Goal: Task Accomplishment & Management: Use online tool/utility

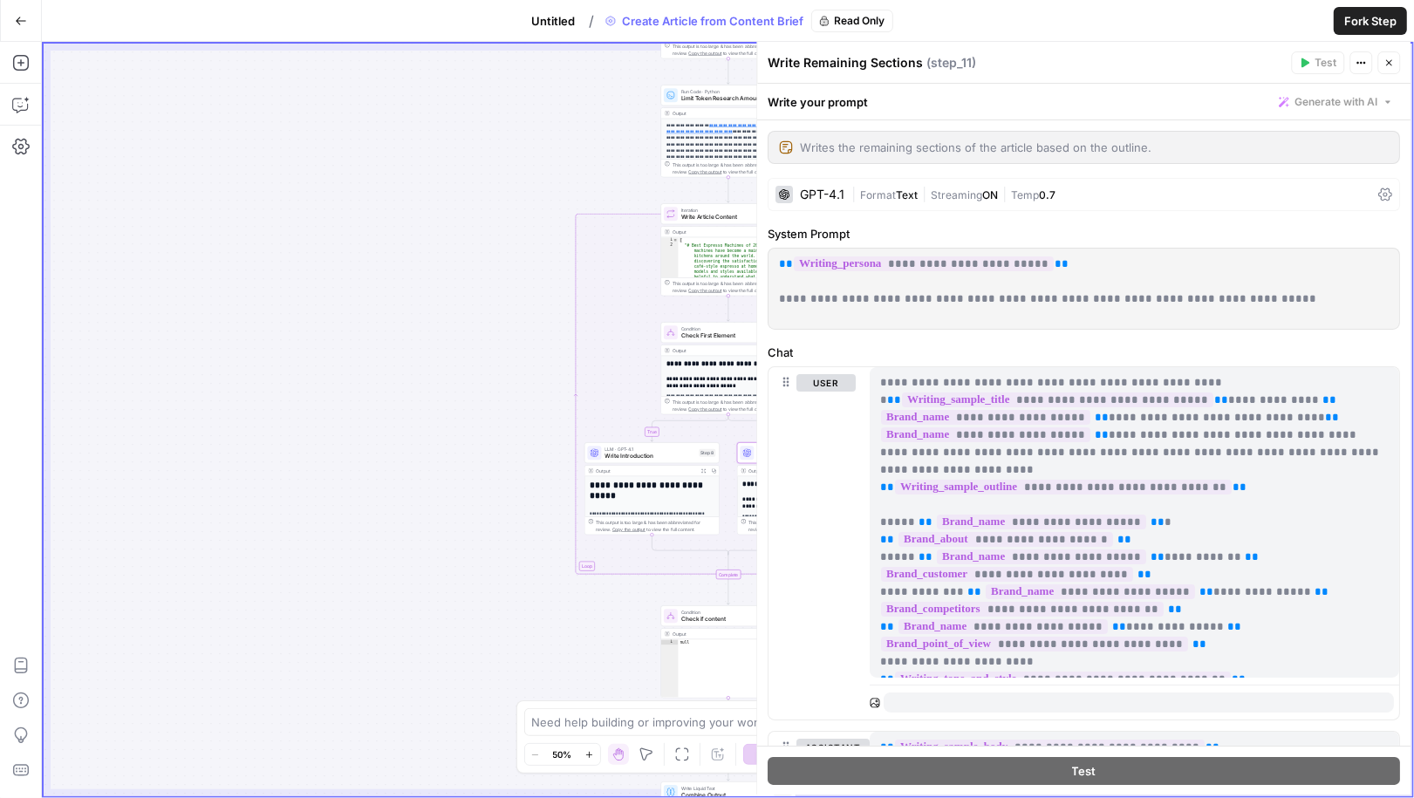
scroll to position [1451, 0]
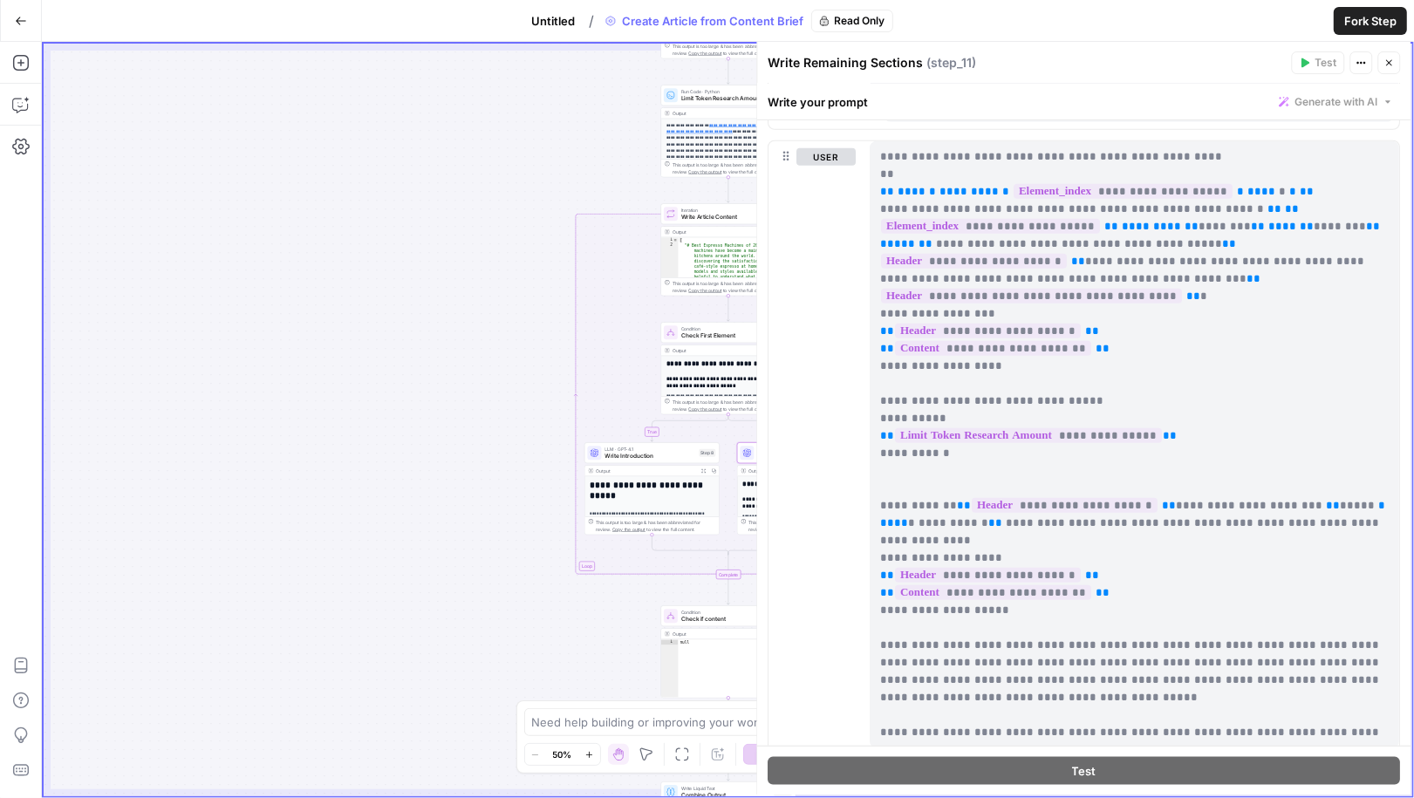
click at [385, 400] on div "true false false true Workflow Set Inputs Inputs Google Search Google Search St…" at bounding box center [728, 420] width 1369 height 753
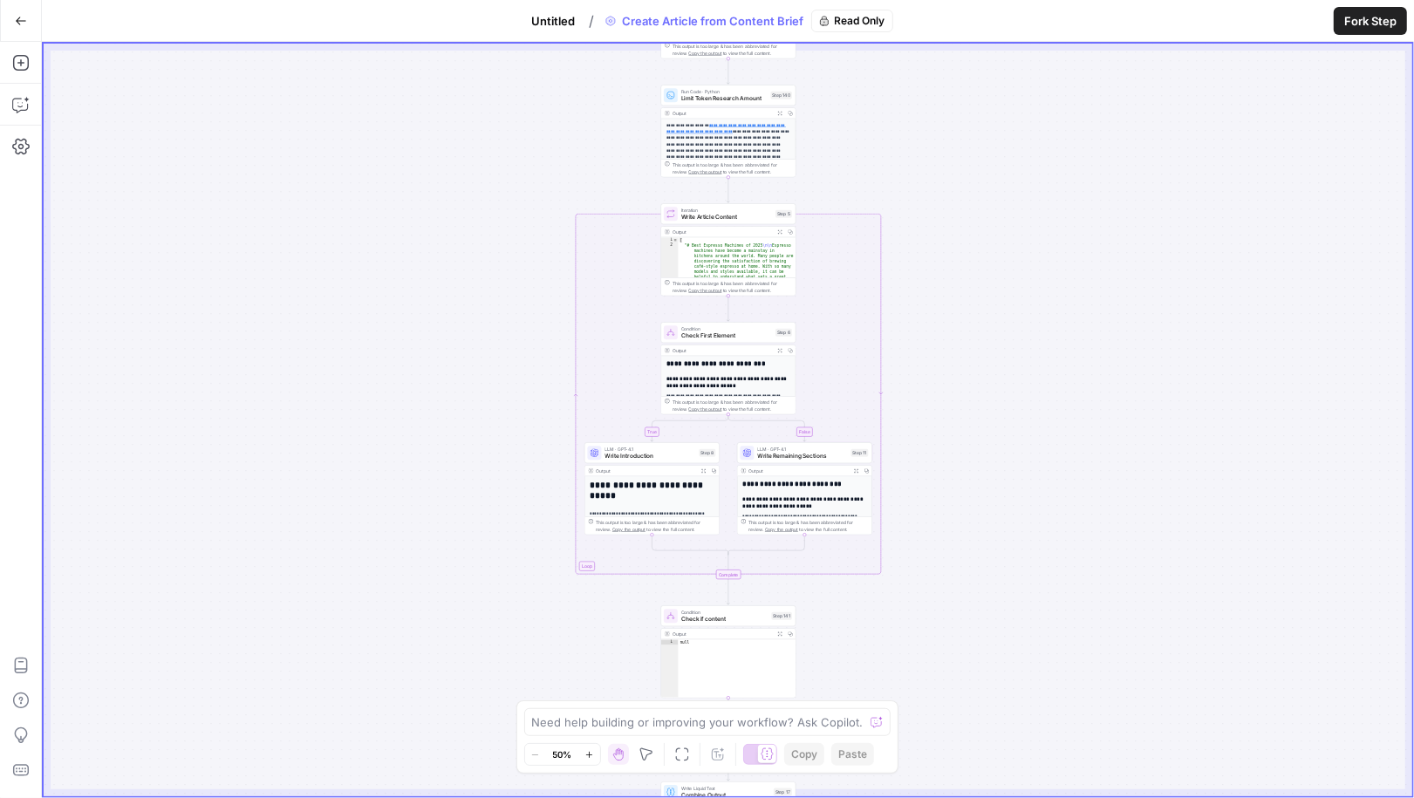
click at [552, 19] on span "Untitled" at bounding box center [554, 20] width 44 height 17
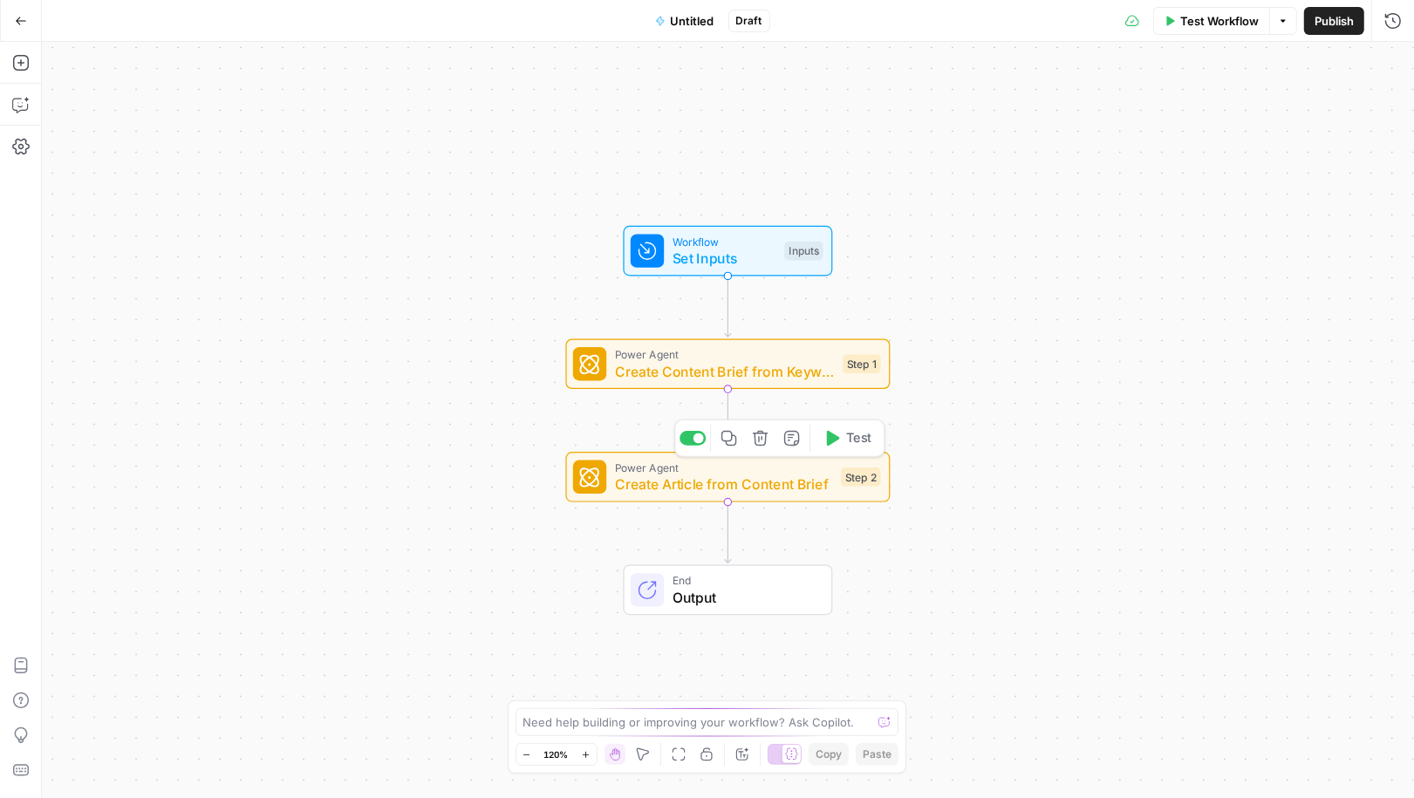
click at [862, 375] on div "Power Agent Create Content Brief from Keyword Step 1 Copy step Delete step Add …" at bounding box center [727, 364] width 308 height 36
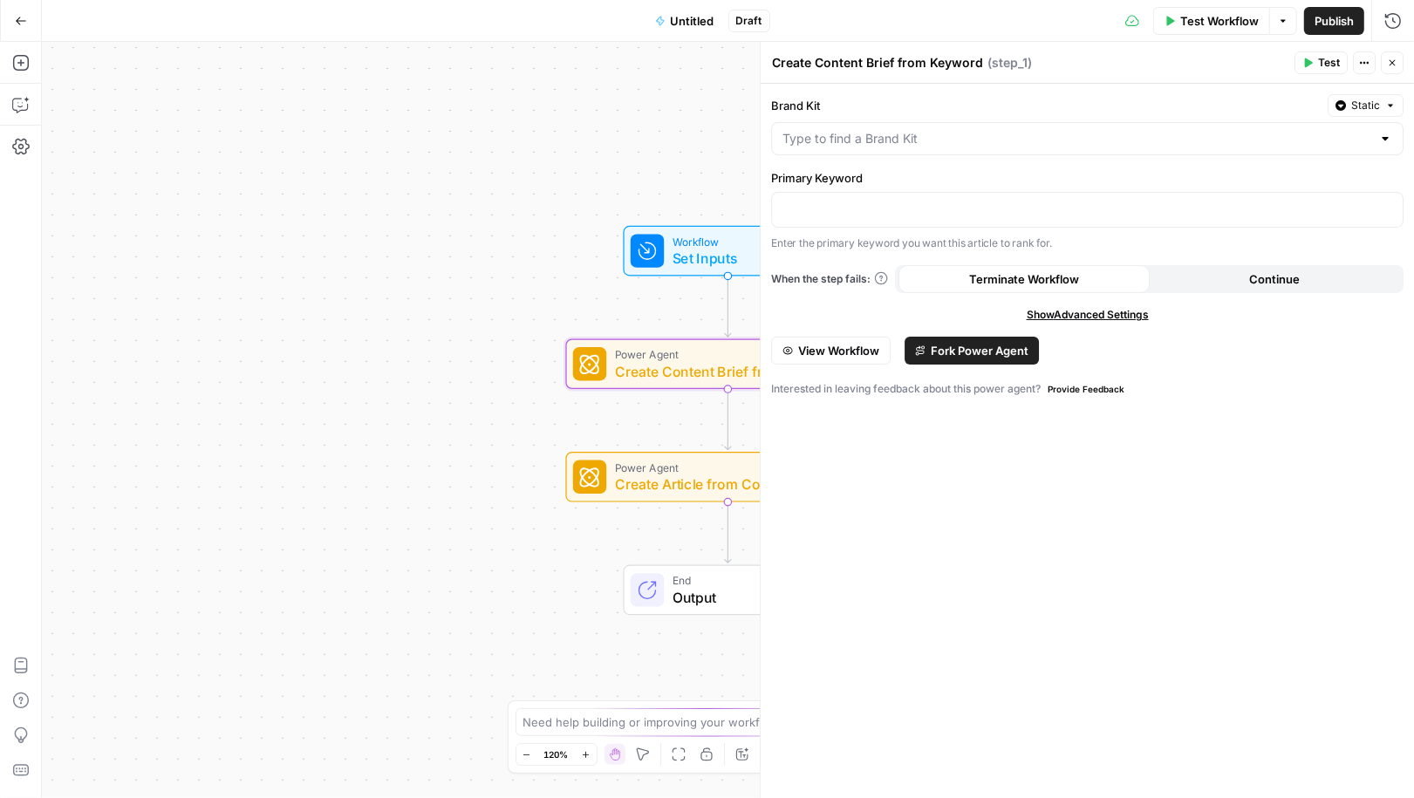
click at [937, 343] on span "Fork Power Agent" at bounding box center [980, 350] width 98 height 17
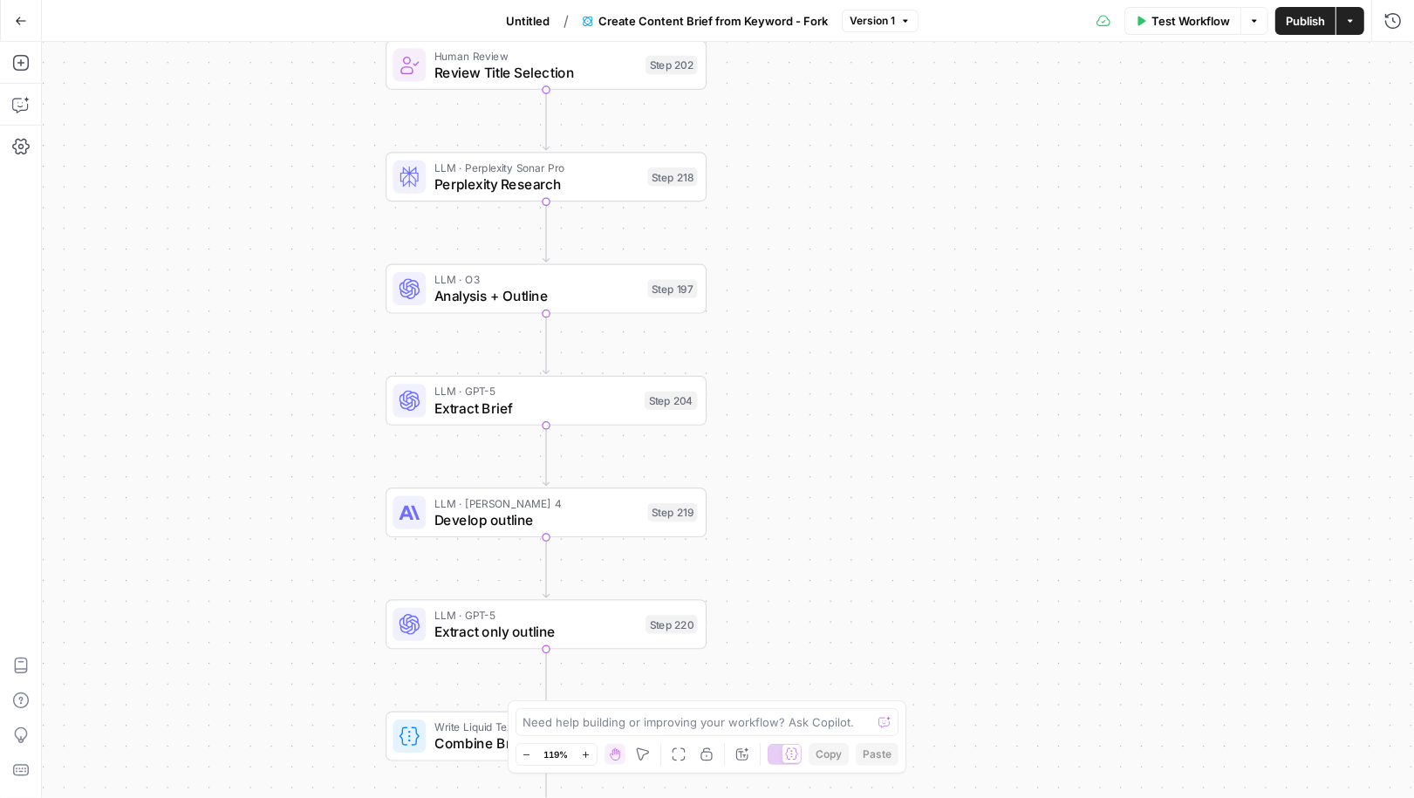
click at [564, 288] on span "Analysis + Outline" at bounding box center [536, 296] width 205 height 21
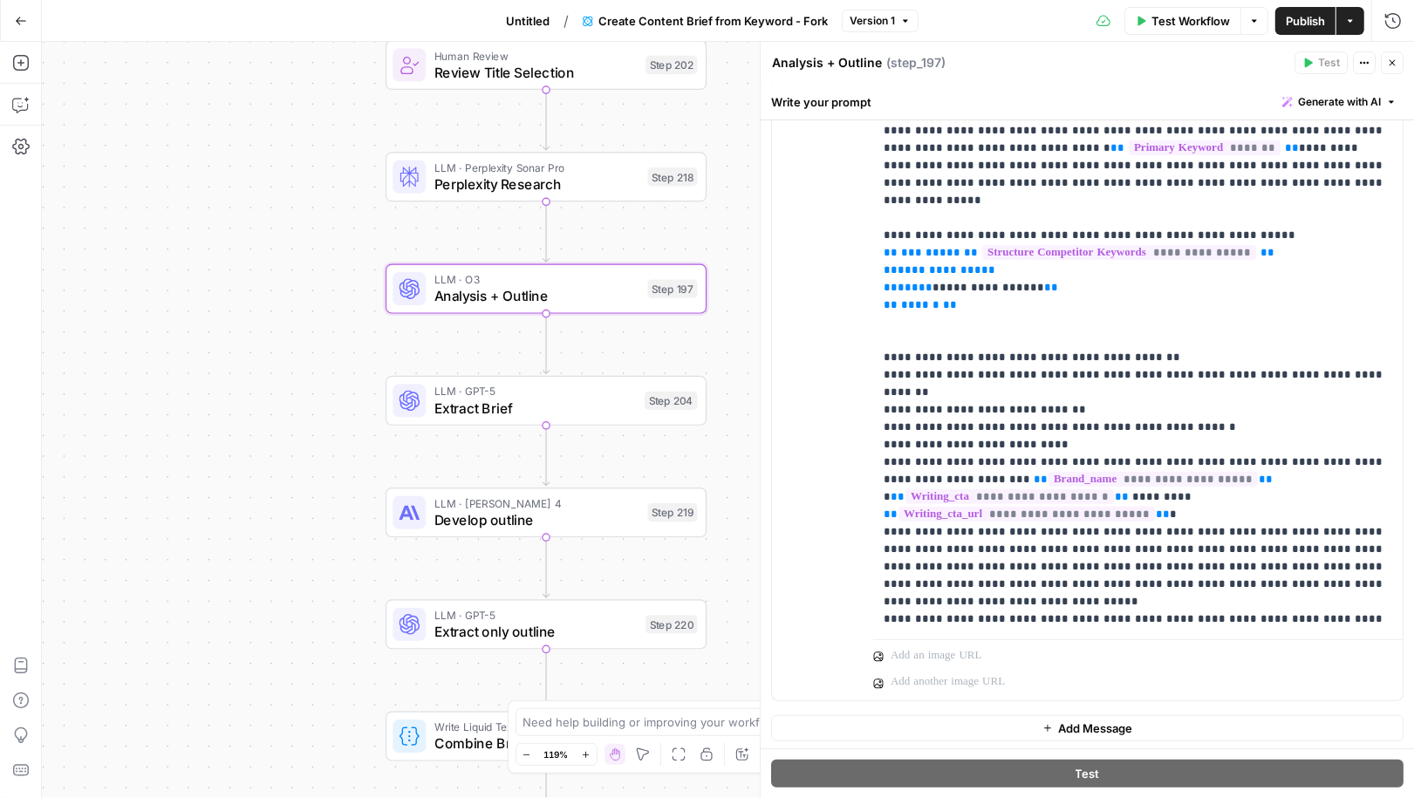
scroll to position [3124, 0]
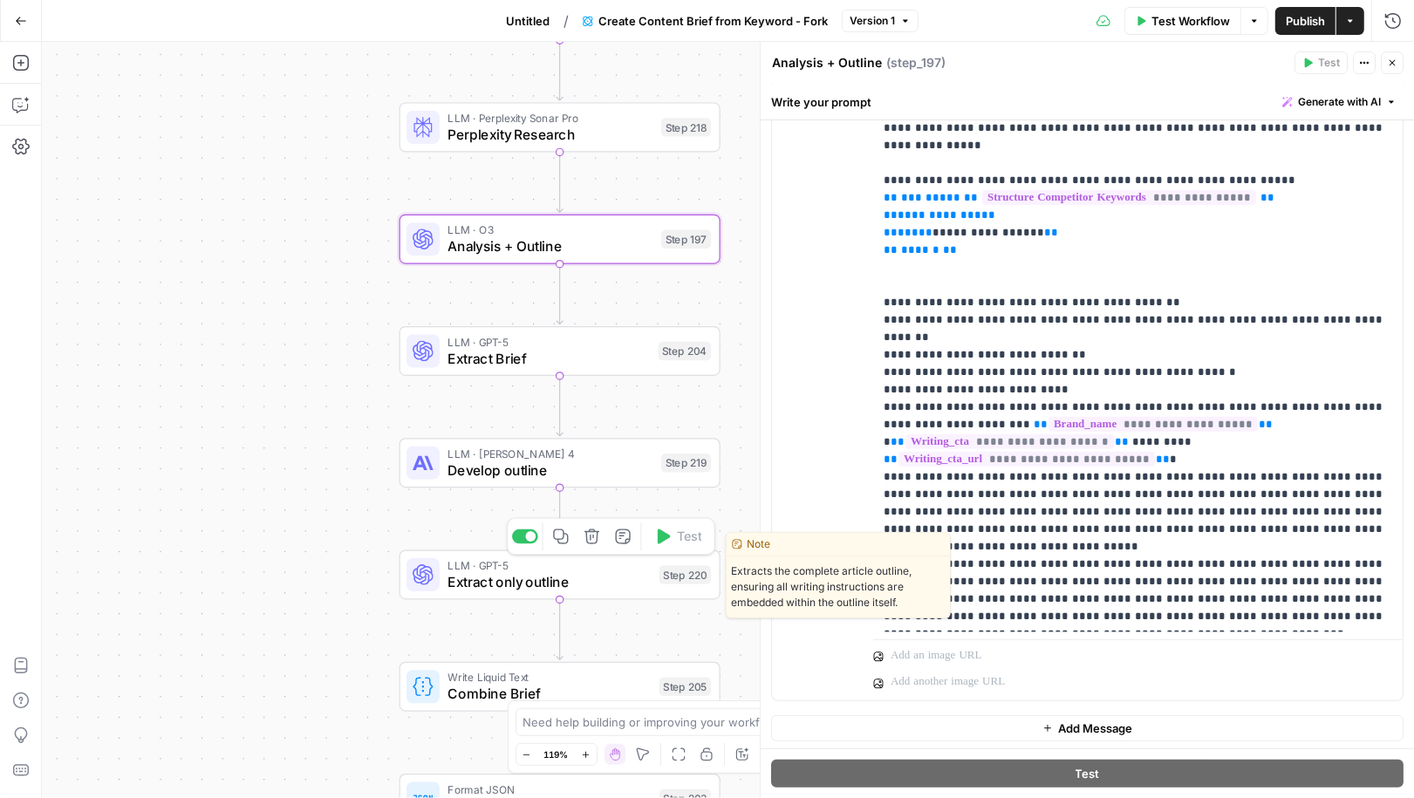
click at [633, 577] on span "Extract only outline" at bounding box center [549, 581] width 203 height 21
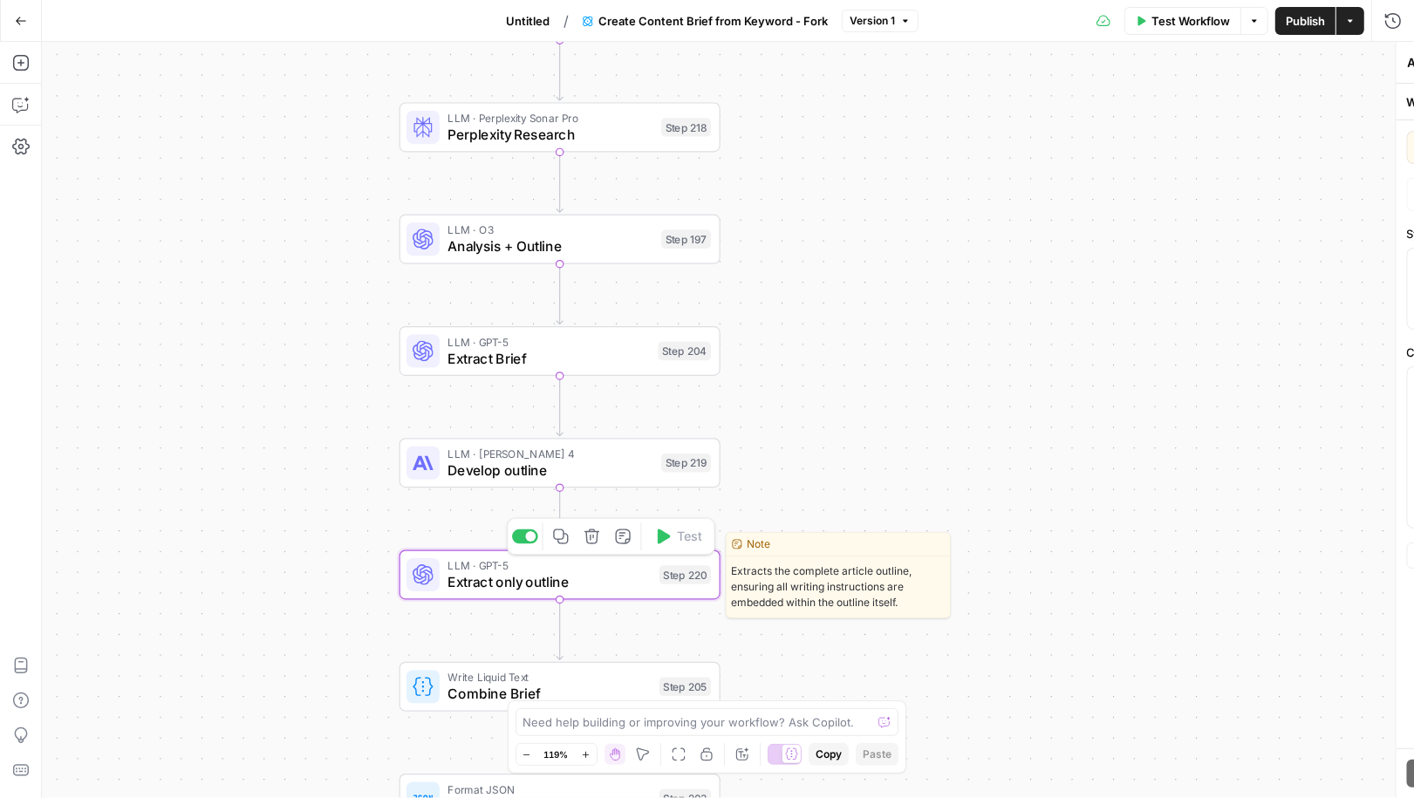
type textarea "Extract only outline"
click at [633, 577] on span "Extract only outline" at bounding box center [549, 581] width 203 height 21
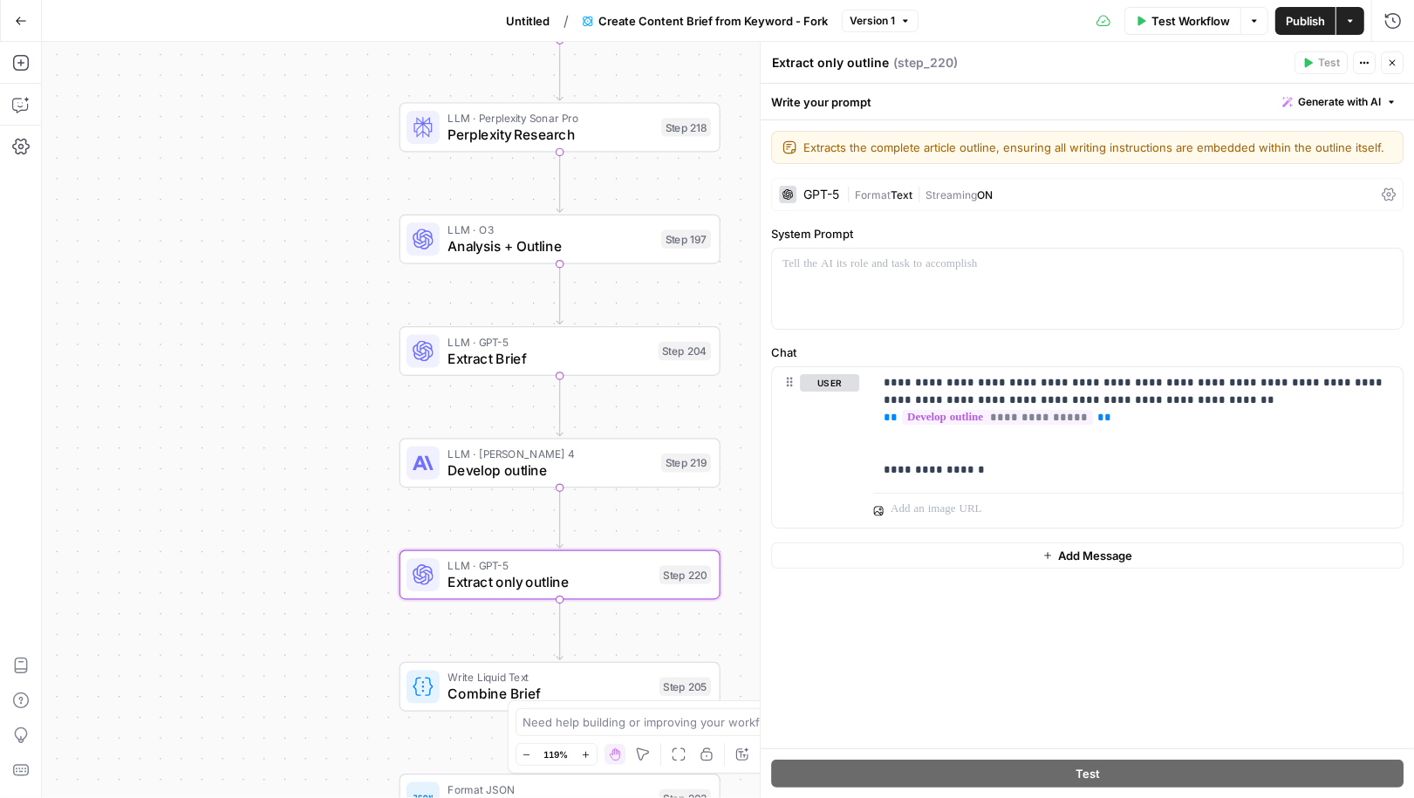
click at [519, 21] on span "Untitled" at bounding box center [528, 20] width 44 height 17
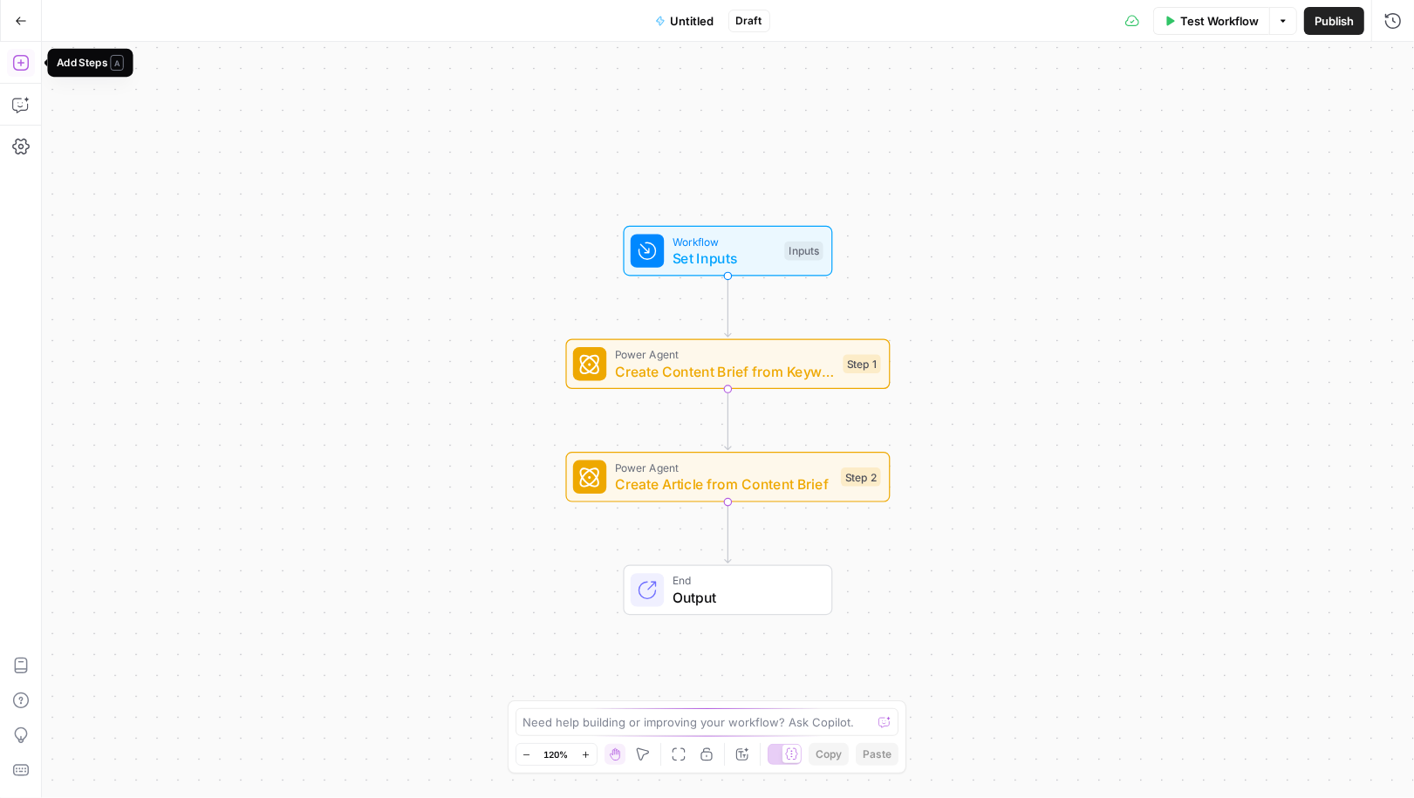
click at [18, 70] on icon "button" at bounding box center [20, 63] width 16 height 16
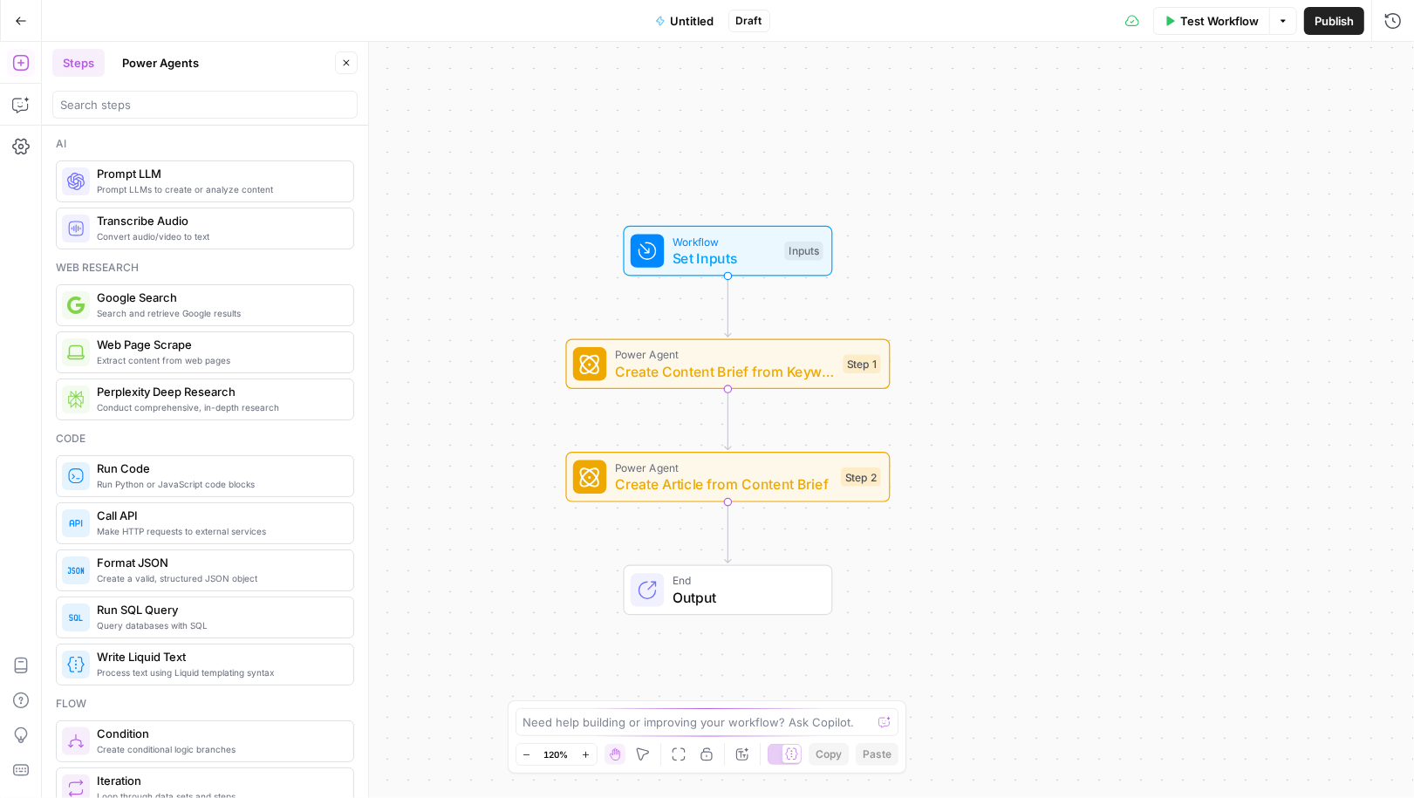
click at [182, 57] on button "Power Agents" at bounding box center [161, 63] width 98 height 28
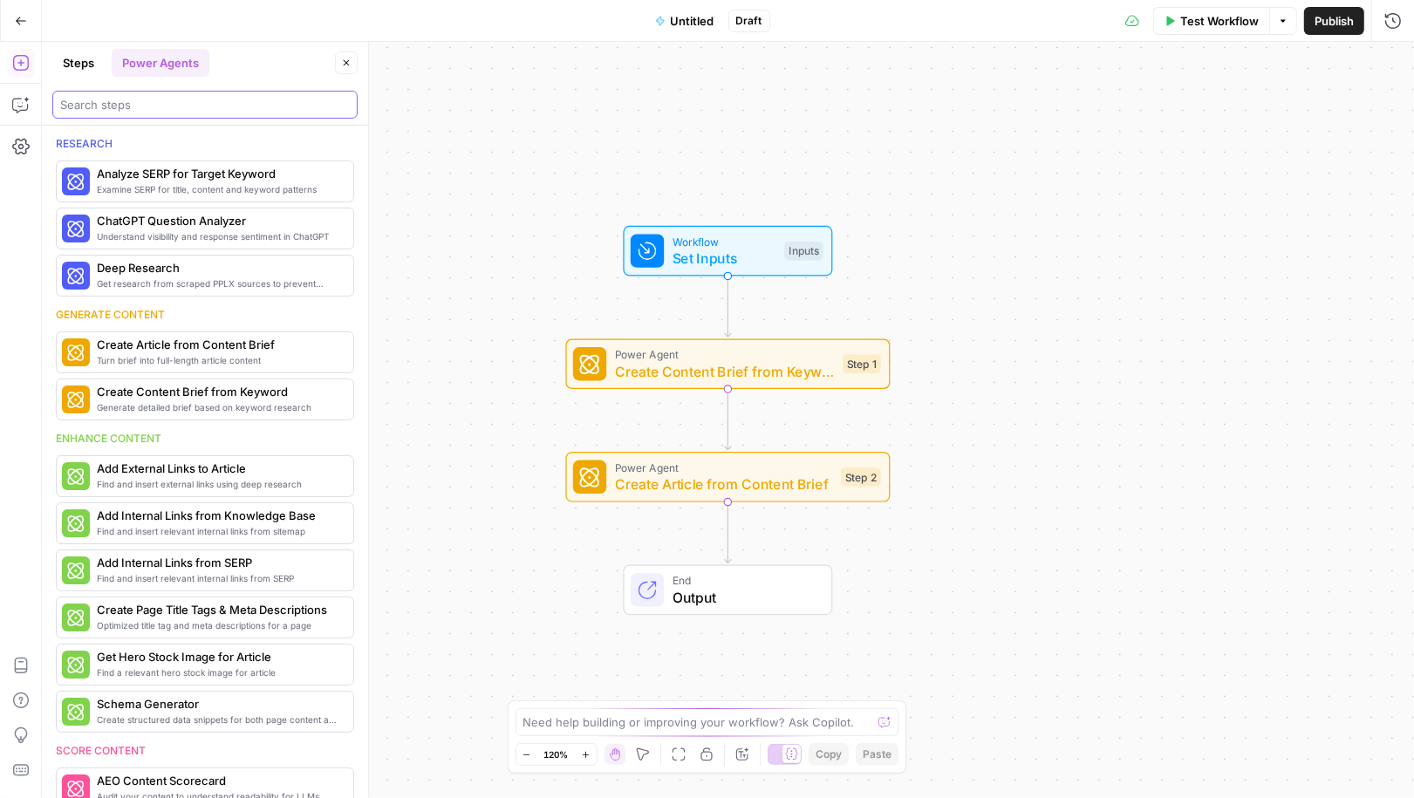
click at [182, 109] on input "search" at bounding box center [205, 104] width 290 height 17
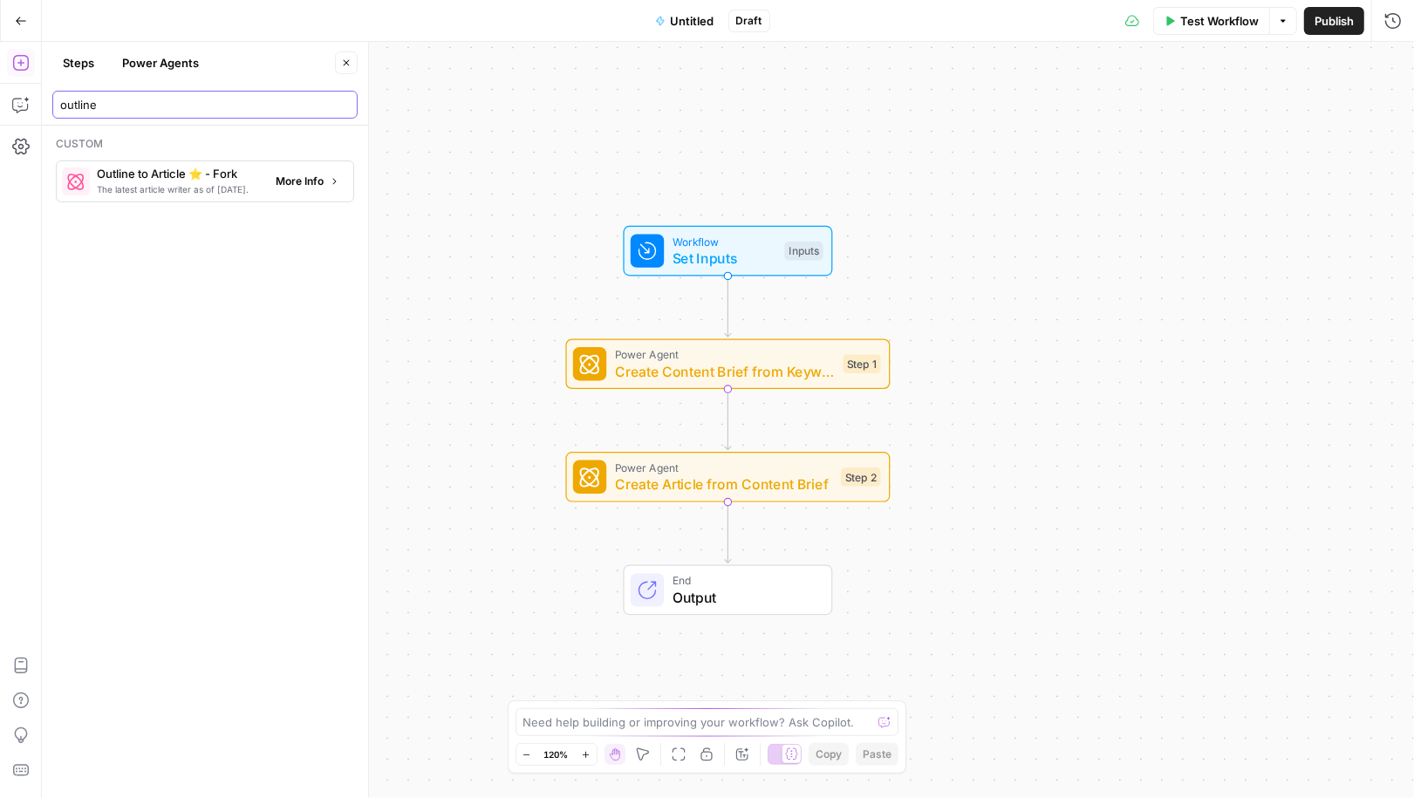
type input "outline"
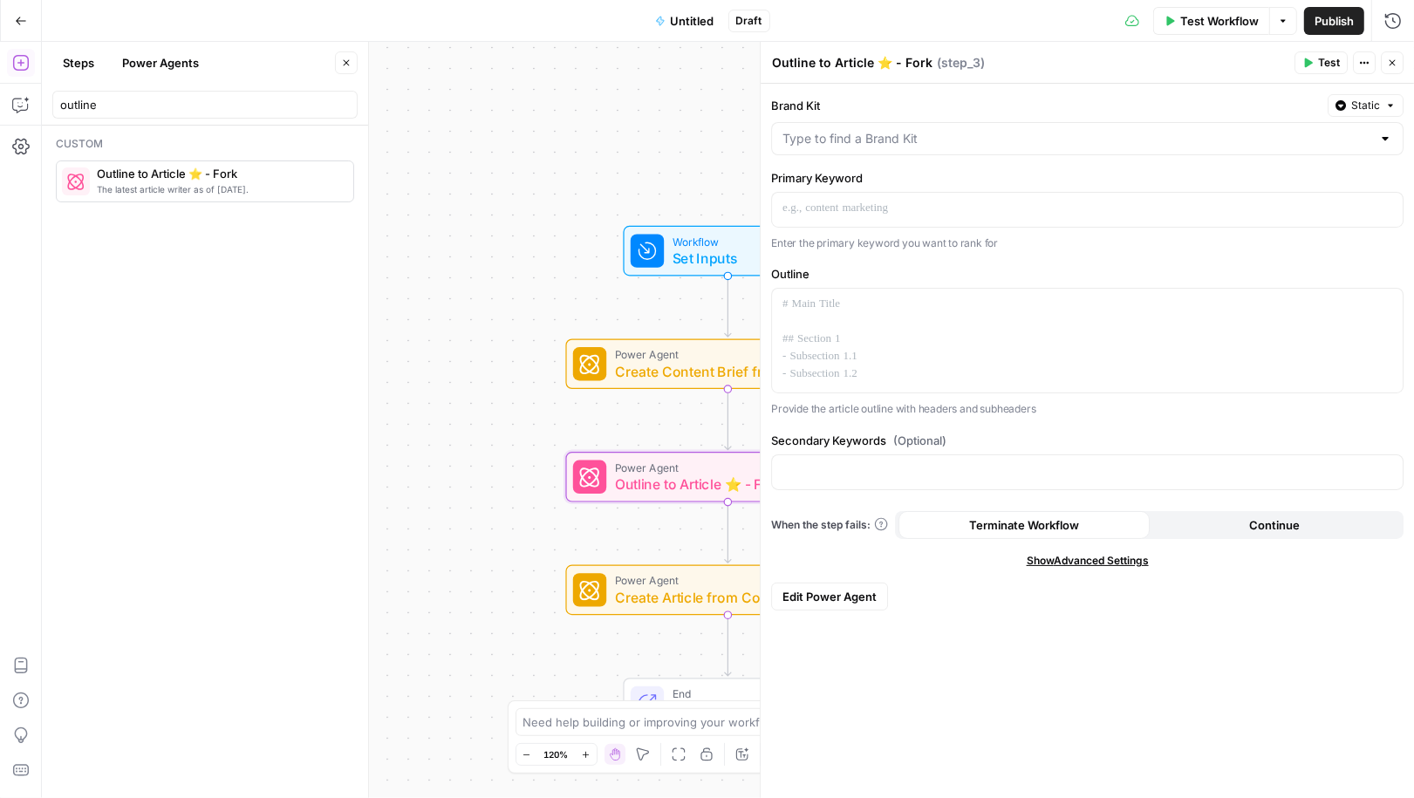
click at [640, 472] on span "Power Agent" at bounding box center [724, 468] width 218 height 17
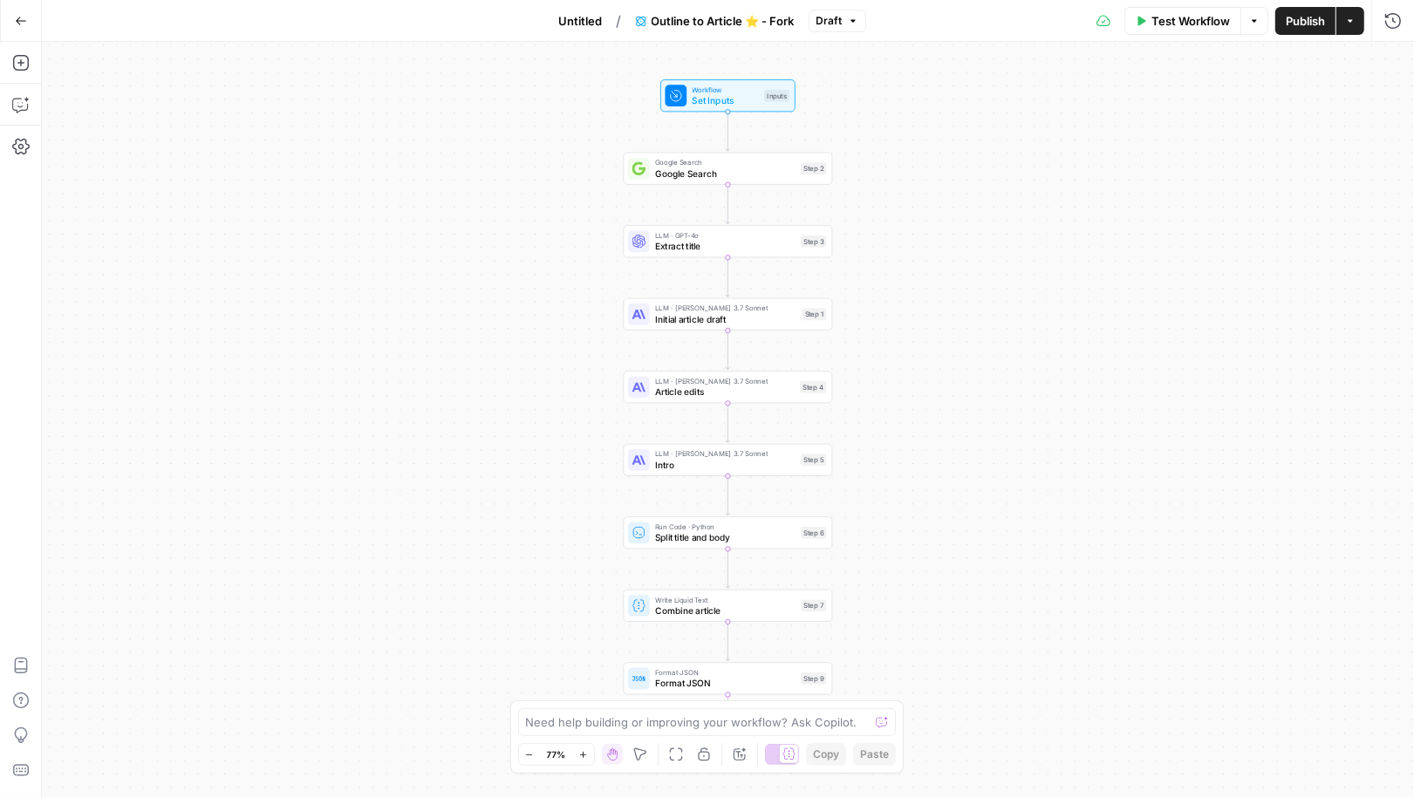
click at [734, 314] on span "Initial article draft" at bounding box center [725, 318] width 141 height 13
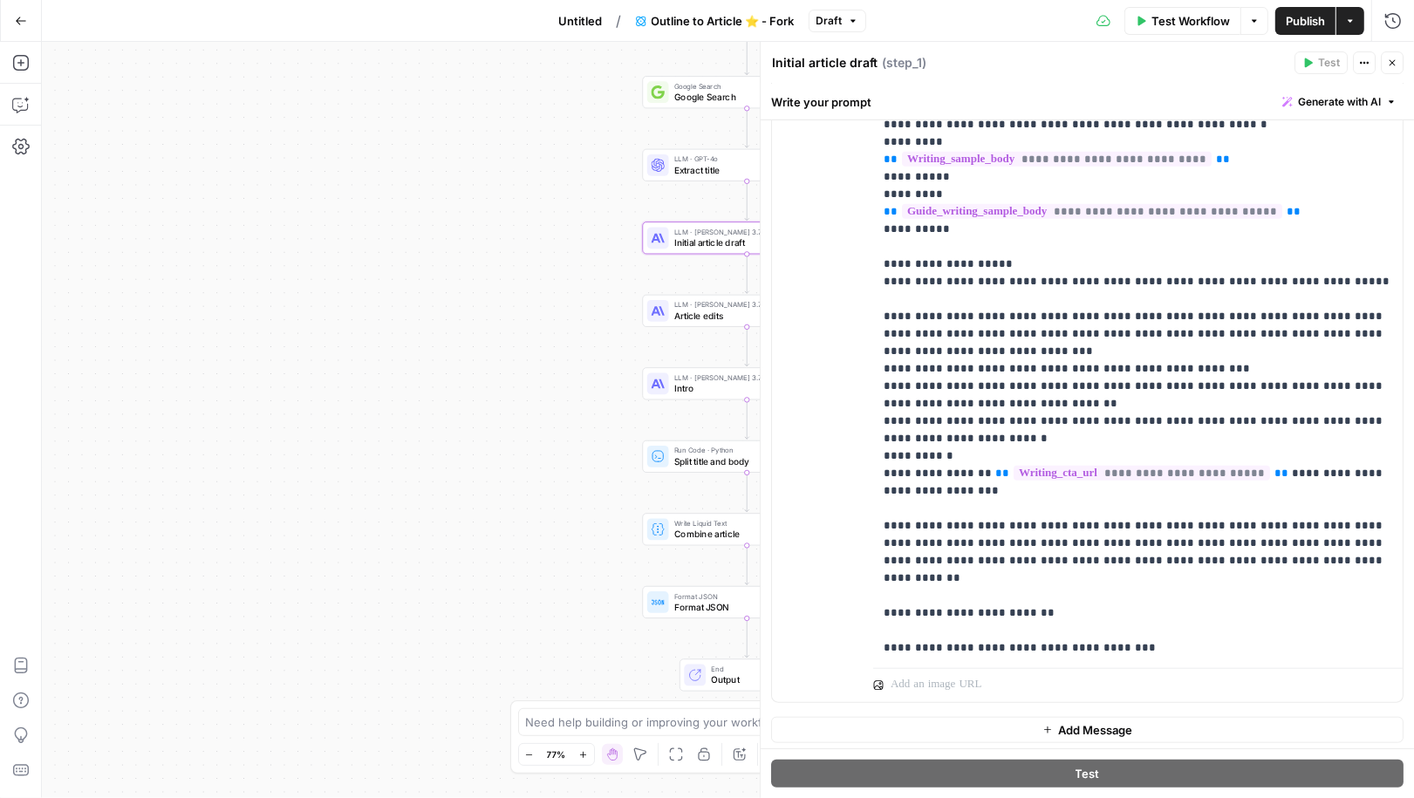
scroll to position [175, 0]
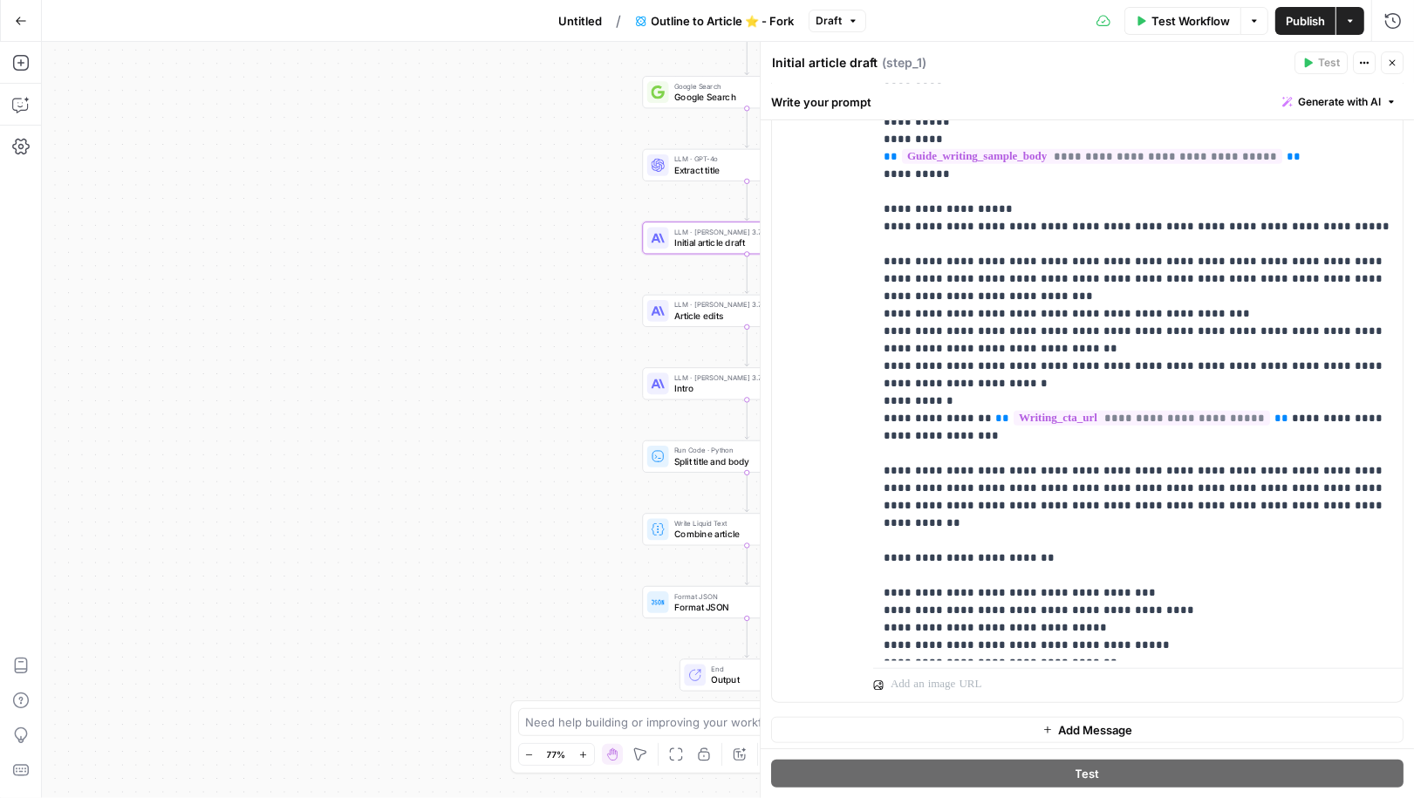
click at [592, 21] on span "Untitled" at bounding box center [581, 20] width 44 height 17
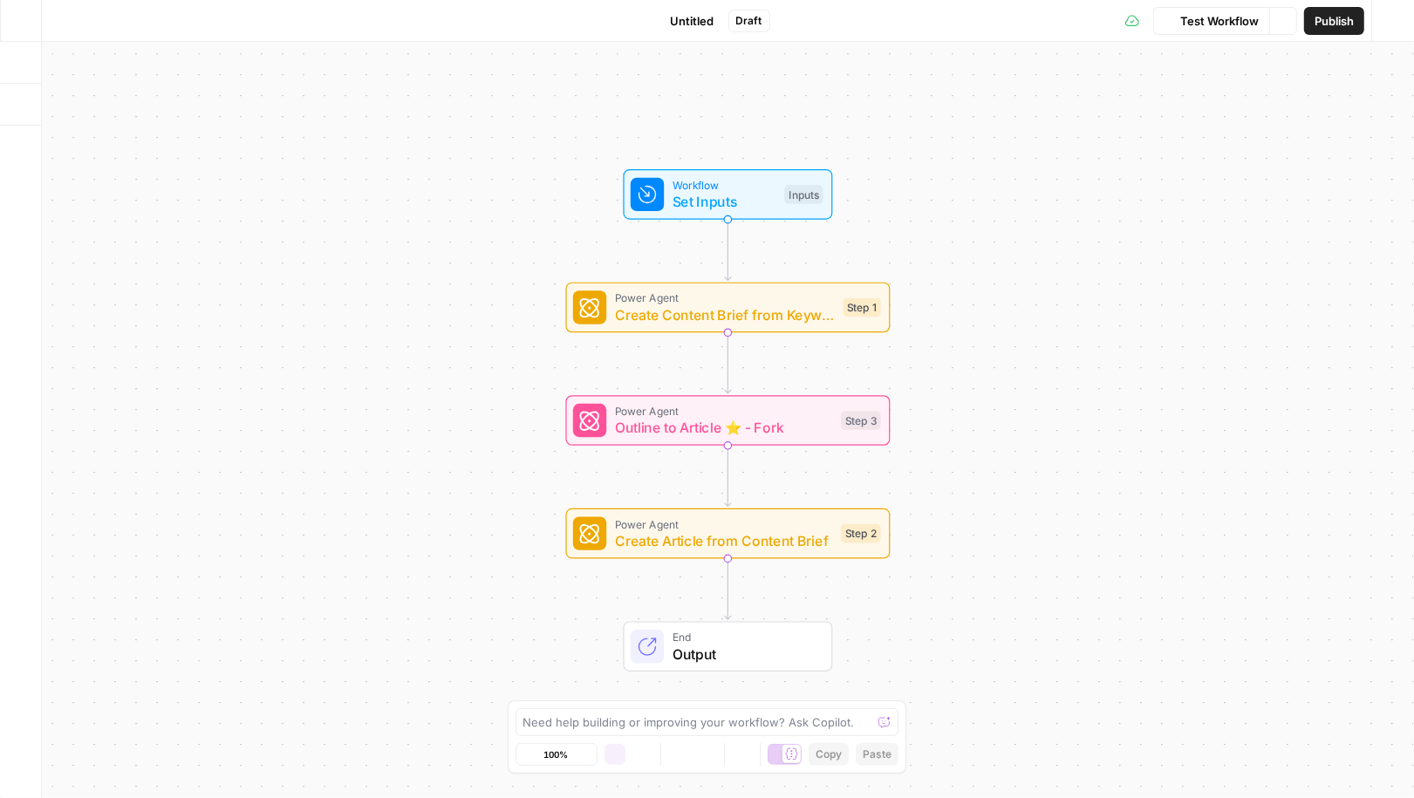
click at [32, 20] on button "Go Back" at bounding box center [20, 20] width 31 height 31
click at [22, 22] on icon "button" at bounding box center [21, 21] width 12 height 12
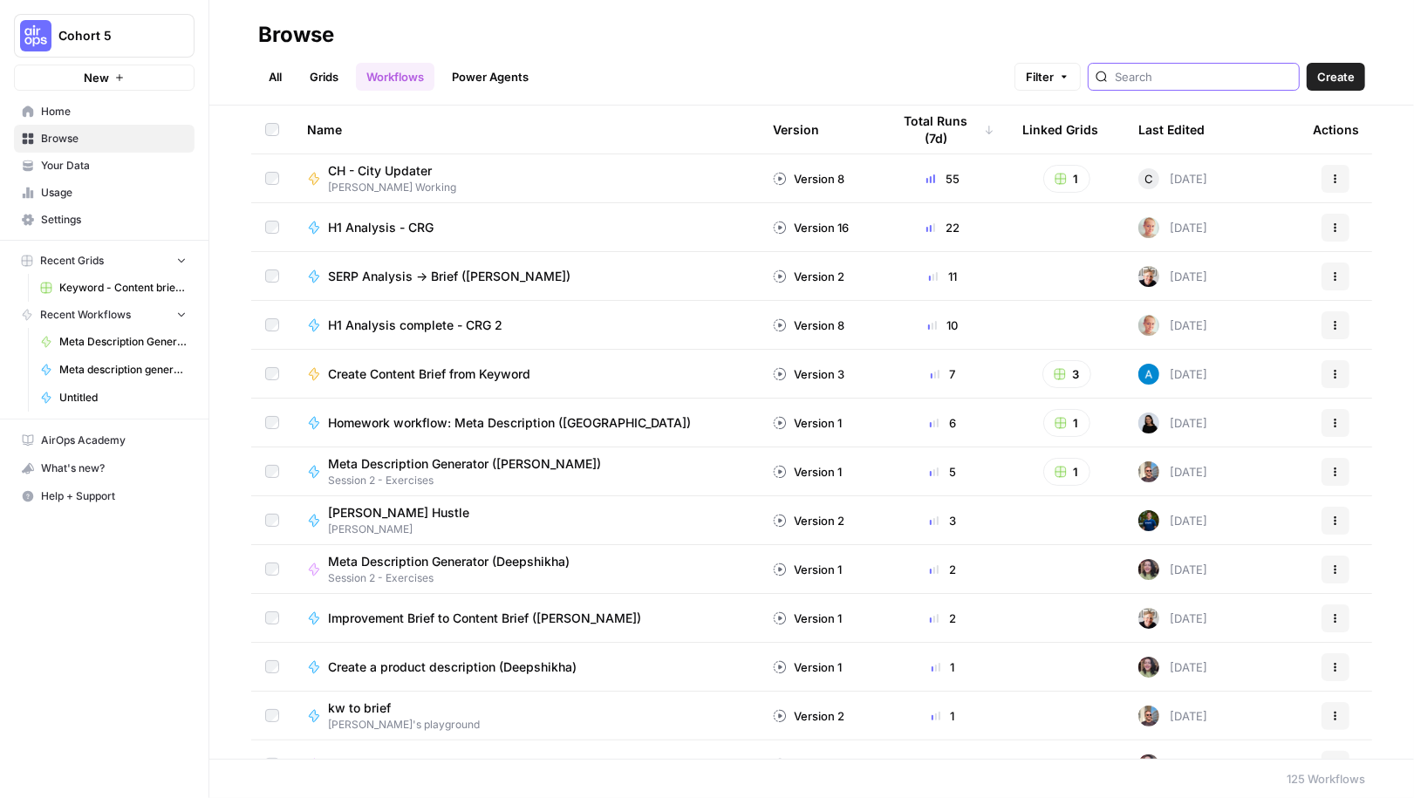
click at [1214, 75] on input "search" at bounding box center [1203, 76] width 177 height 17
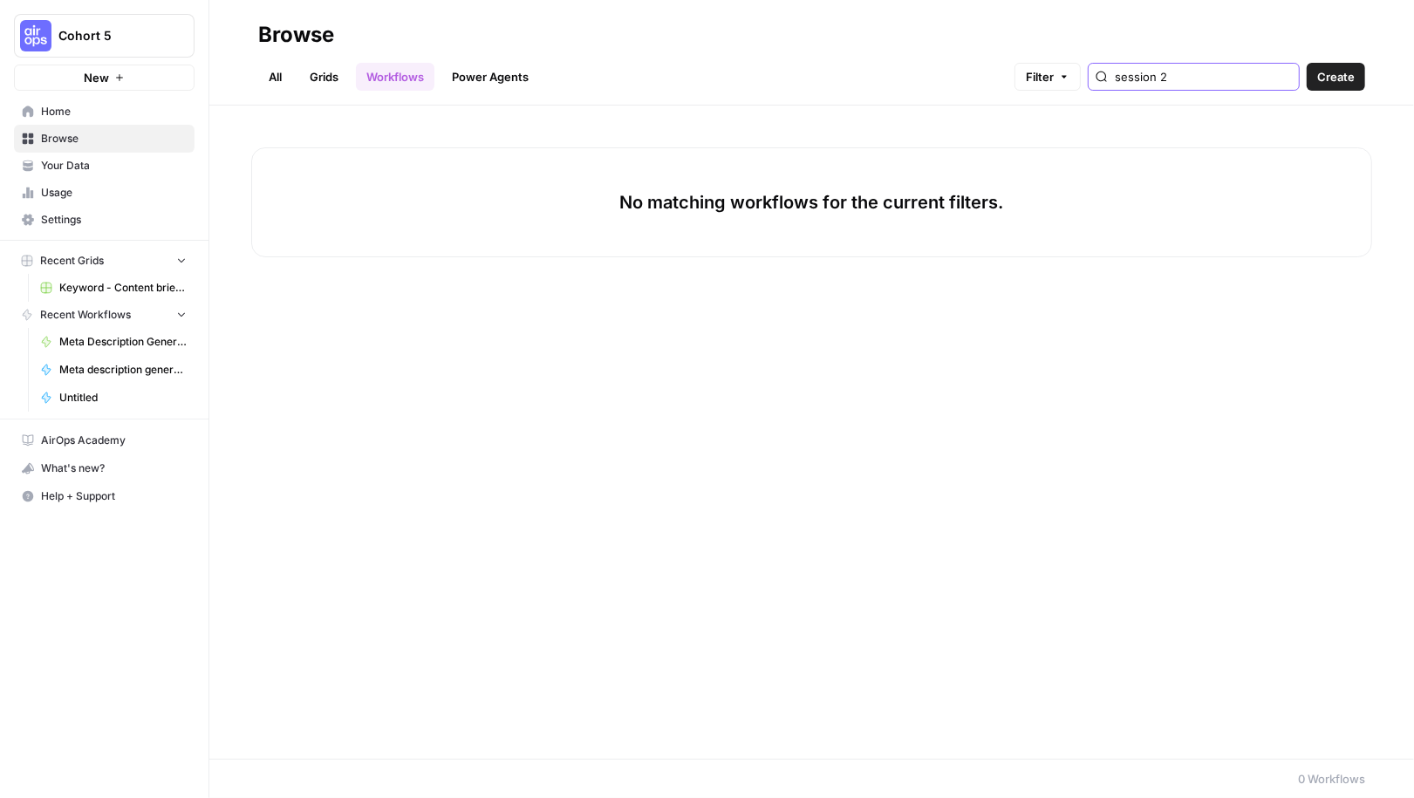
type input "session 2"
click at [332, 74] on link "Grids" at bounding box center [324, 77] width 50 height 28
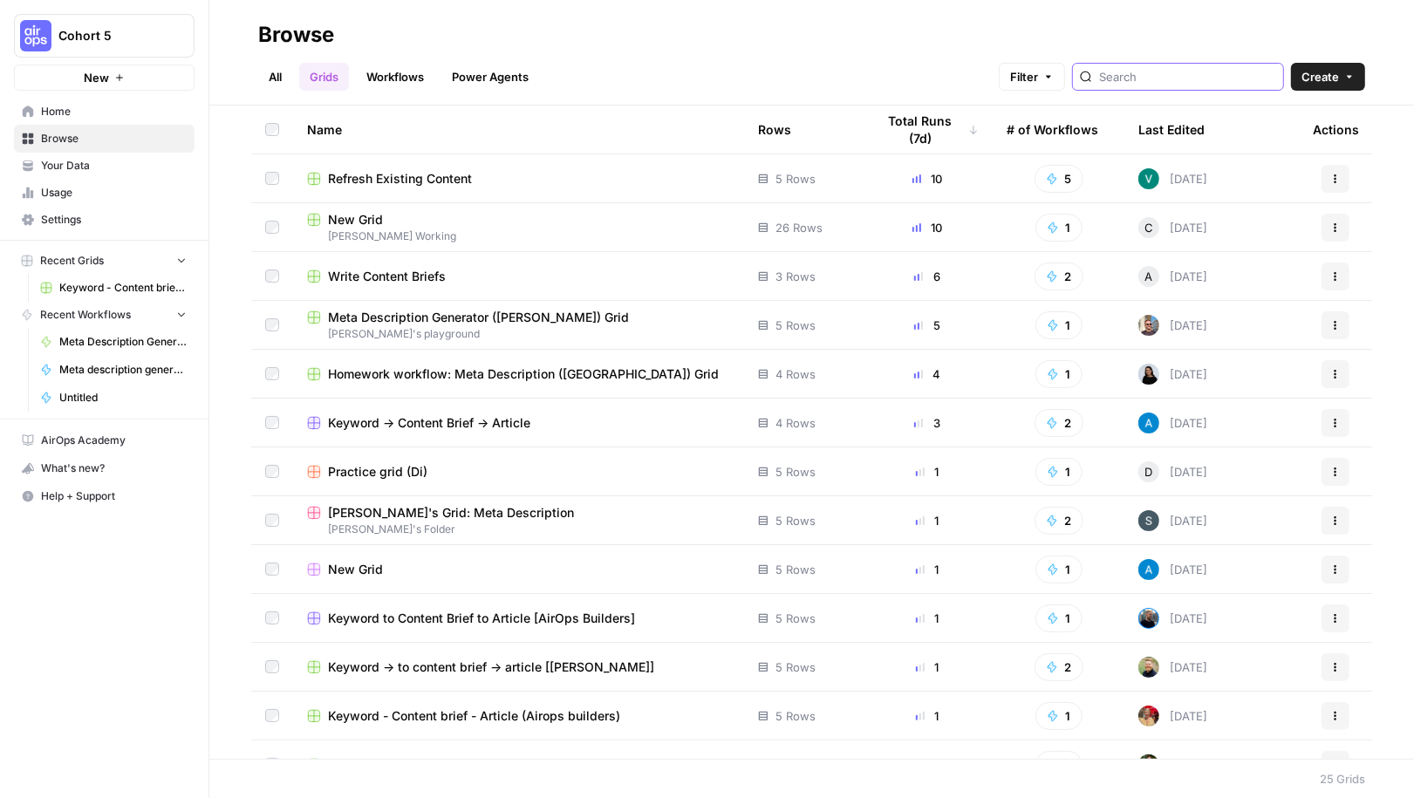
click at [1177, 72] on input "search" at bounding box center [1187, 76] width 177 height 17
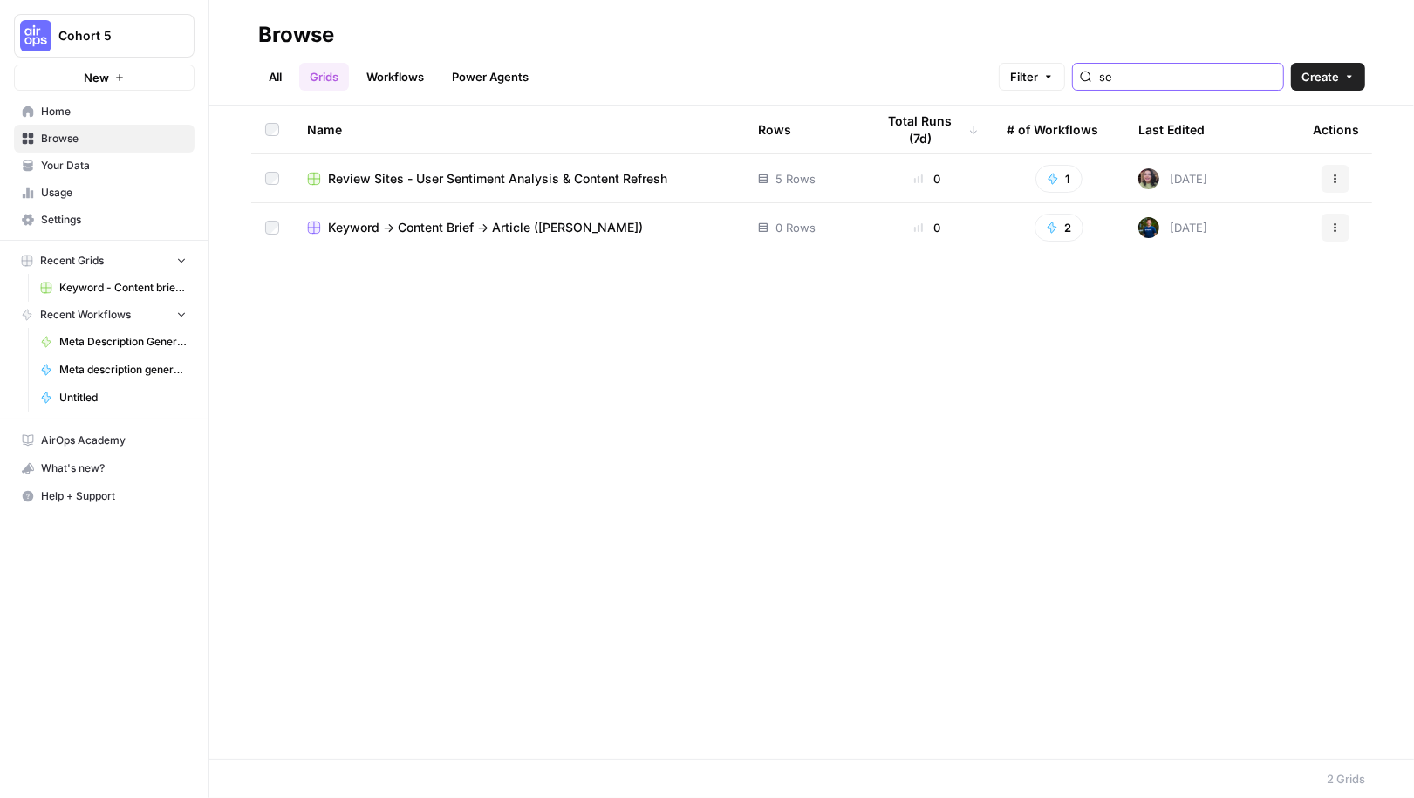
type input "se"
click at [274, 80] on link "All" at bounding box center [275, 77] width 34 height 28
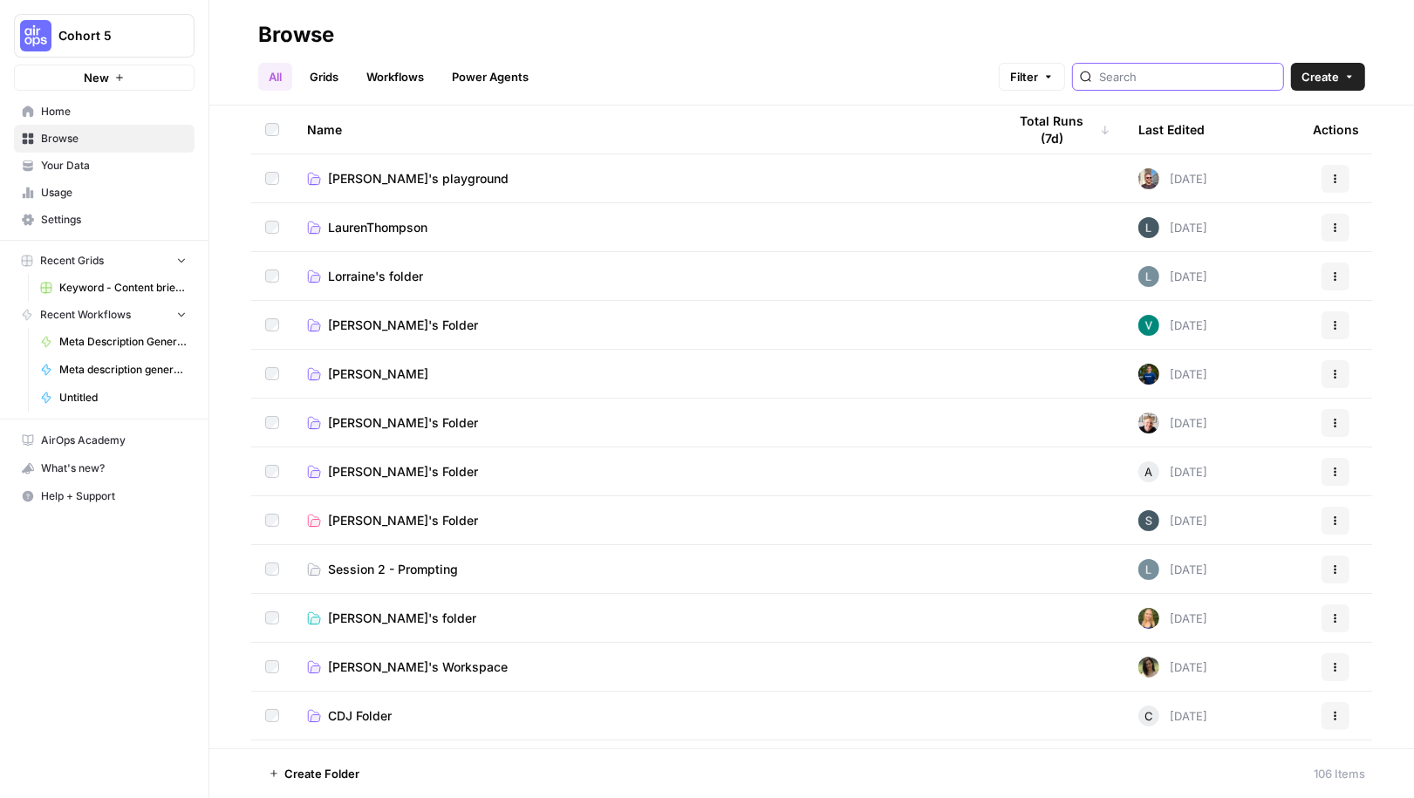
click at [1187, 81] on input "search" at bounding box center [1187, 76] width 177 height 17
type input "session 2 prompting"
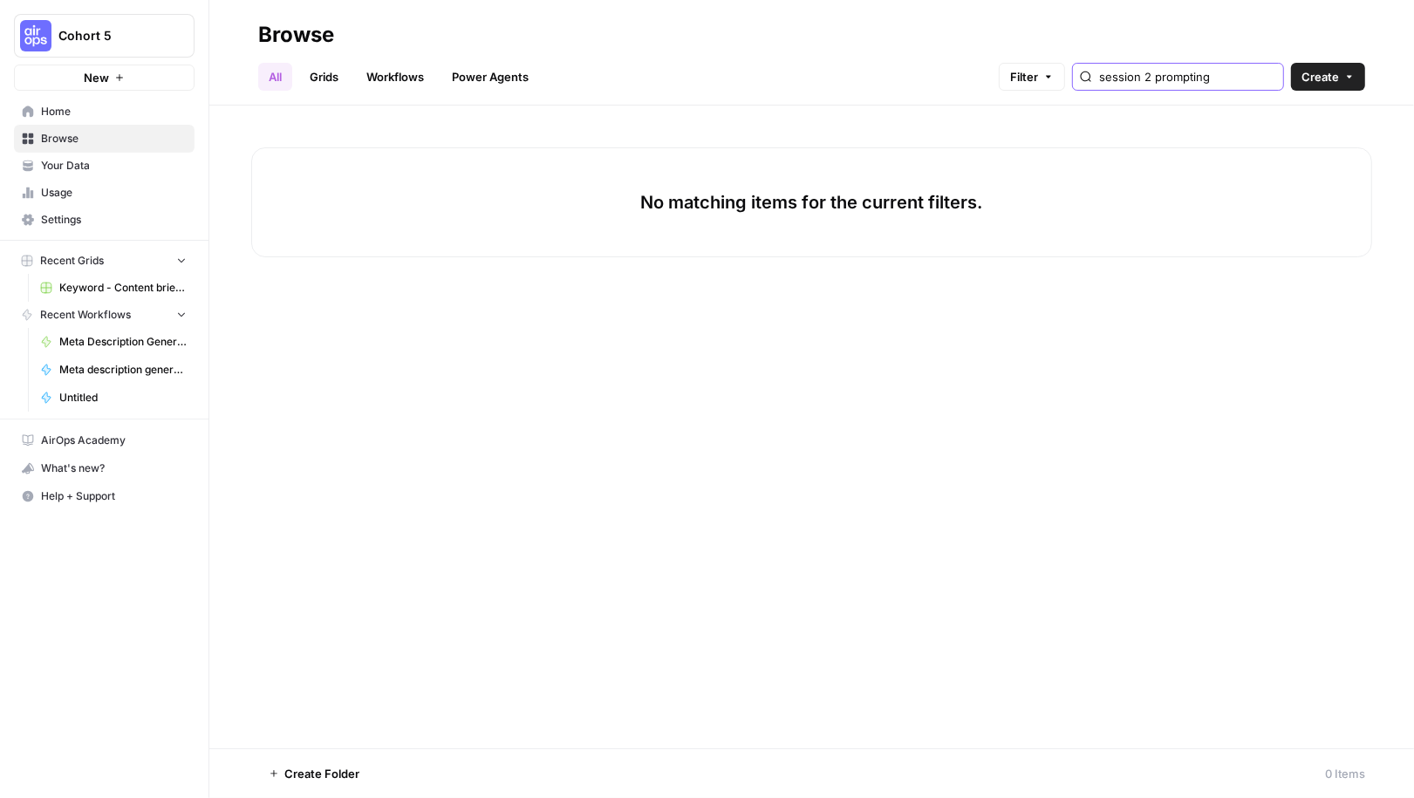
click at [1273, 78] on input "session 2 prompting" at bounding box center [1187, 76] width 177 height 17
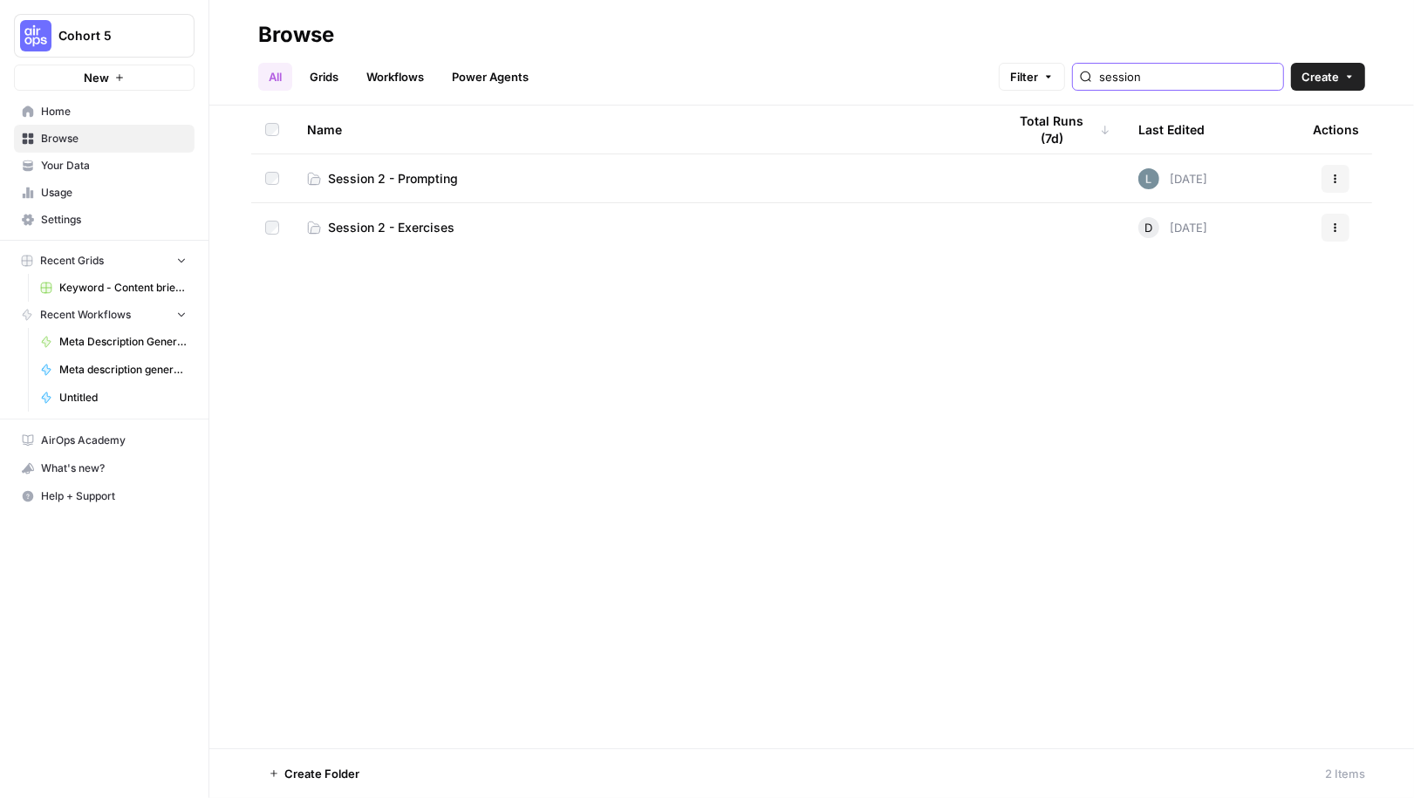
type input "session"
click at [453, 177] on span "Session 2 - Prompting" at bounding box center [393, 178] width 130 height 17
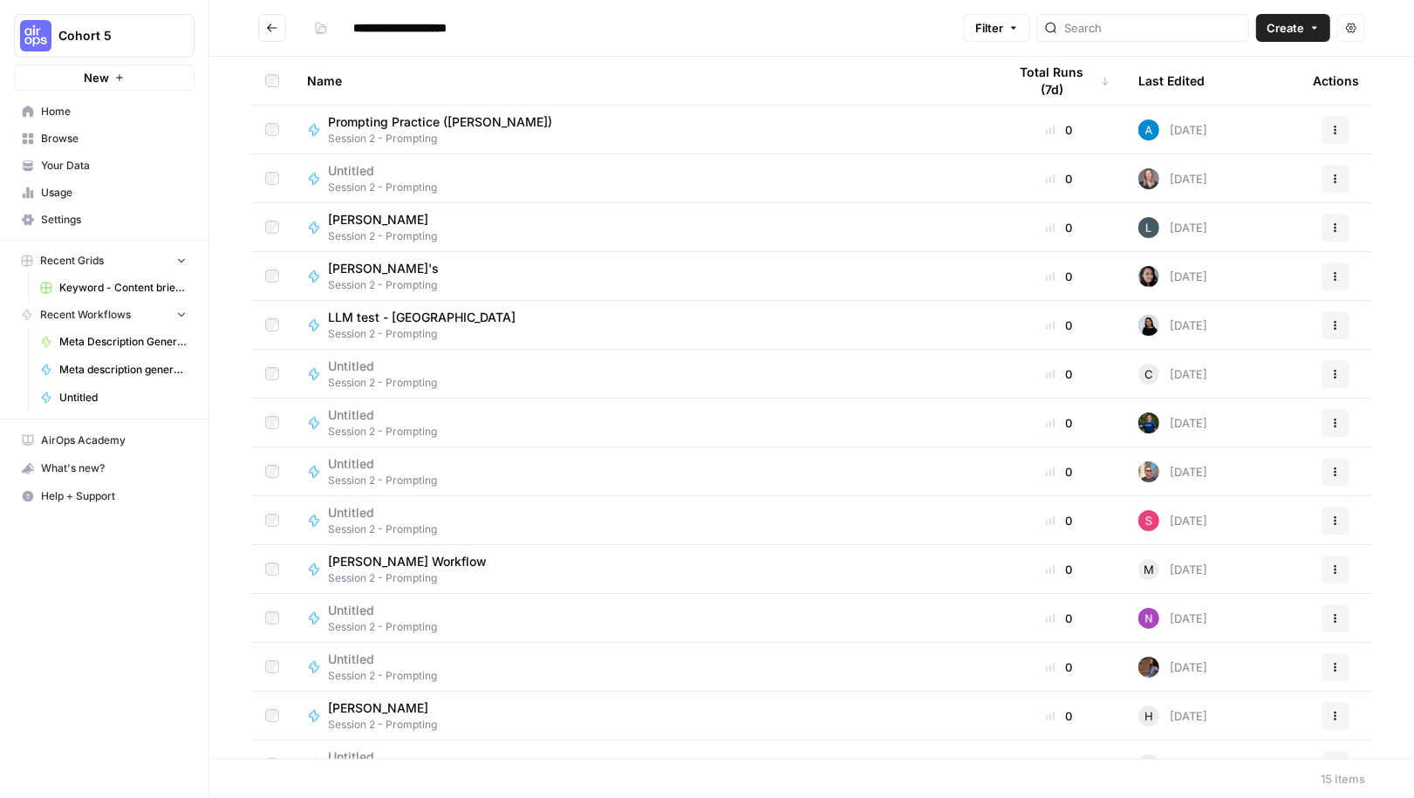
click at [1297, 41] on button "Create" at bounding box center [1293, 28] width 74 height 28
click at [1235, 96] on span "Workflow" at bounding box center [1261, 93] width 98 height 17
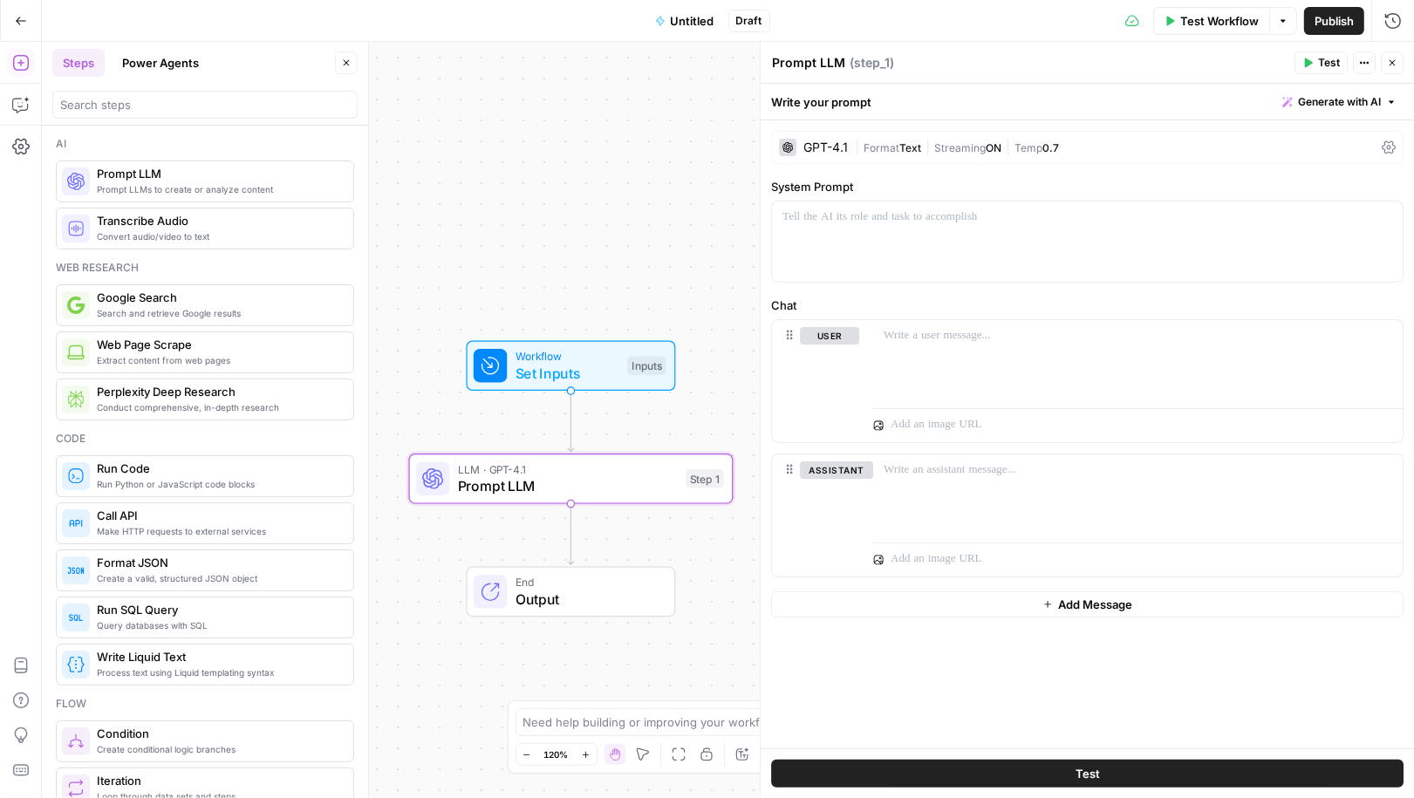
drag, startPoint x: 479, startPoint y: 339, endPoint x: 322, endPoint y: 341, distance: 157.1
click at [322, 341] on body "Cohort 5 New Home Browse Your Data Usage Settings Recent Grids Keyword - Conten…" at bounding box center [707, 399] width 1414 height 798
click at [561, 376] on span "Set Inputs" at bounding box center [568, 373] width 104 height 21
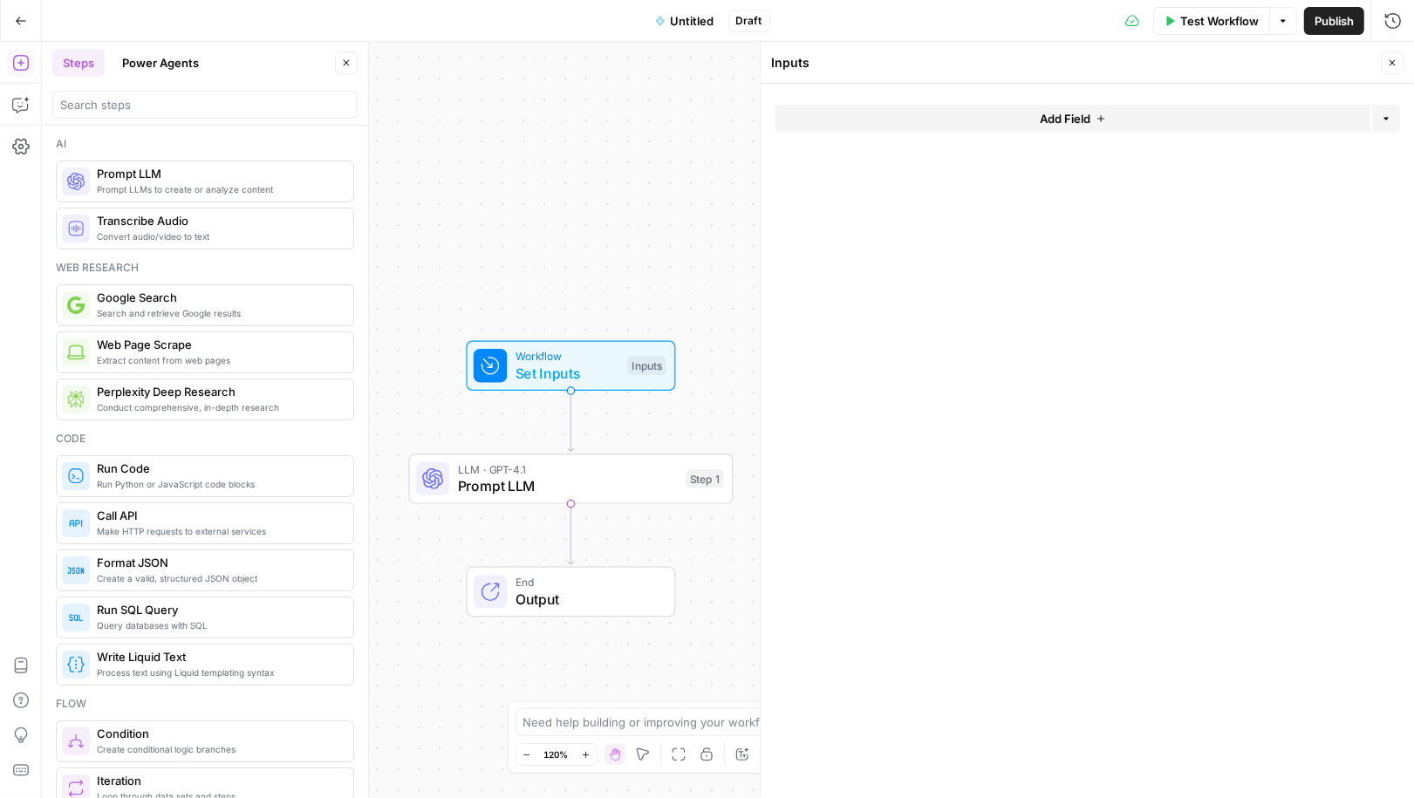
click at [952, 117] on button "Add Field" at bounding box center [1073, 119] width 596 height 28
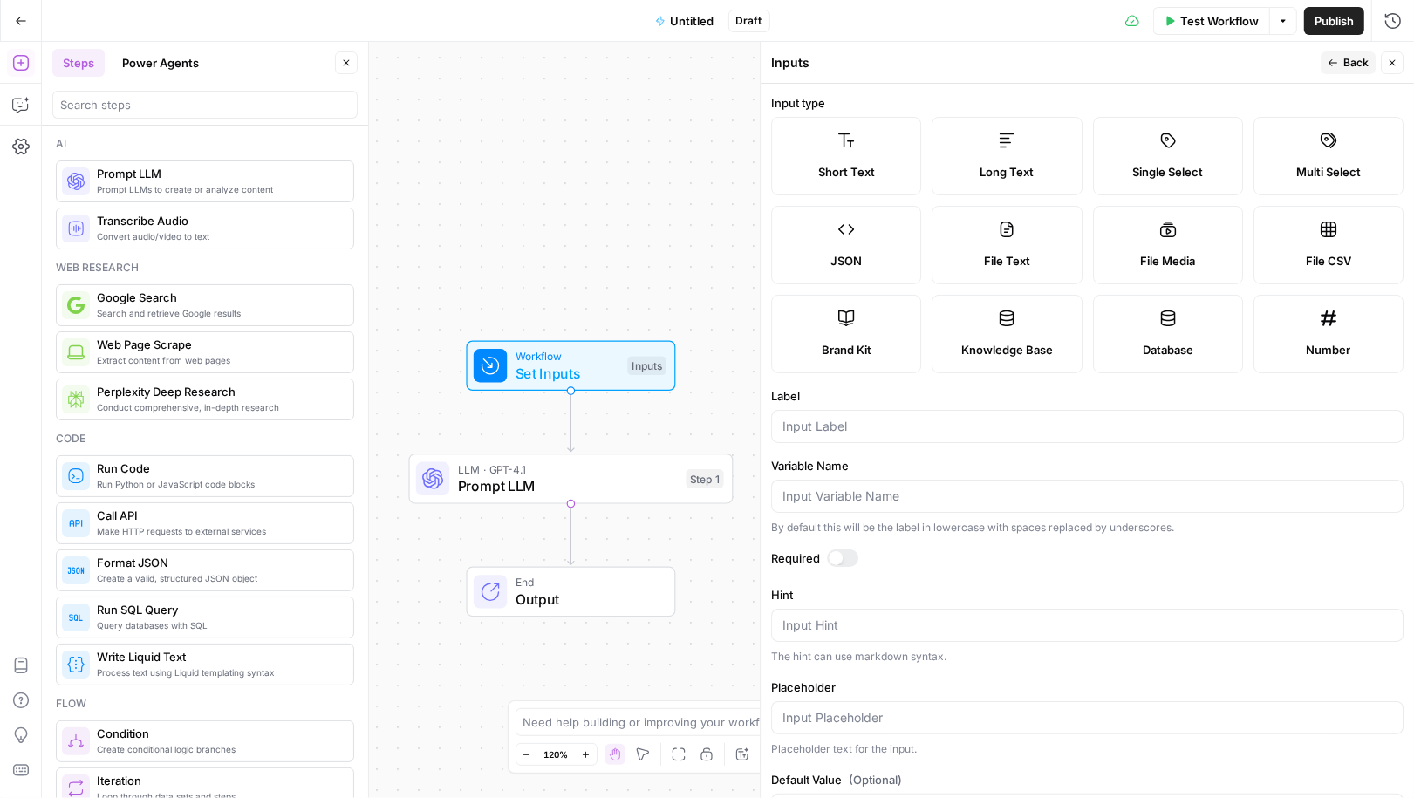
click at [852, 352] on span "Brand Kit" at bounding box center [847, 349] width 50 height 17
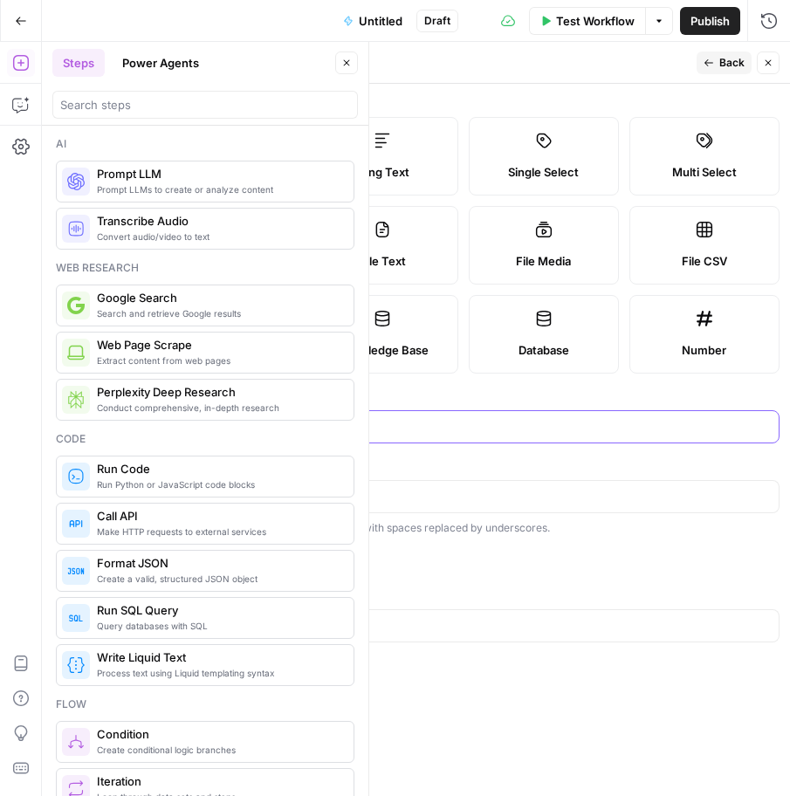
click at [232, 431] on input "Label" at bounding box center [463, 426] width 610 height 17
click at [347, 69] on button "Close" at bounding box center [346, 62] width 23 height 23
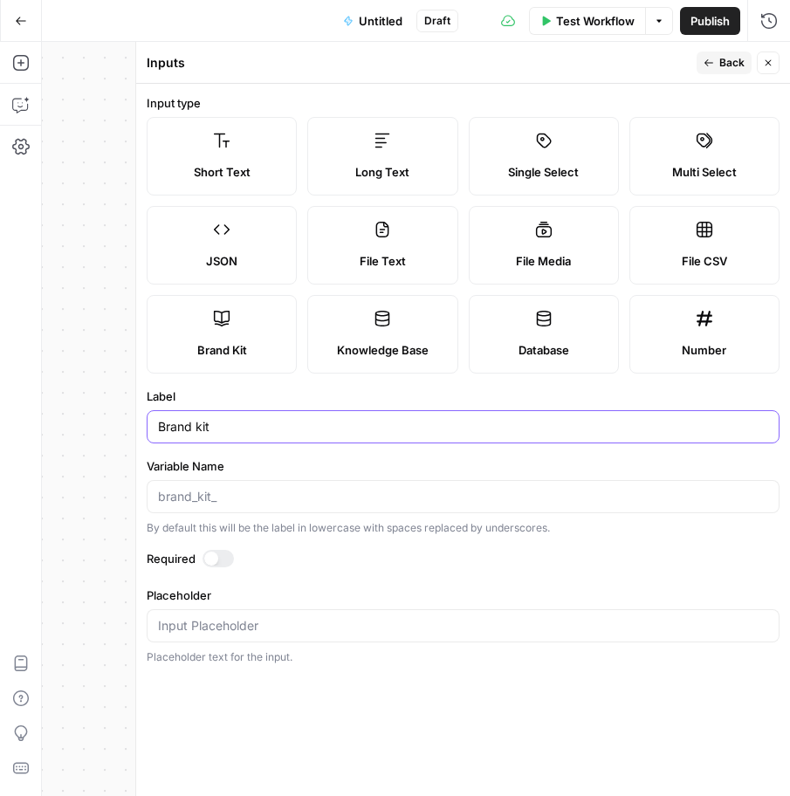
click at [195, 422] on input "Brand kit" at bounding box center [463, 426] width 610 height 17
type input "Brand Kit"
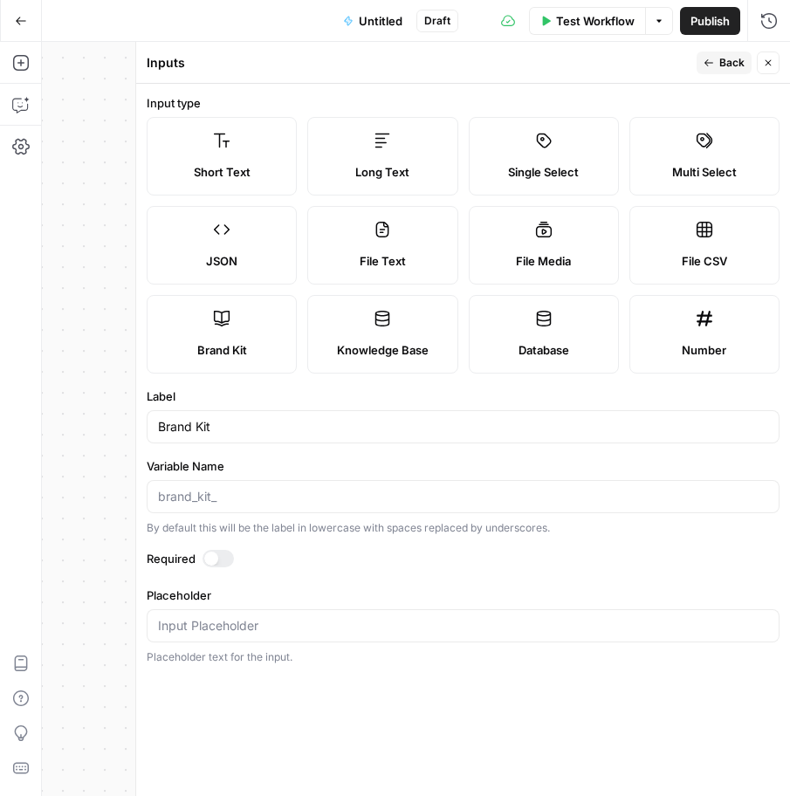
click at [734, 64] on span "Back" at bounding box center [731, 63] width 25 height 16
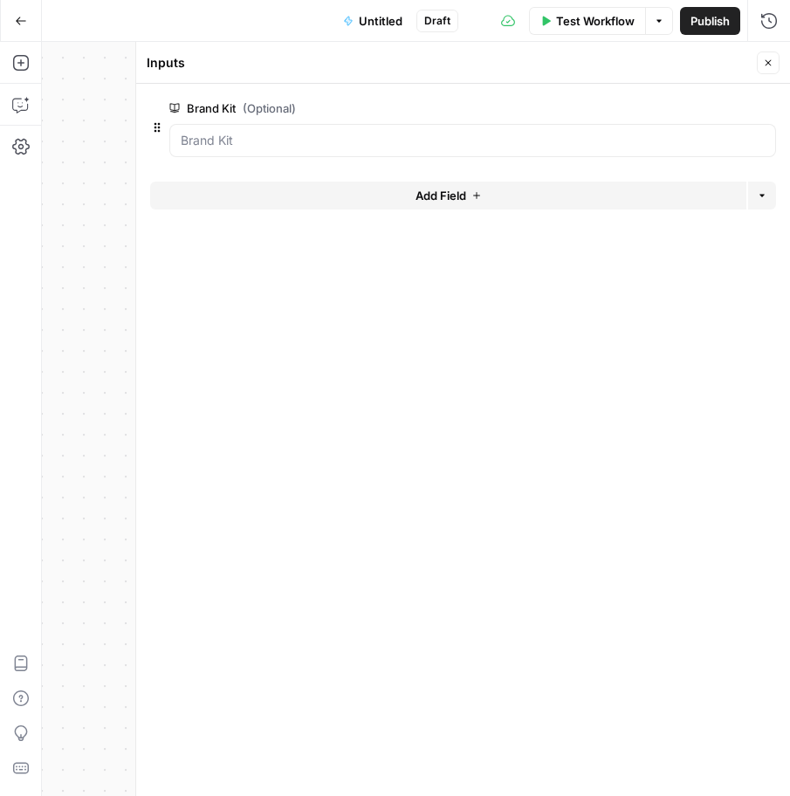
click at [765, 61] on icon "button" at bounding box center [768, 63] width 10 height 10
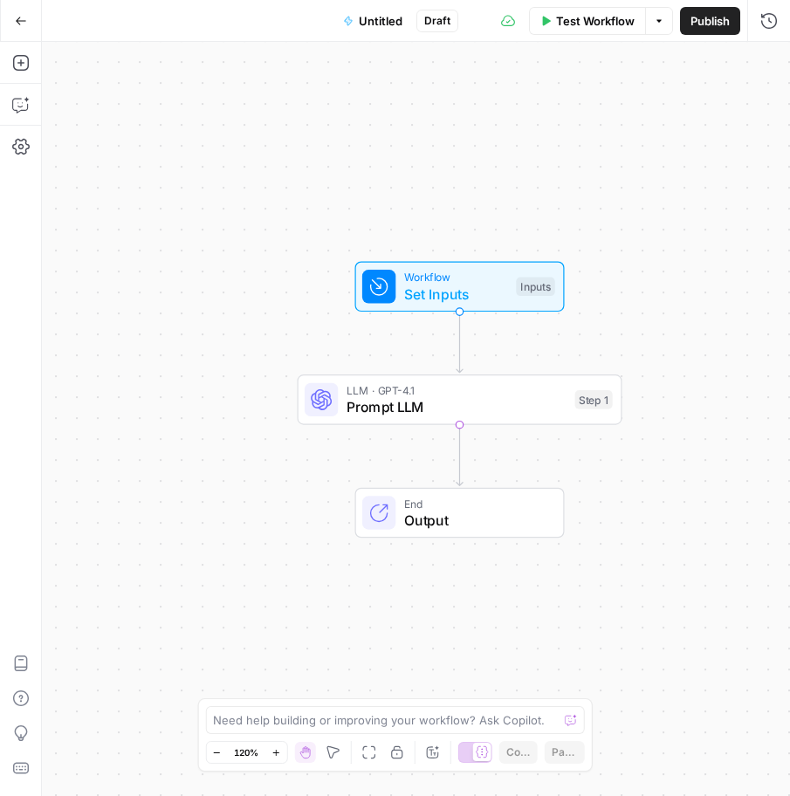
drag, startPoint x: 262, startPoint y: 397, endPoint x: 150, endPoint y: 318, distance: 137.0
click at [150, 318] on div "Workflow Set Inputs Inputs LLM · GPT-4.1 Prompt LLM Step 1 End Output" at bounding box center [416, 419] width 748 height 754
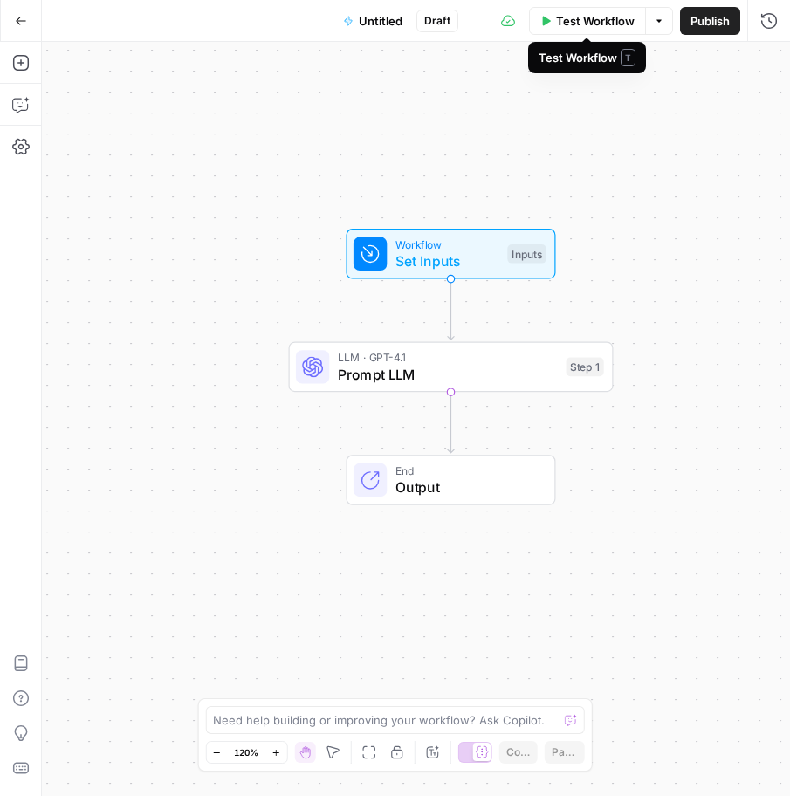
click at [580, 24] on span "Test Workflow" at bounding box center [595, 20] width 79 height 17
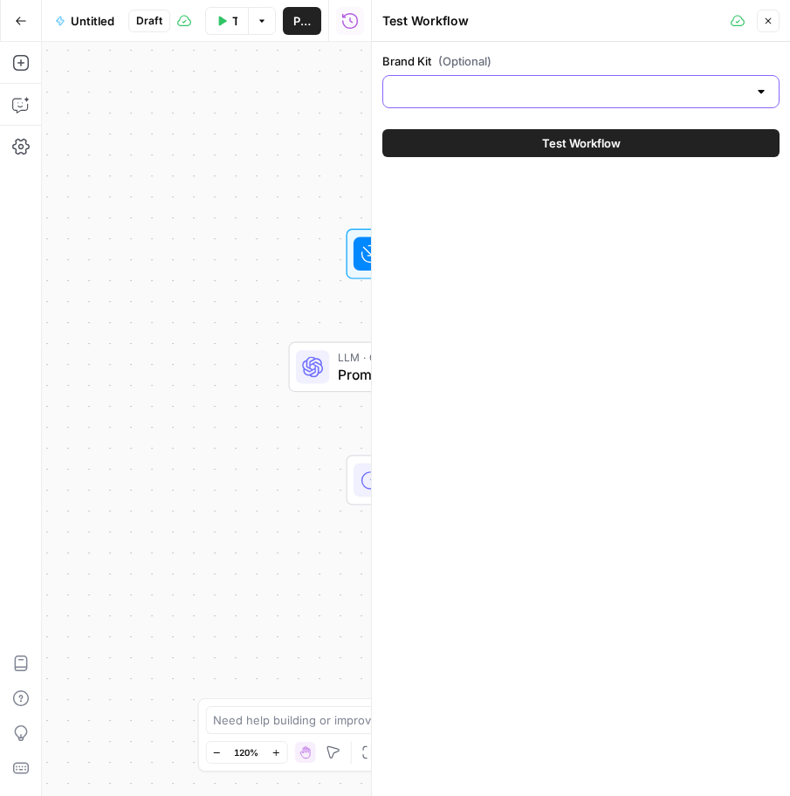
click at [518, 83] on input "Brand Kit (Optional)" at bounding box center [569, 91] width 353 height 17
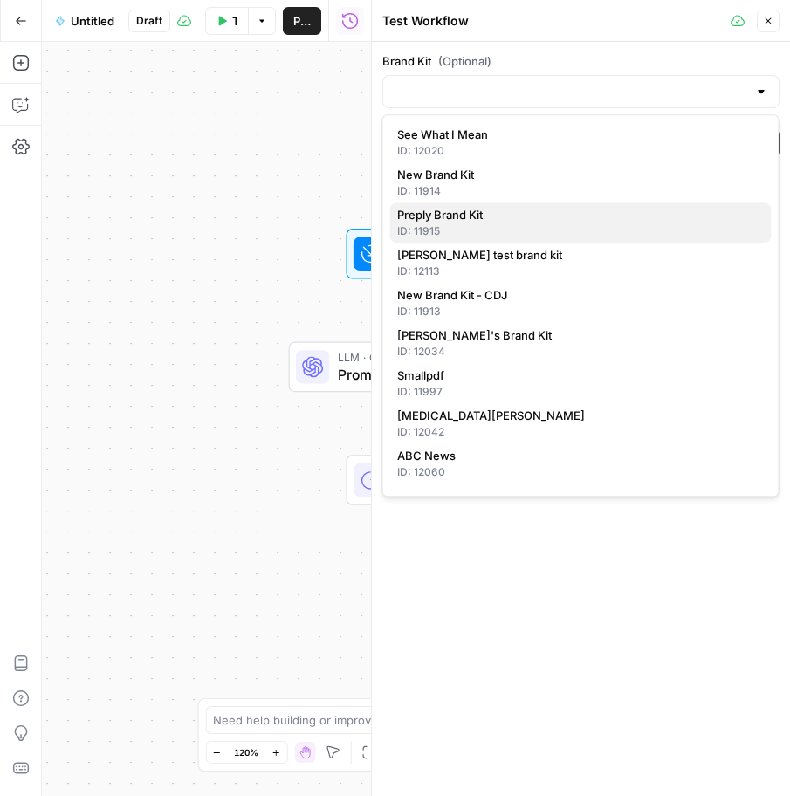
click at [452, 216] on span "Preply Brand Kit" at bounding box center [577, 214] width 360 height 17
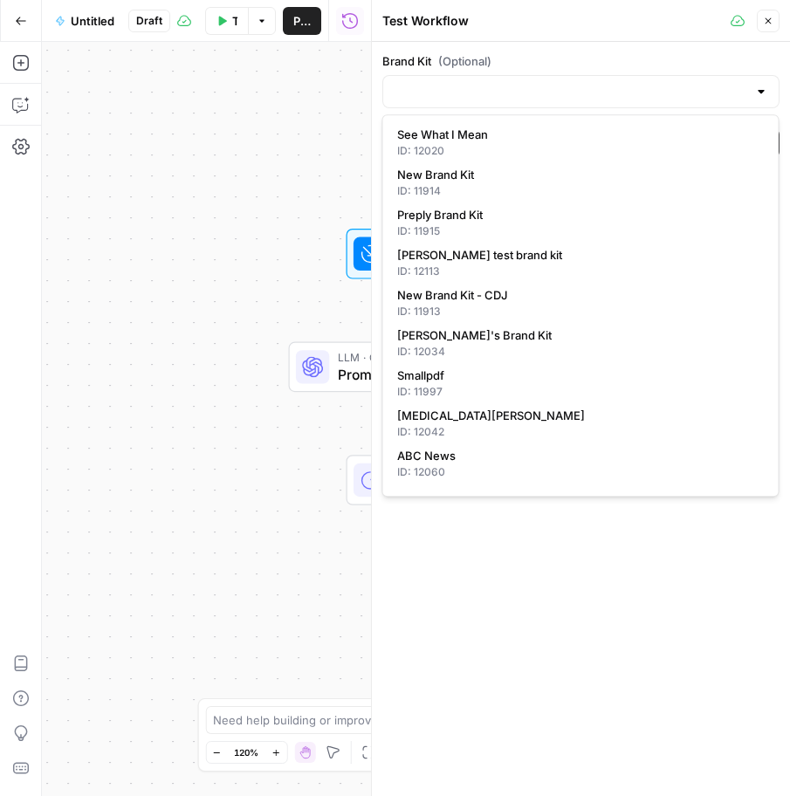
type input "Preply Brand Kit"
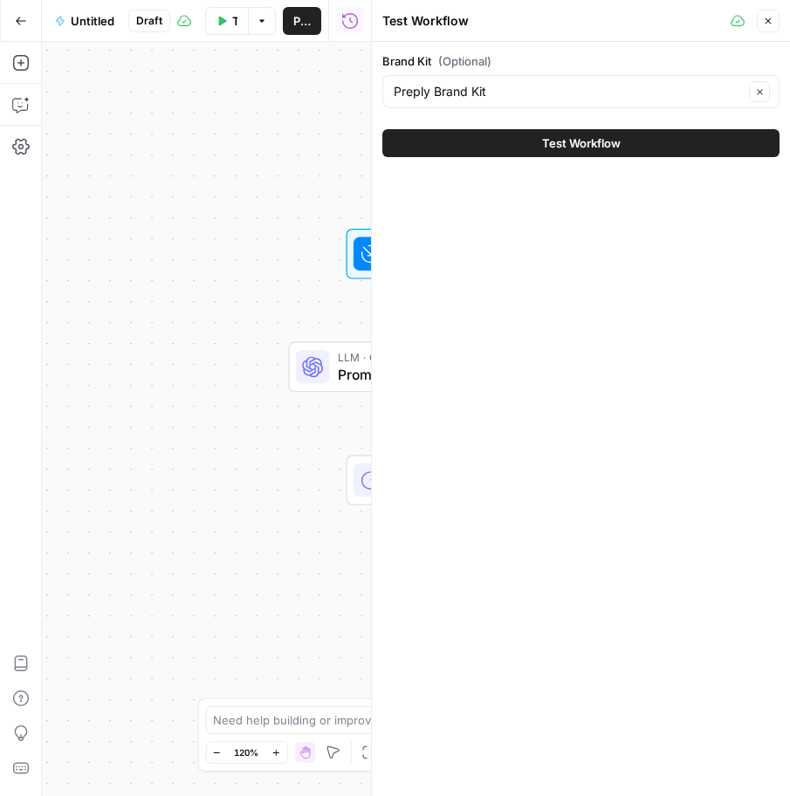
click at [767, 22] on icon "button" at bounding box center [768, 21] width 6 height 6
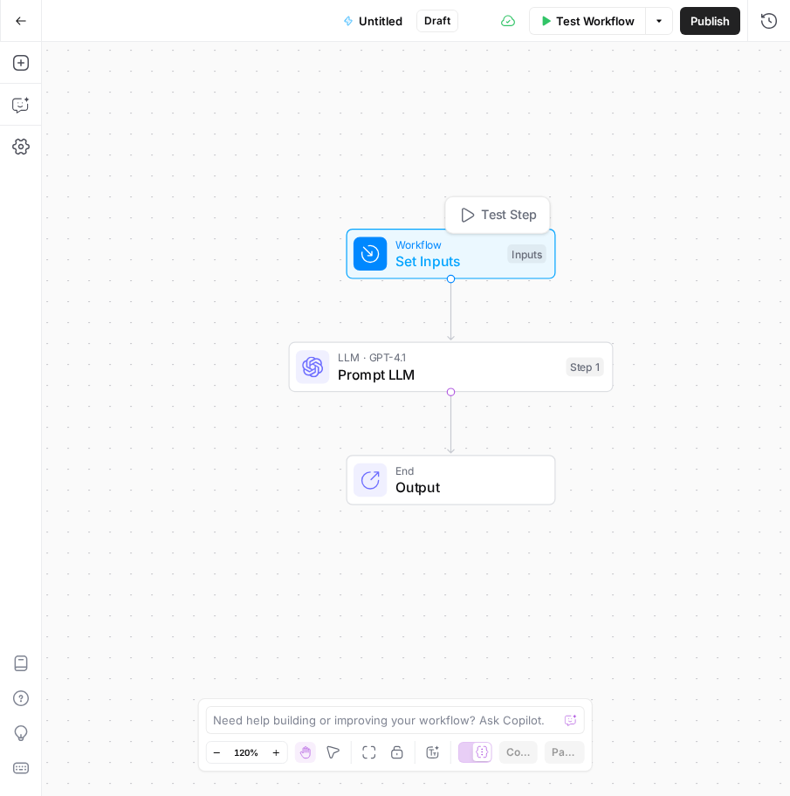
click at [456, 247] on span "Workflow" at bounding box center [447, 244] width 104 height 17
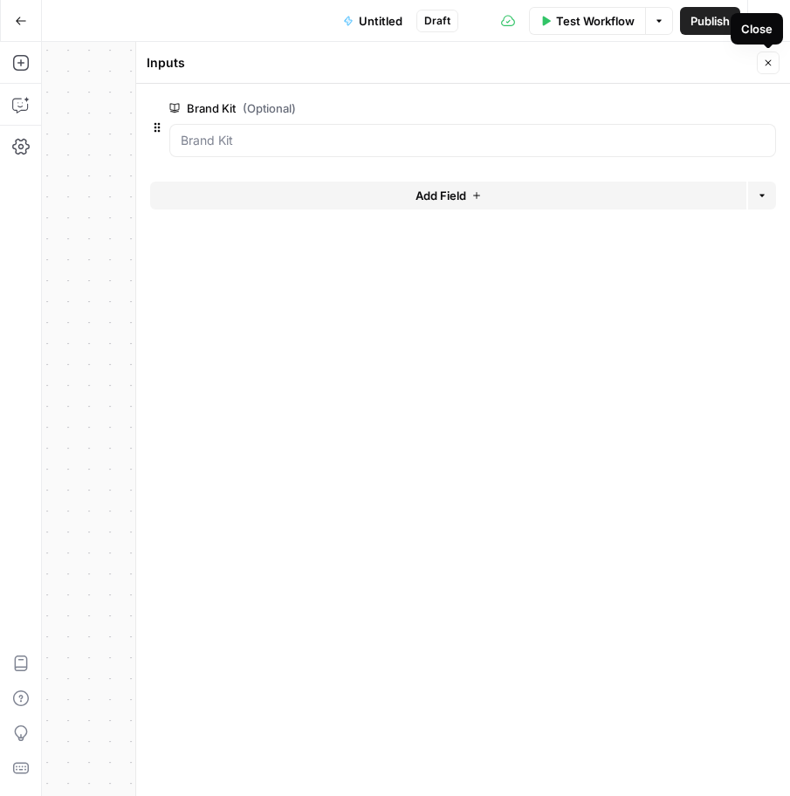
click at [770, 58] on icon "button" at bounding box center [768, 63] width 10 height 10
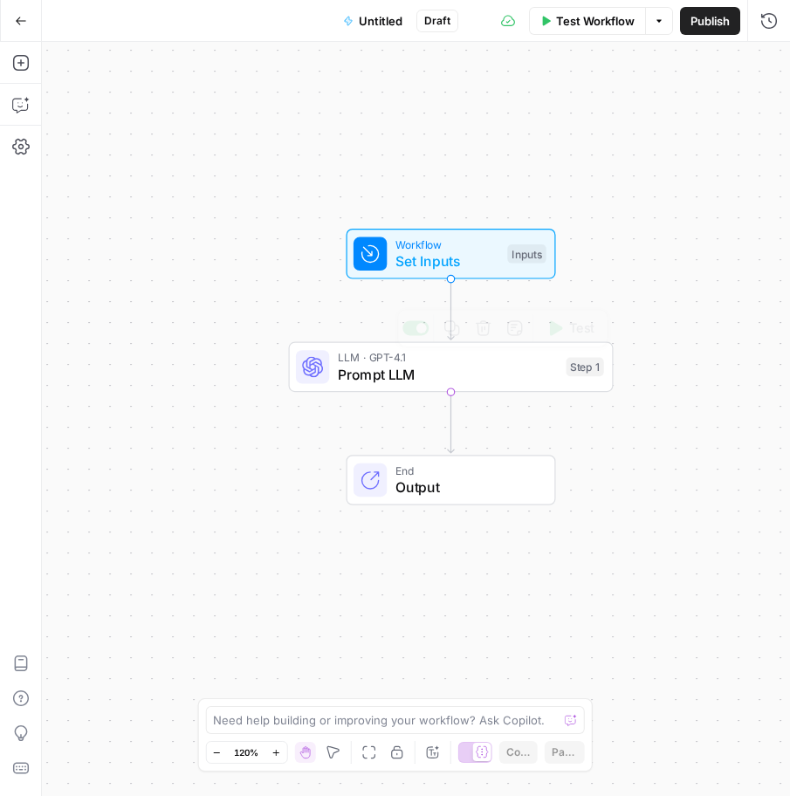
click at [467, 373] on span "Prompt LLM" at bounding box center [448, 374] width 220 height 21
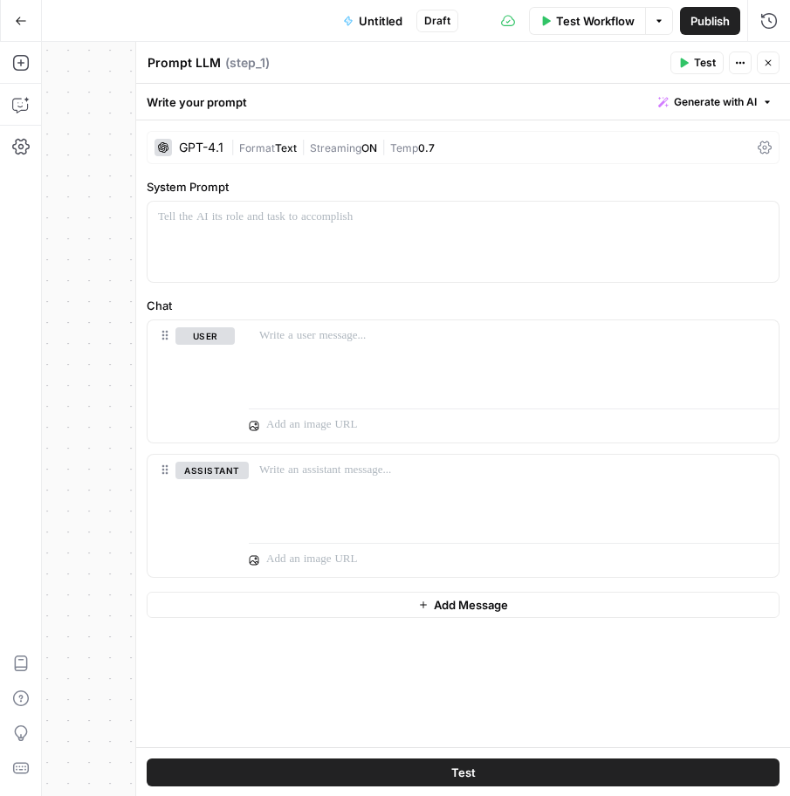
click at [771, 68] on button "Close" at bounding box center [767, 62] width 23 height 23
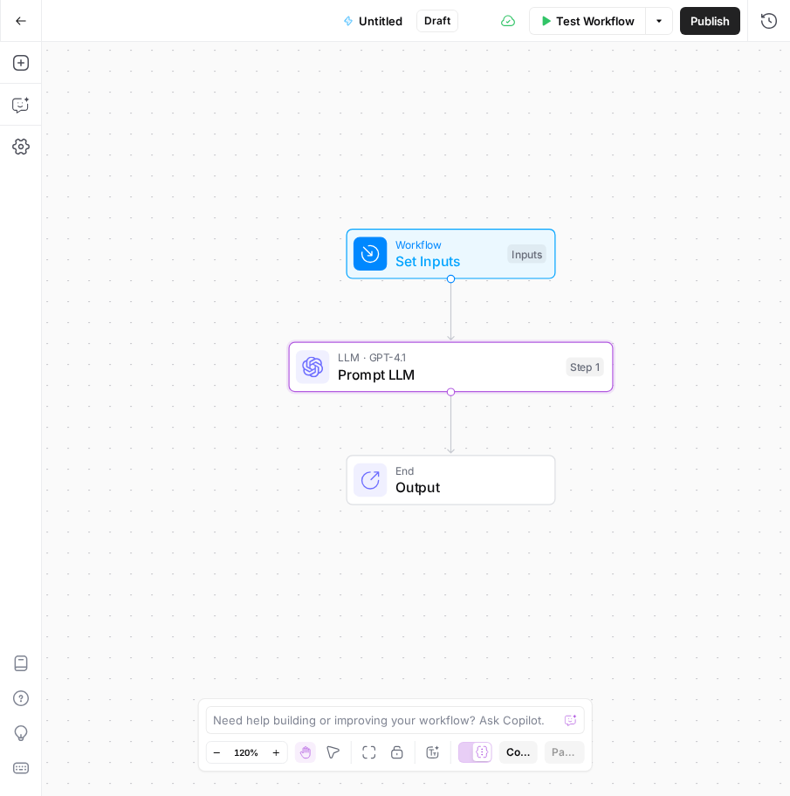
click at [607, 37] on div "Test Workflow Options Publish Run History" at bounding box center [624, 20] width 332 height 41
click at [607, 33] on button "Test Workflow" at bounding box center [587, 21] width 117 height 28
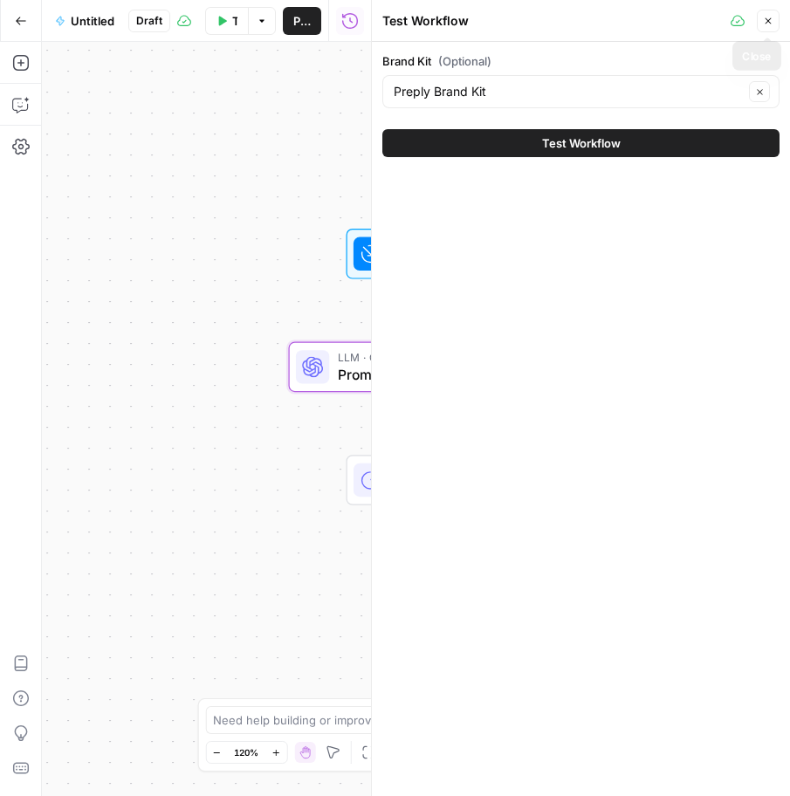
click at [766, 26] on icon "button" at bounding box center [768, 21] width 10 height 10
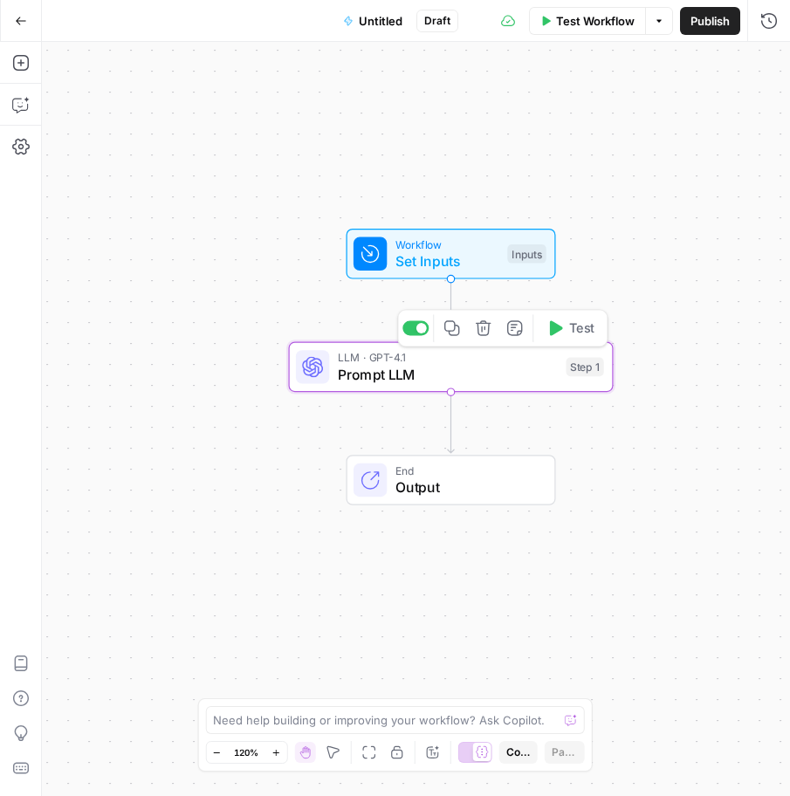
click at [459, 373] on span "Prompt LLM" at bounding box center [448, 374] width 220 height 21
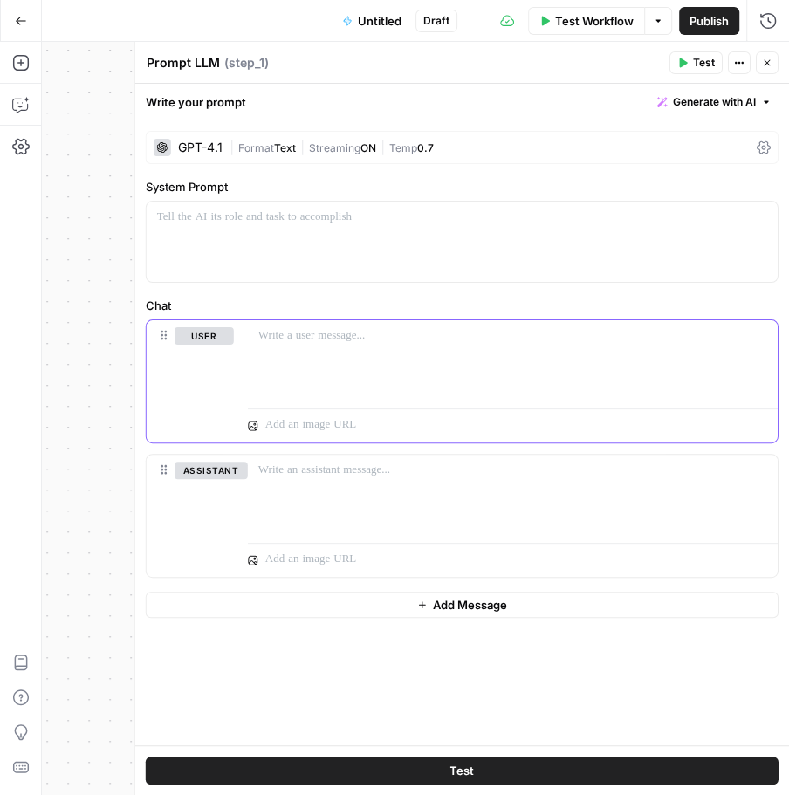
click at [294, 344] on div at bounding box center [513, 360] width 530 height 80
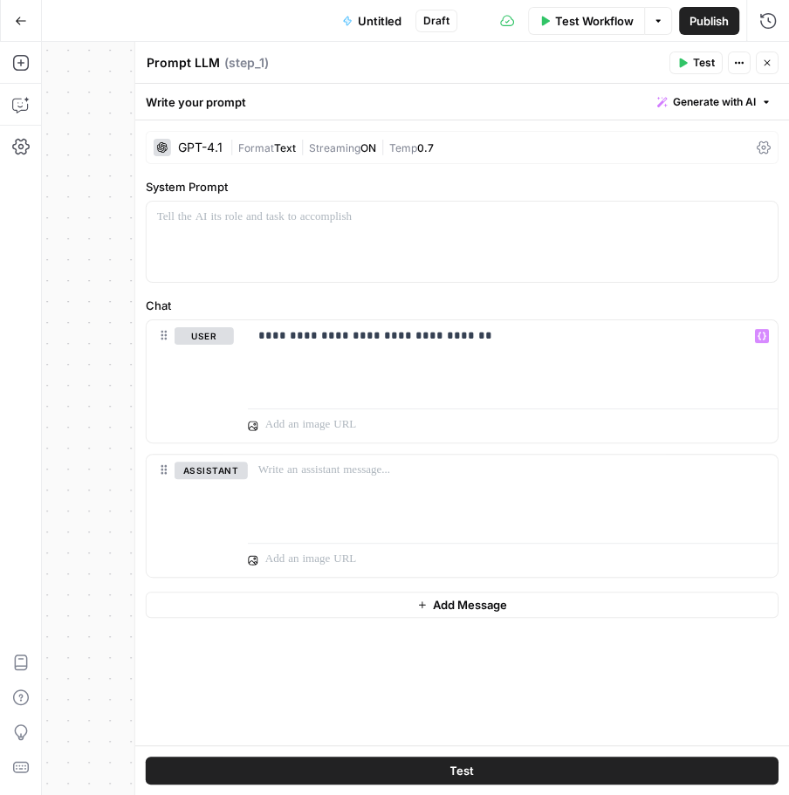
click at [691, 66] on button "Test" at bounding box center [695, 62] width 53 height 23
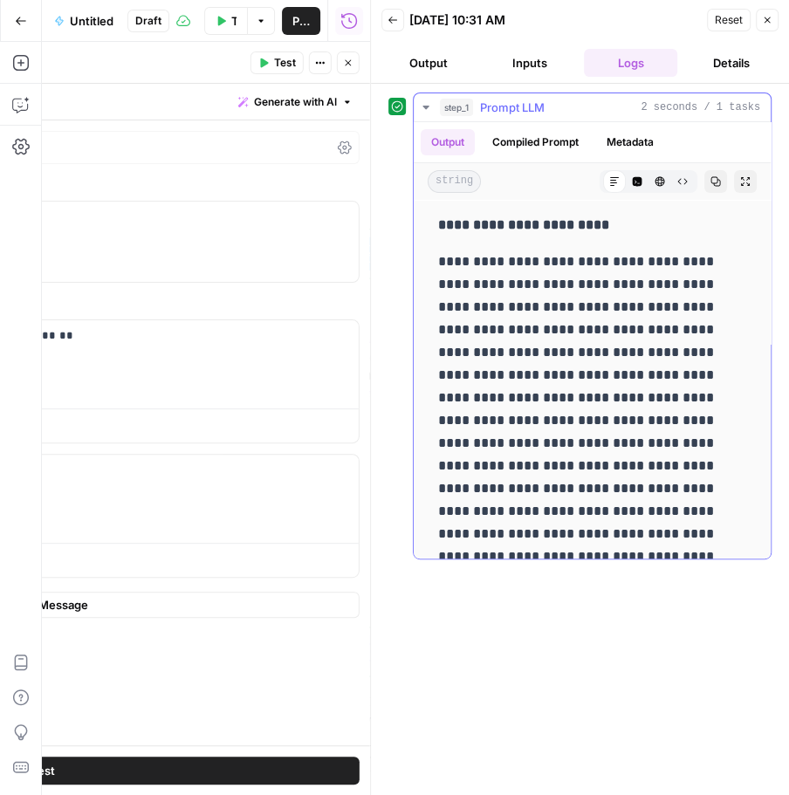
scroll to position [23, 0]
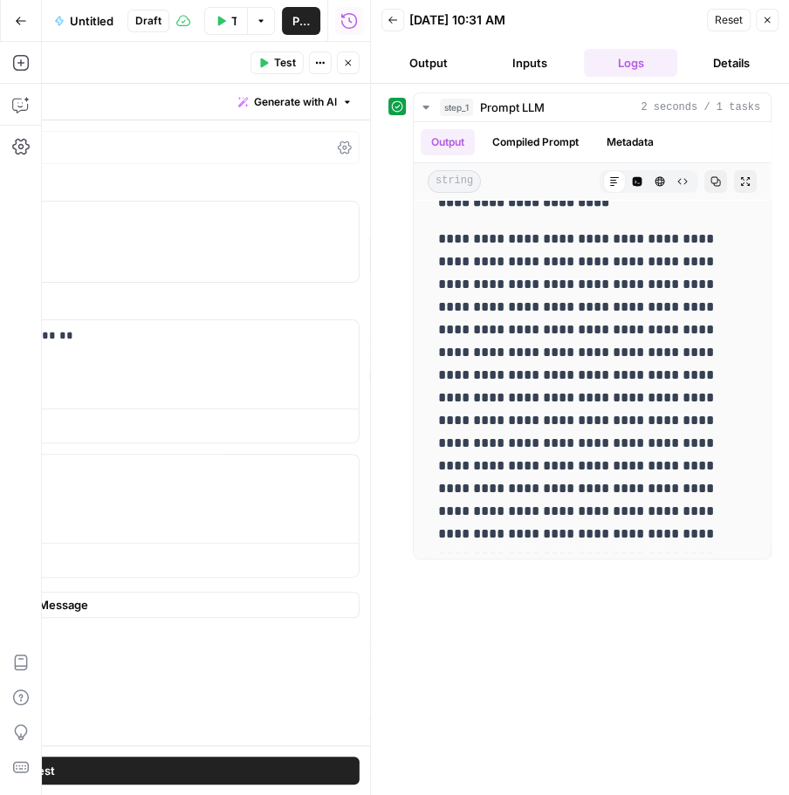
click at [779, 19] on header "Back 08/26/25 at 10:31 AM Reset Close Output Inputs Logs Details" at bounding box center [580, 42] width 418 height 84
click at [773, 19] on button "Close" at bounding box center [767, 20] width 23 height 23
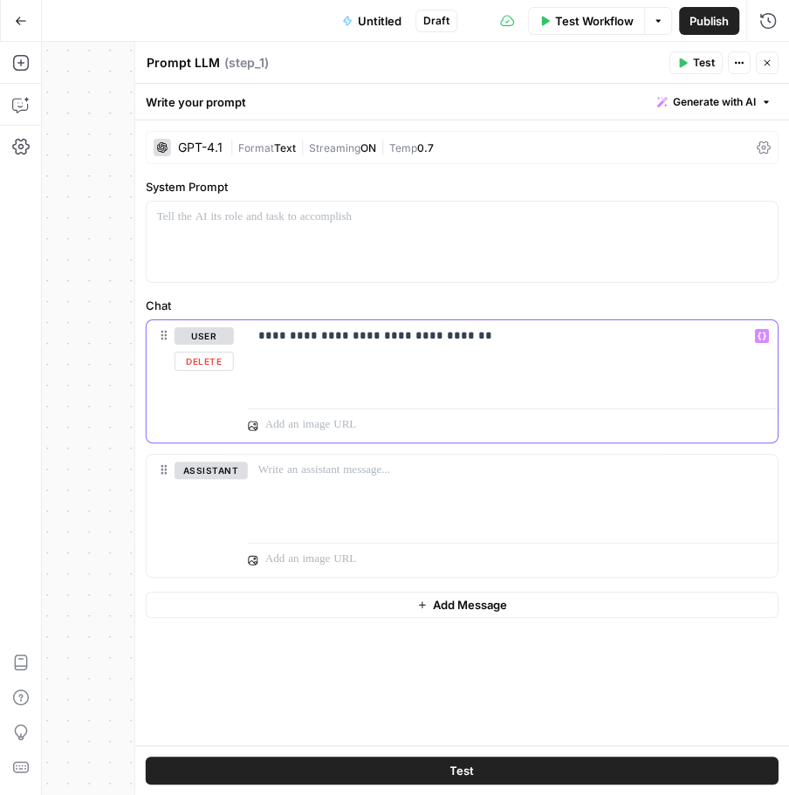
click at [301, 337] on p "**********" at bounding box center [513, 335] width 510 height 17
click at [501, 337] on p "**********" at bounding box center [513, 335] width 510 height 17
click at [646, 358] on div "**********" at bounding box center [513, 360] width 530 height 80
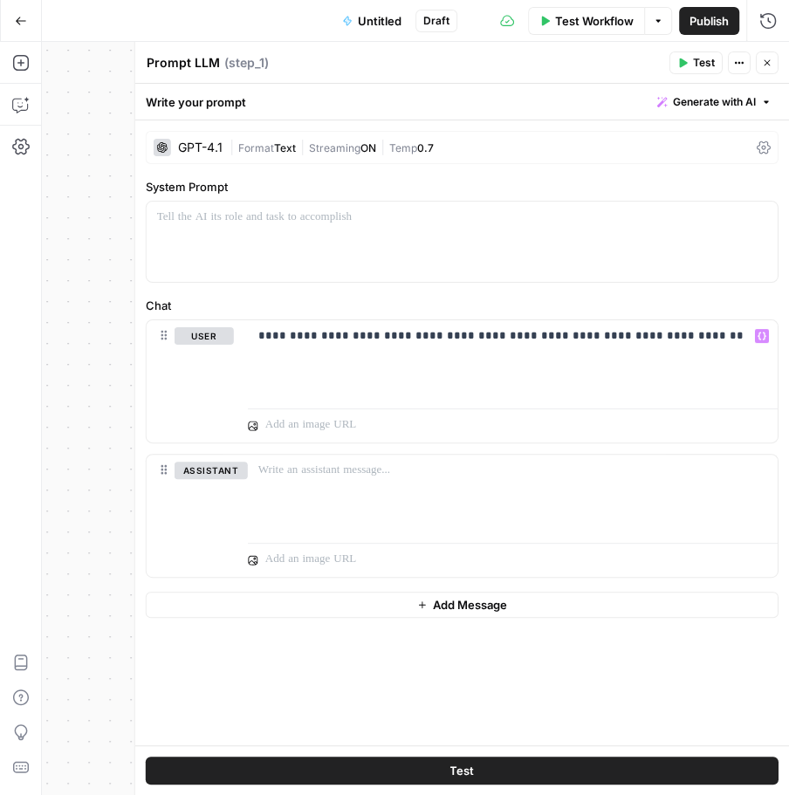
click at [689, 60] on button "Test" at bounding box center [695, 62] width 53 height 23
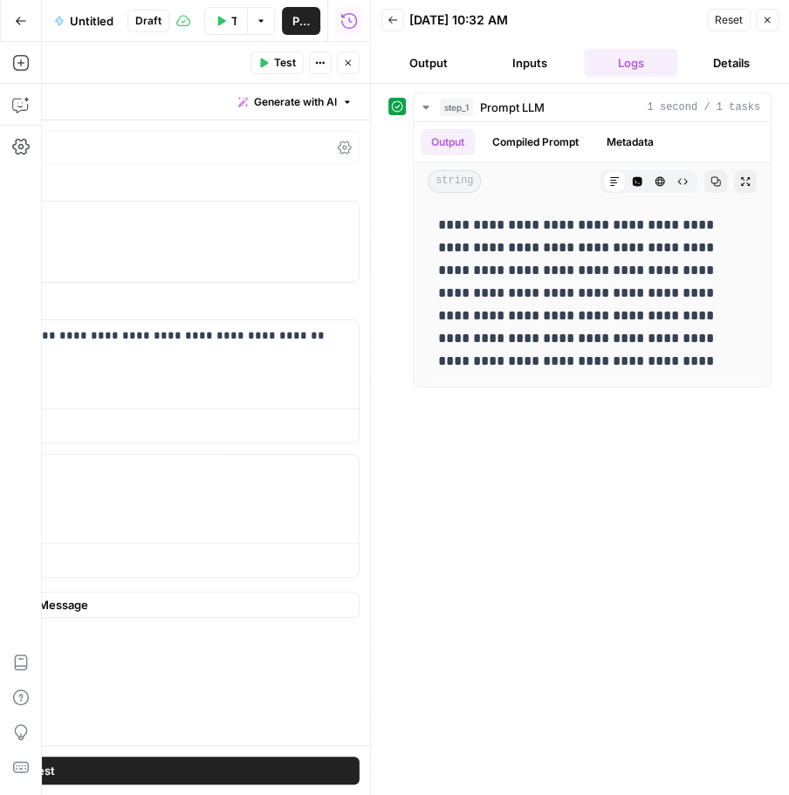
click at [764, 18] on icon "button" at bounding box center [767, 20] width 10 height 10
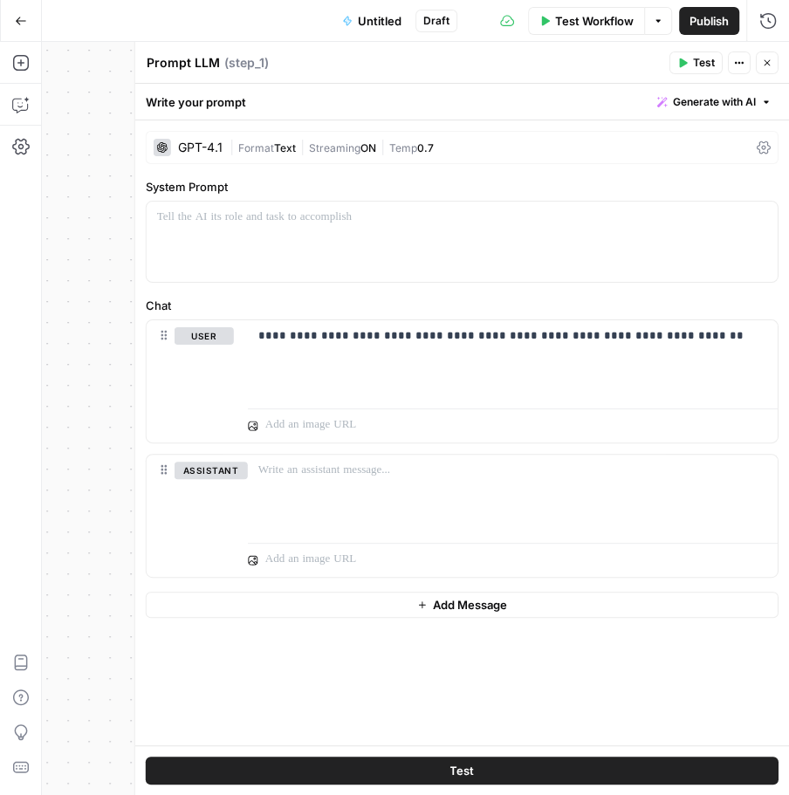
click at [216, 149] on div "GPT-4.1" at bounding box center [200, 147] width 44 height 12
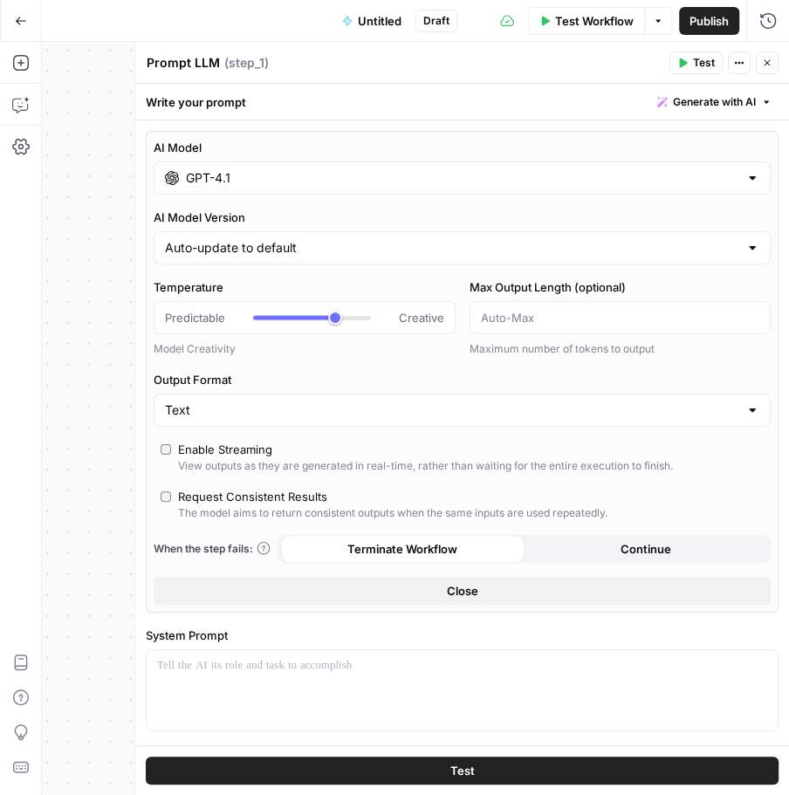
click at [284, 183] on input "GPT-4.1" at bounding box center [462, 177] width 552 height 17
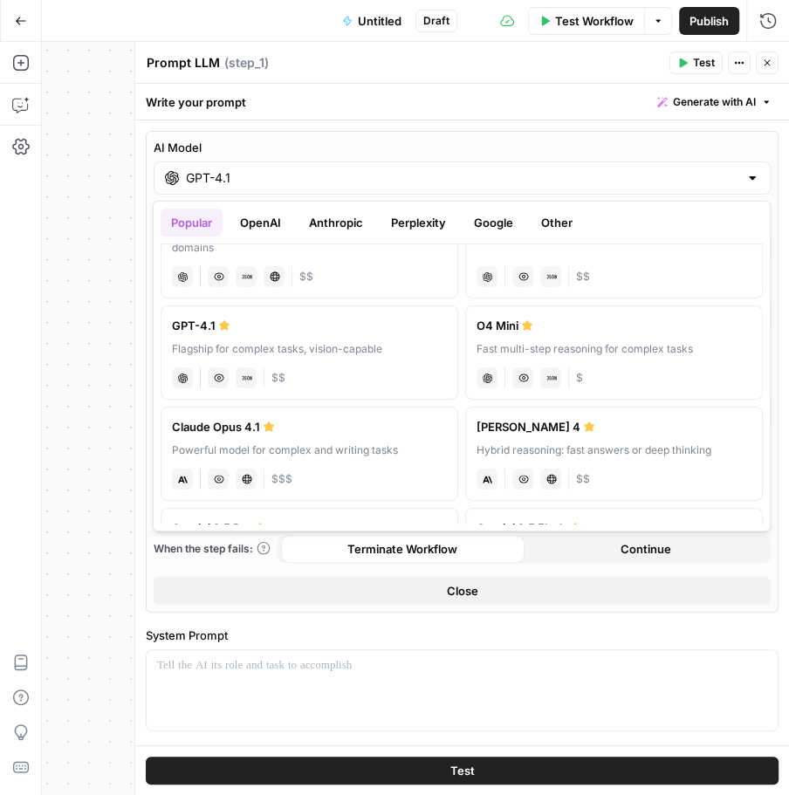
scroll to position [97, 0]
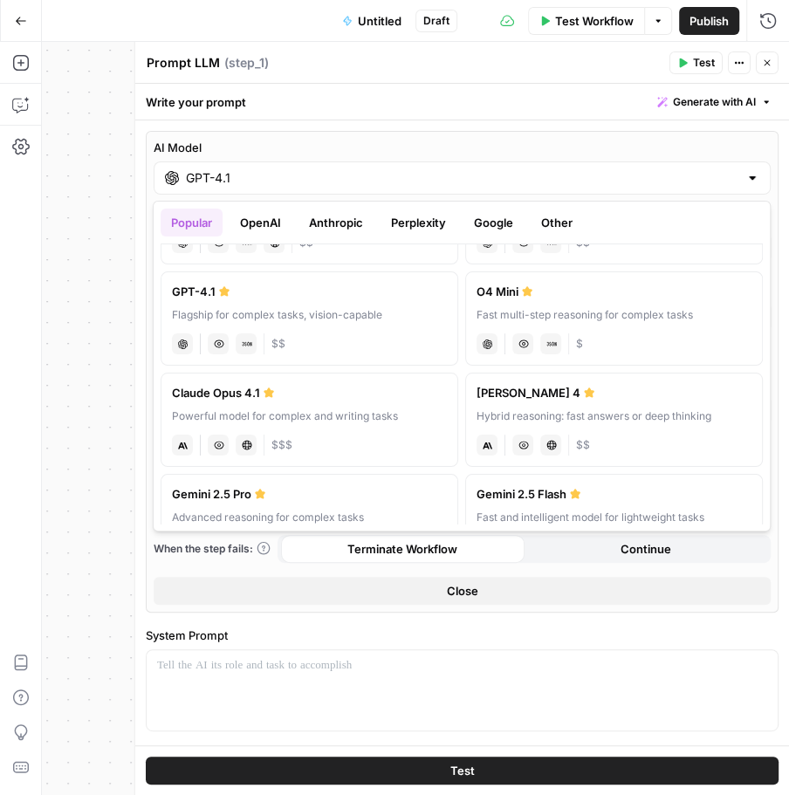
click at [596, 417] on div "Hybrid reasoning: fast answers or deep thinking" at bounding box center [613, 416] width 275 height 16
type input "Claude Sonnet 4"
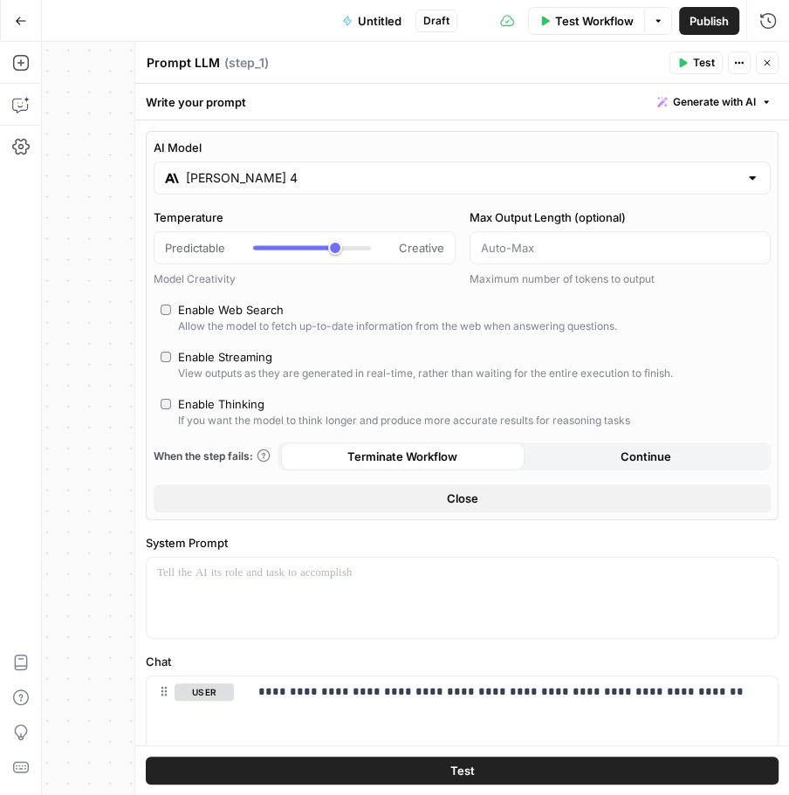
click at [373, 493] on button "Close" at bounding box center [462, 498] width 617 height 28
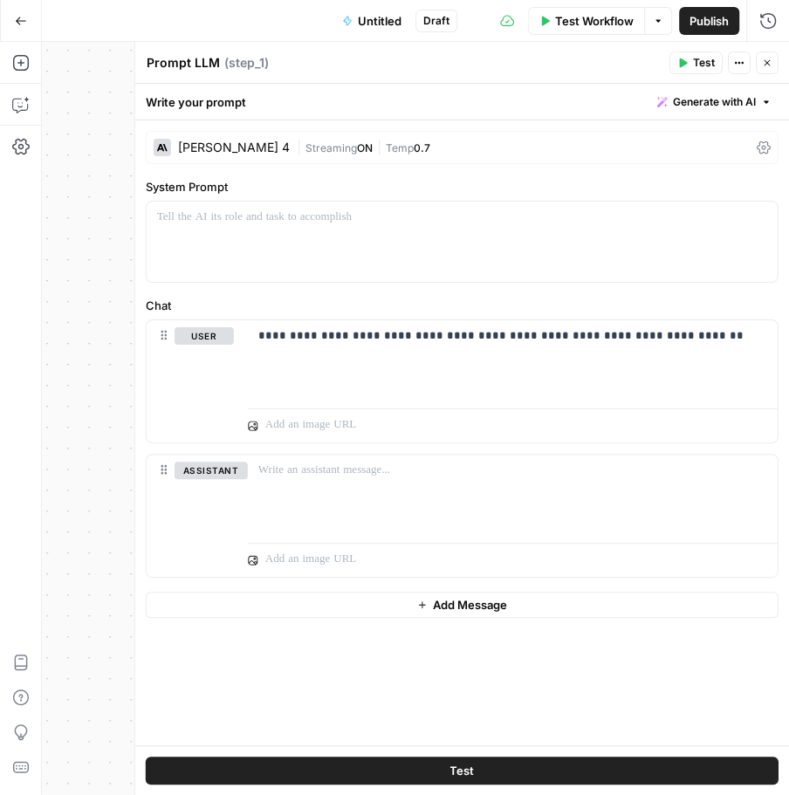
click at [700, 65] on span "Test" at bounding box center [704, 63] width 22 height 16
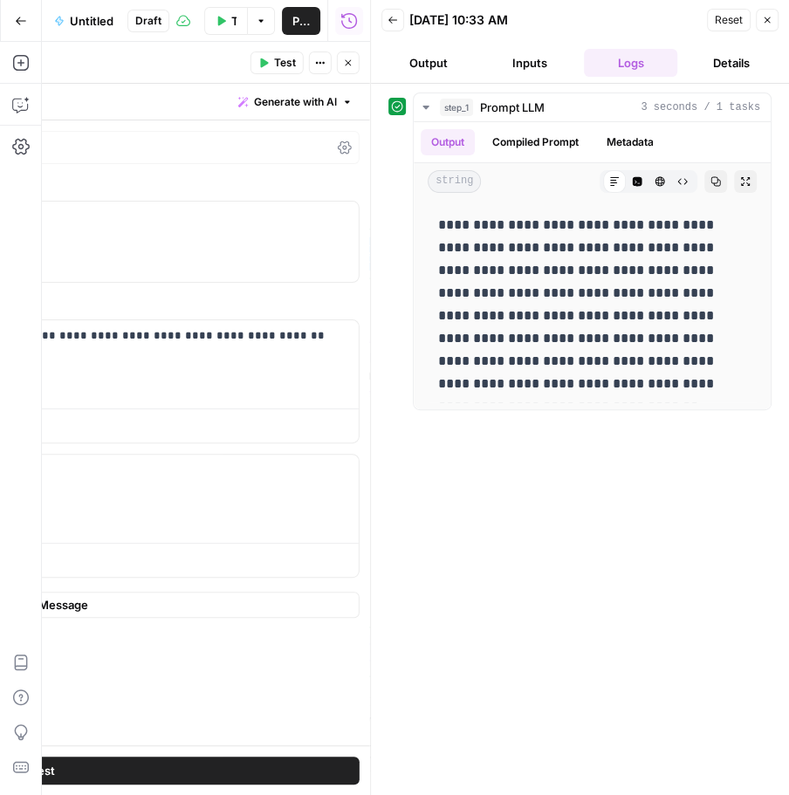
click at [767, 16] on icon "button" at bounding box center [767, 20] width 10 height 10
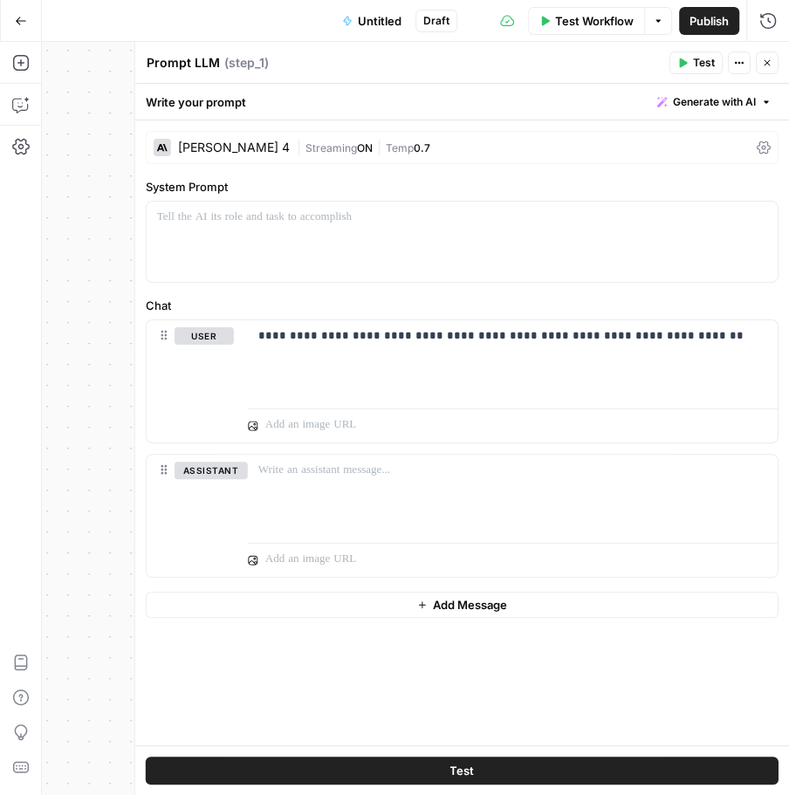
click at [197, 146] on div "Claude Sonnet 4" at bounding box center [234, 147] width 112 height 12
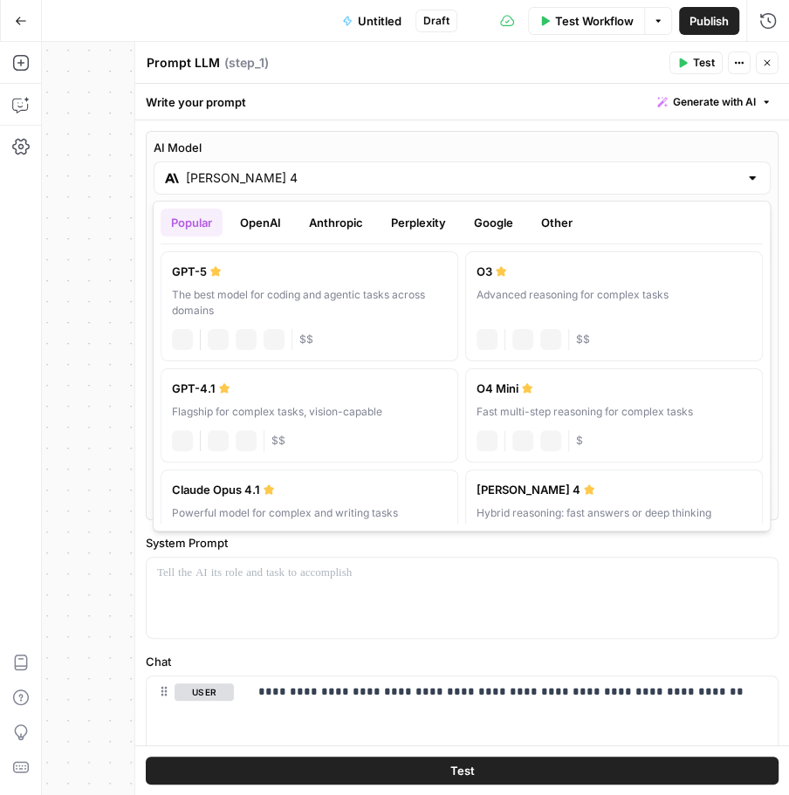
click at [241, 188] on div "Claude Sonnet 4" at bounding box center [462, 177] width 617 height 33
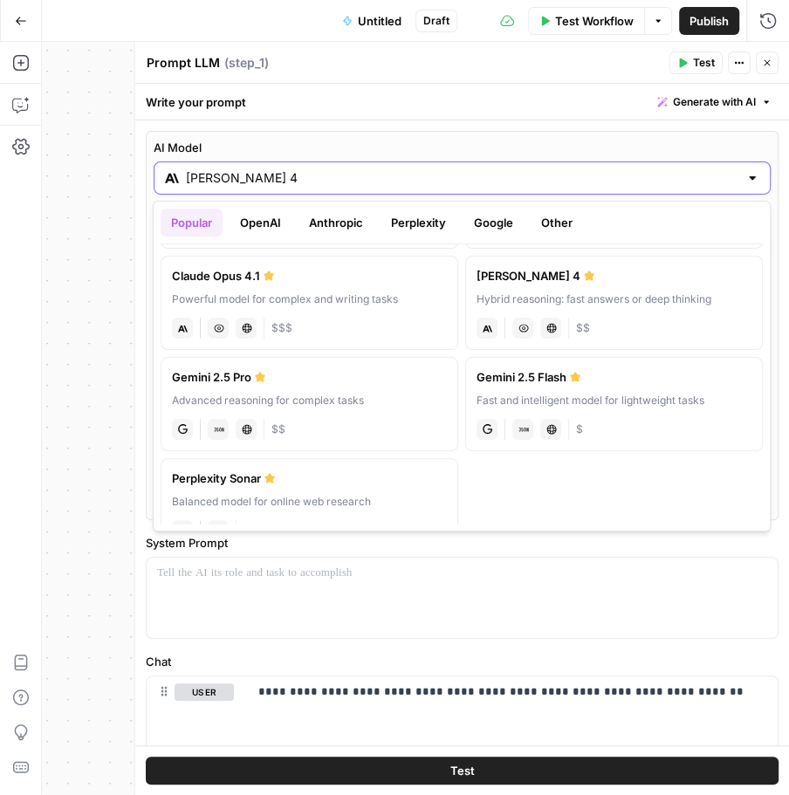
scroll to position [216, 0]
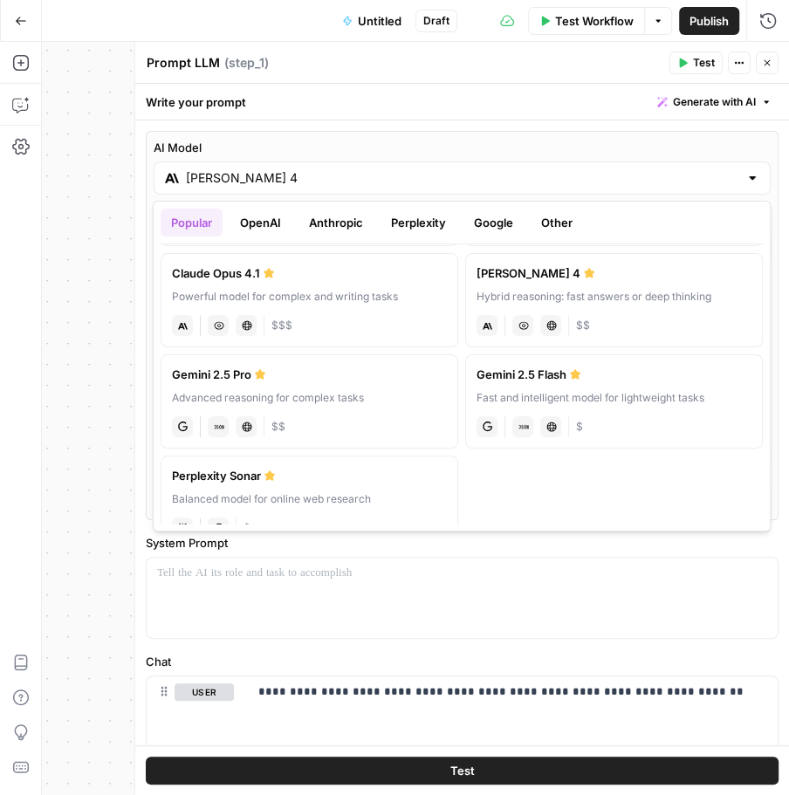
click at [312, 379] on label "Gemini 2.5 Pro Advanced reasoning for complex tasks gemini JSON Mode Live Web R…" at bounding box center [310, 401] width 298 height 94
type input "Gemini 2.5 Pro"
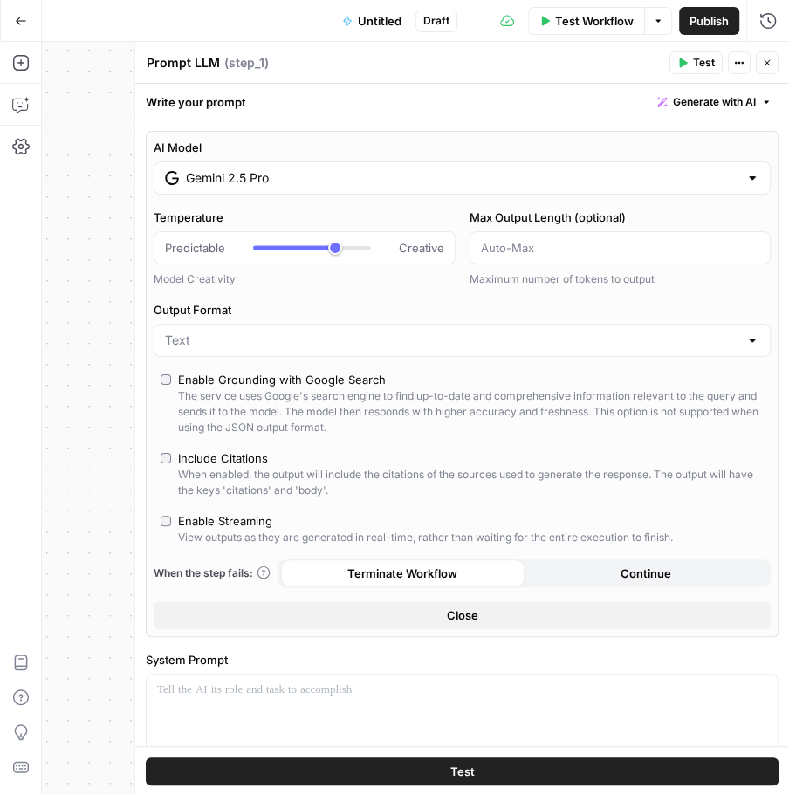
click at [466, 601] on button "Close" at bounding box center [462, 615] width 617 height 28
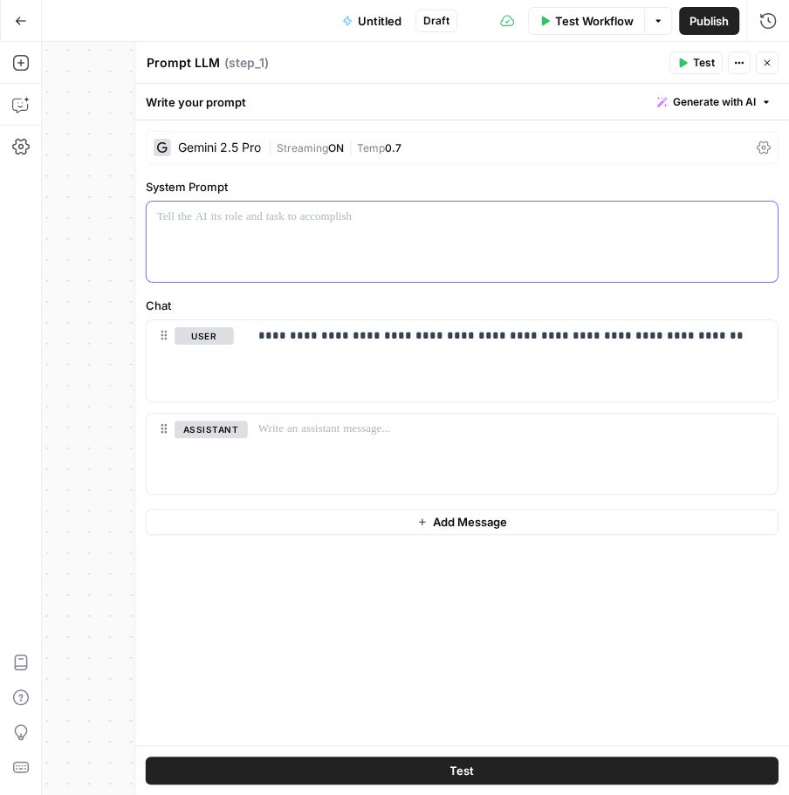
click at [513, 211] on p at bounding box center [462, 217] width 610 height 17
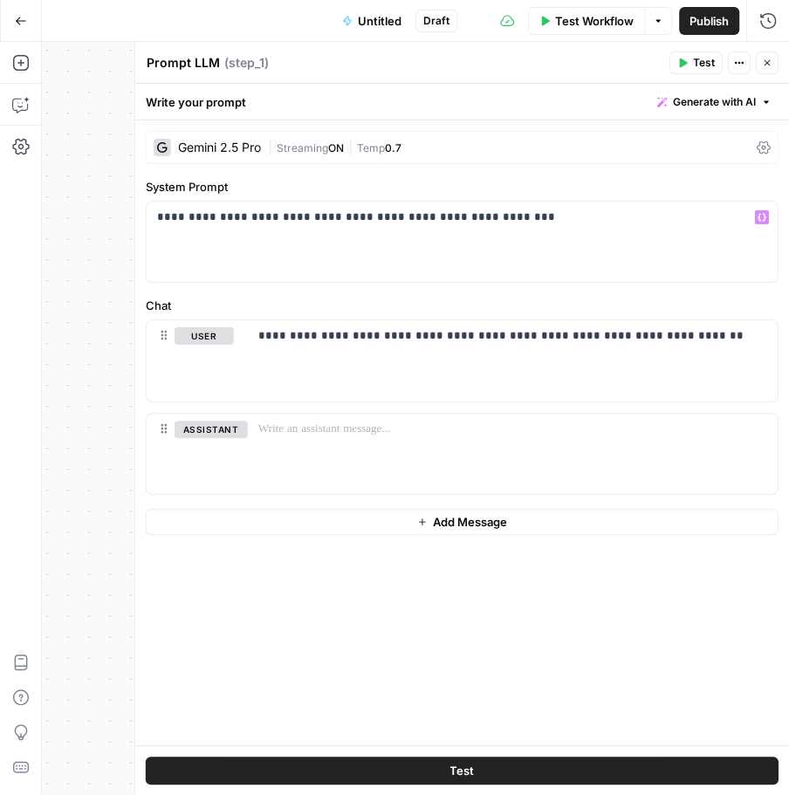
click at [705, 55] on span "Test" at bounding box center [704, 63] width 22 height 16
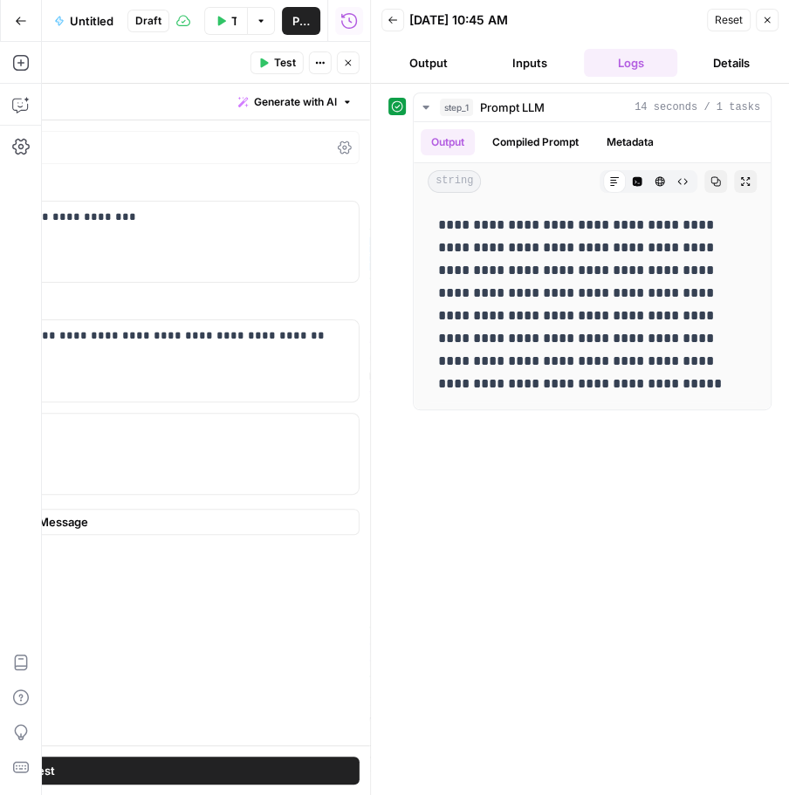
click at [767, 27] on button "Close" at bounding box center [767, 20] width 23 height 23
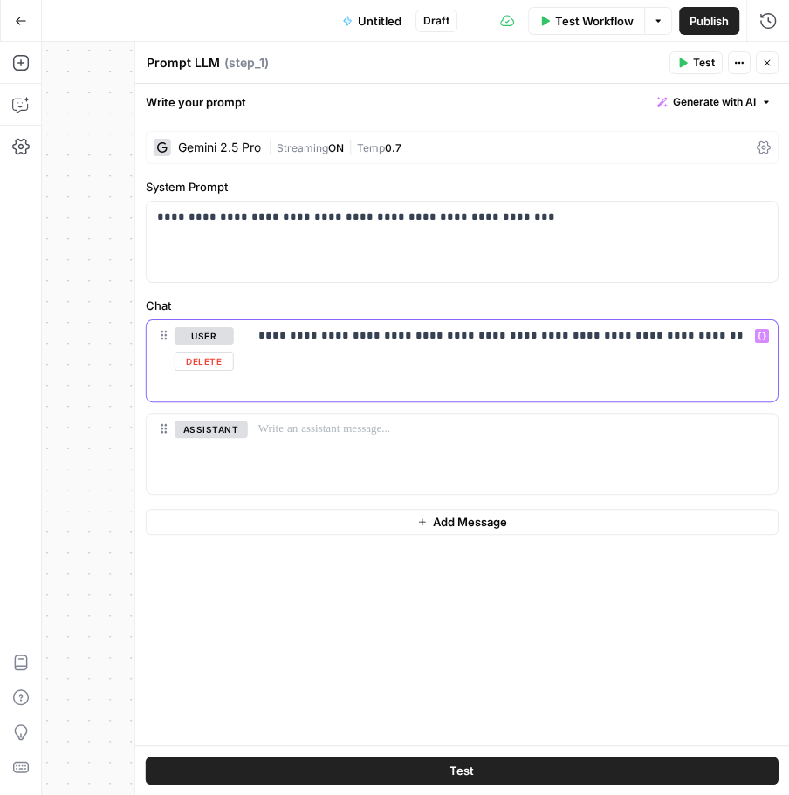
click at [700, 346] on div "**********" at bounding box center [513, 360] width 530 height 80
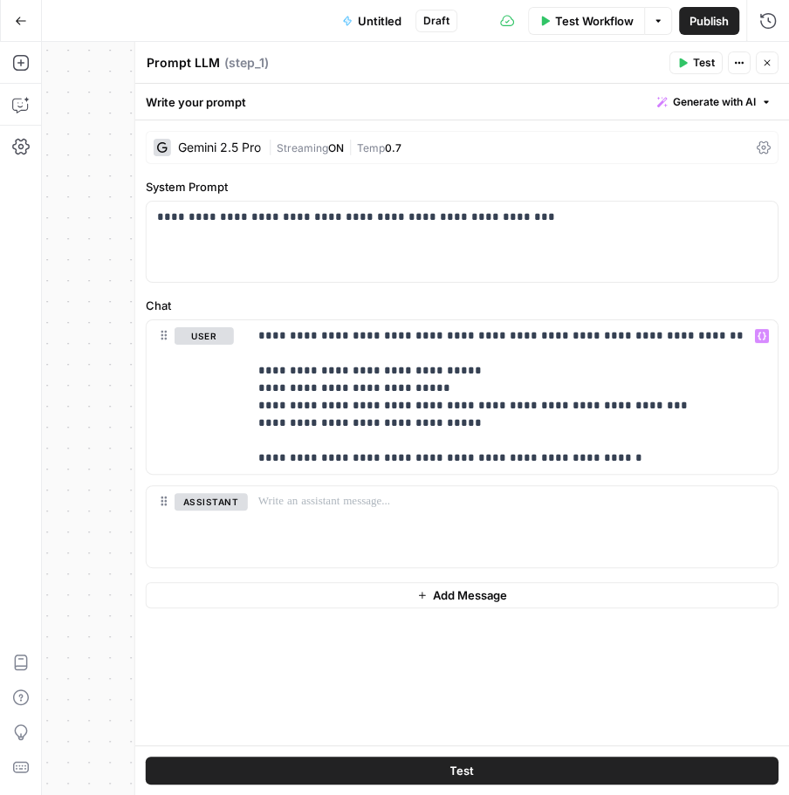
click at [705, 63] on span "Test" at bounding box center [704, 63] width 22 height 16
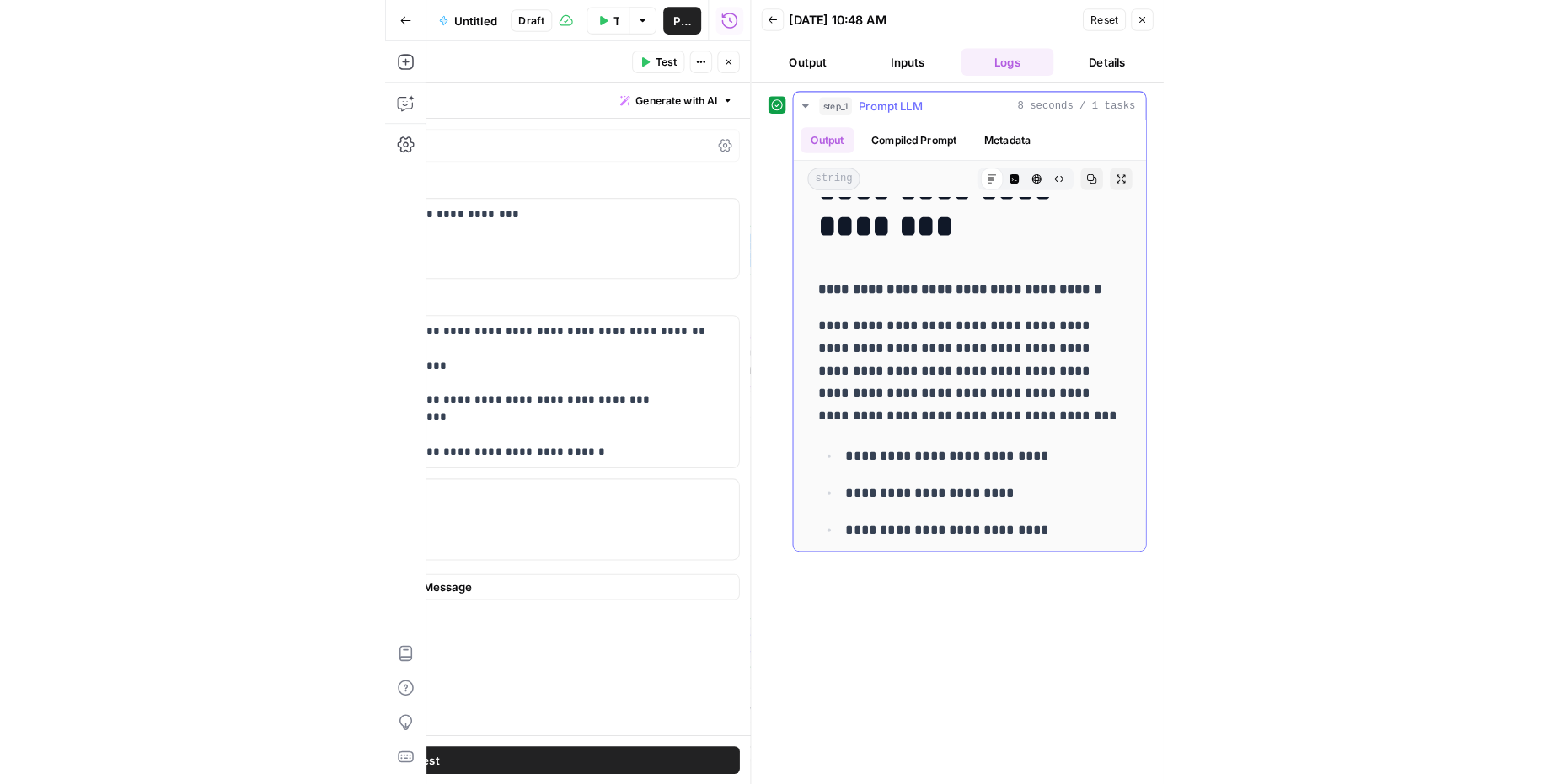
scroll to position [47, 0]
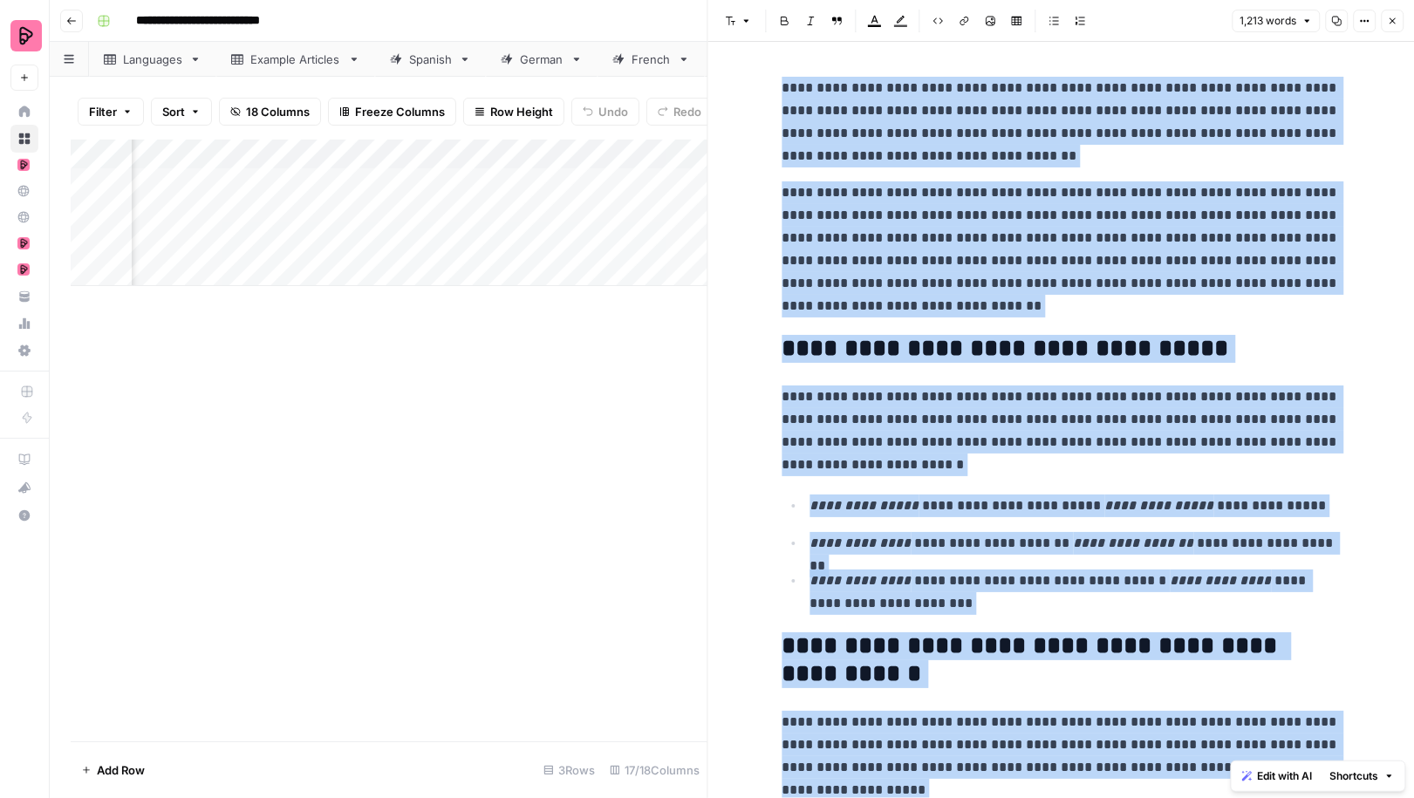
scroll to position [6827, 0]
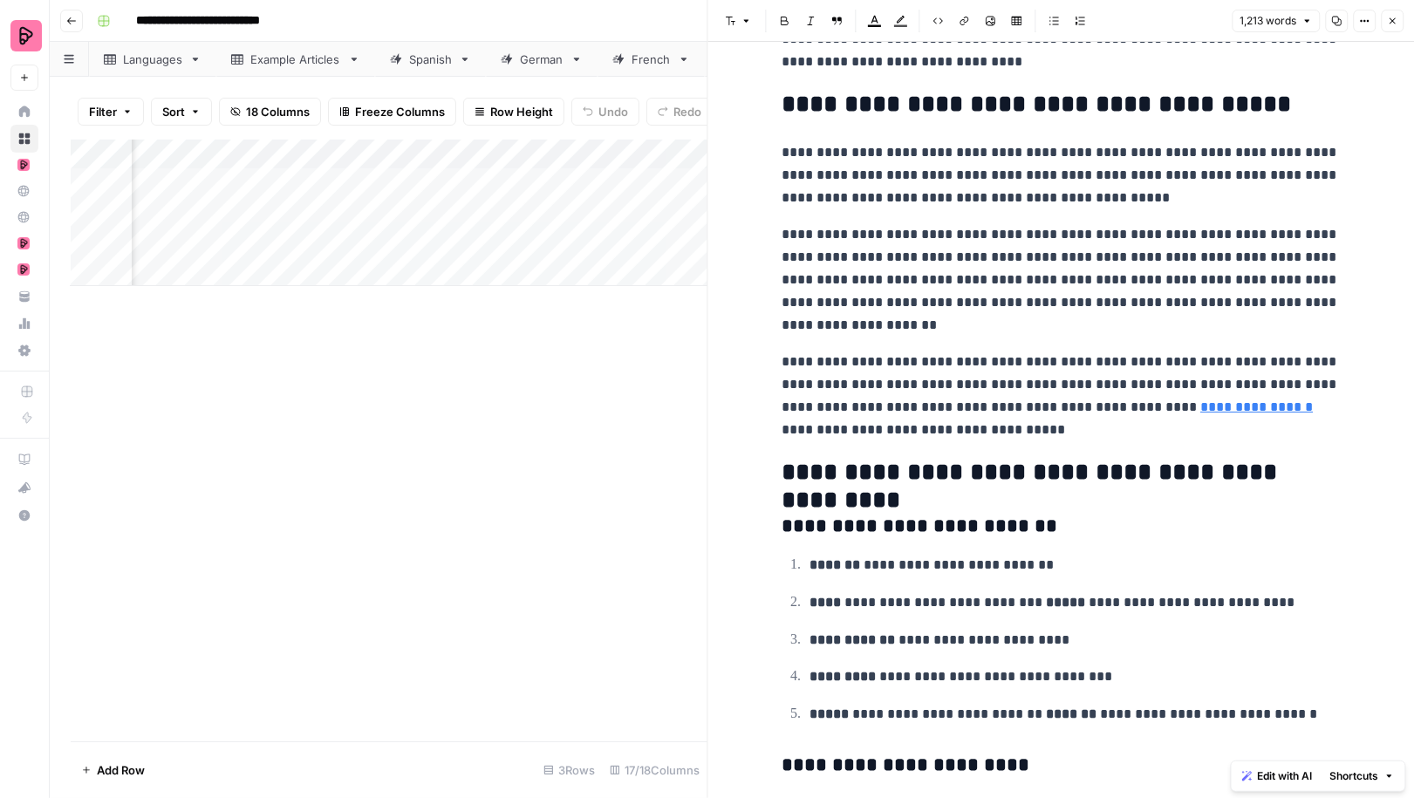
click at [667, 476] on div "Add Column" at bounding box center [389, 441] width 637 height 602
click at [1386, 31] on button "Close" at bounding box center [1392, 21] width 23 height 23
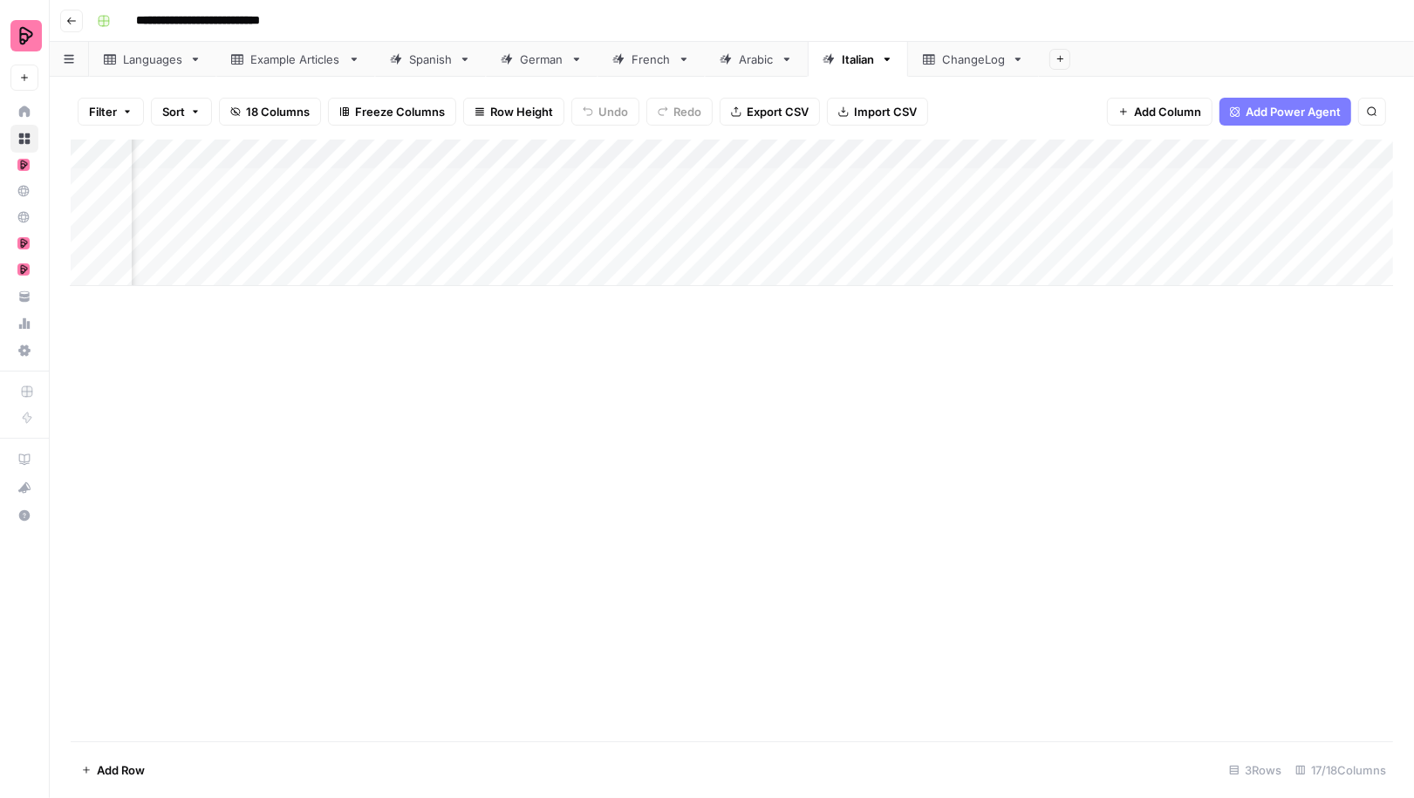
click at [436, 57] on div "Spanish" at bounding box center [430, 59] width 43 height 17
click at [992, 337] on div "Add Column" at bounding box center [732, 441] width 1323 height 602
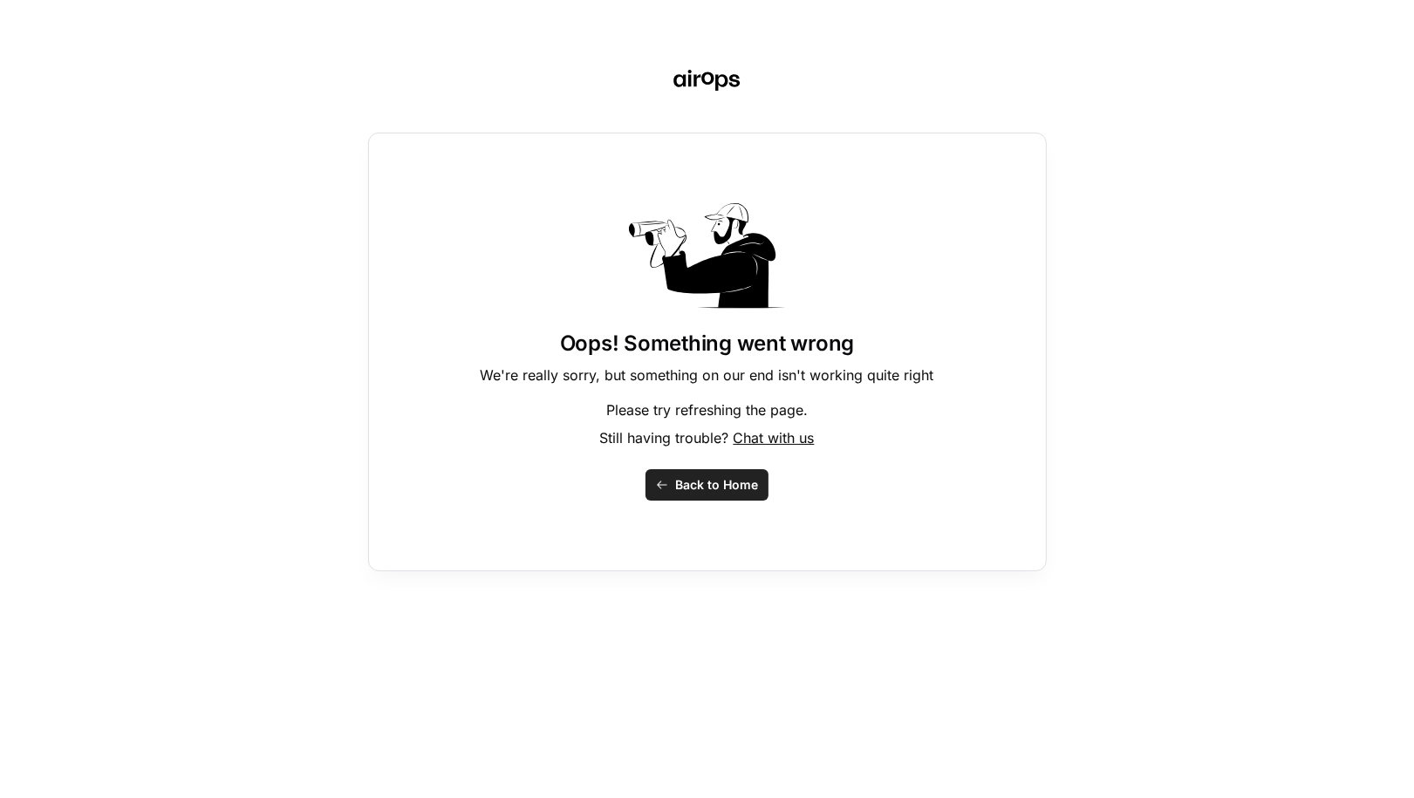
click at [992, 337] on div "Oops! Something went wrong We're really sorry, but something on our end isn't w…" at bounding box center [707, 352] width 679 height 439
click at [698, 483] on span "Back to Home" at bounding box center [716, 484] width 83 height 17
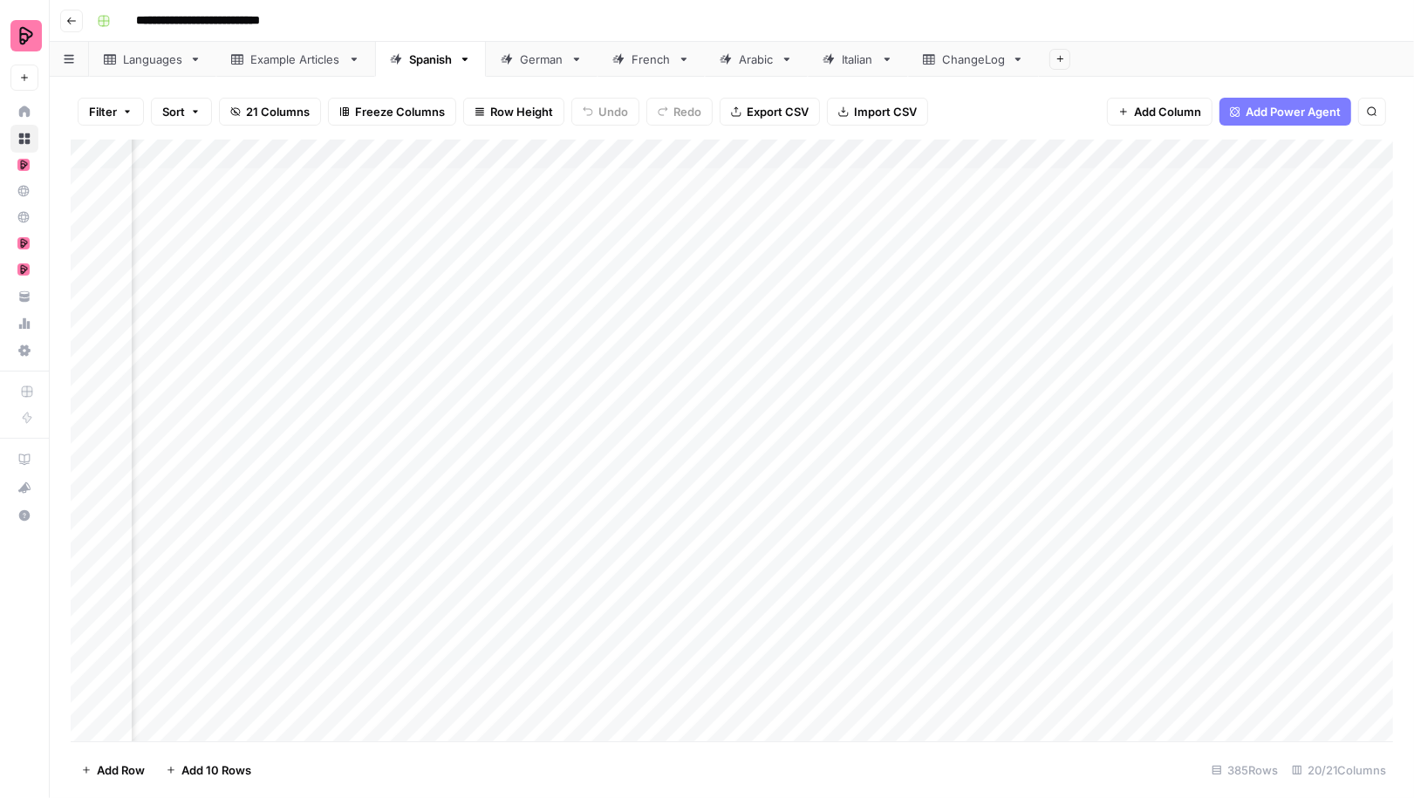
scroll to position [0, 306]
click at [578, 389] on div "Add Column" at bounding box center [732, 441] width 1323 height 602
click at [817, 294] on div "Add Column" at bounding box center [732, 441] width 1323 height 602
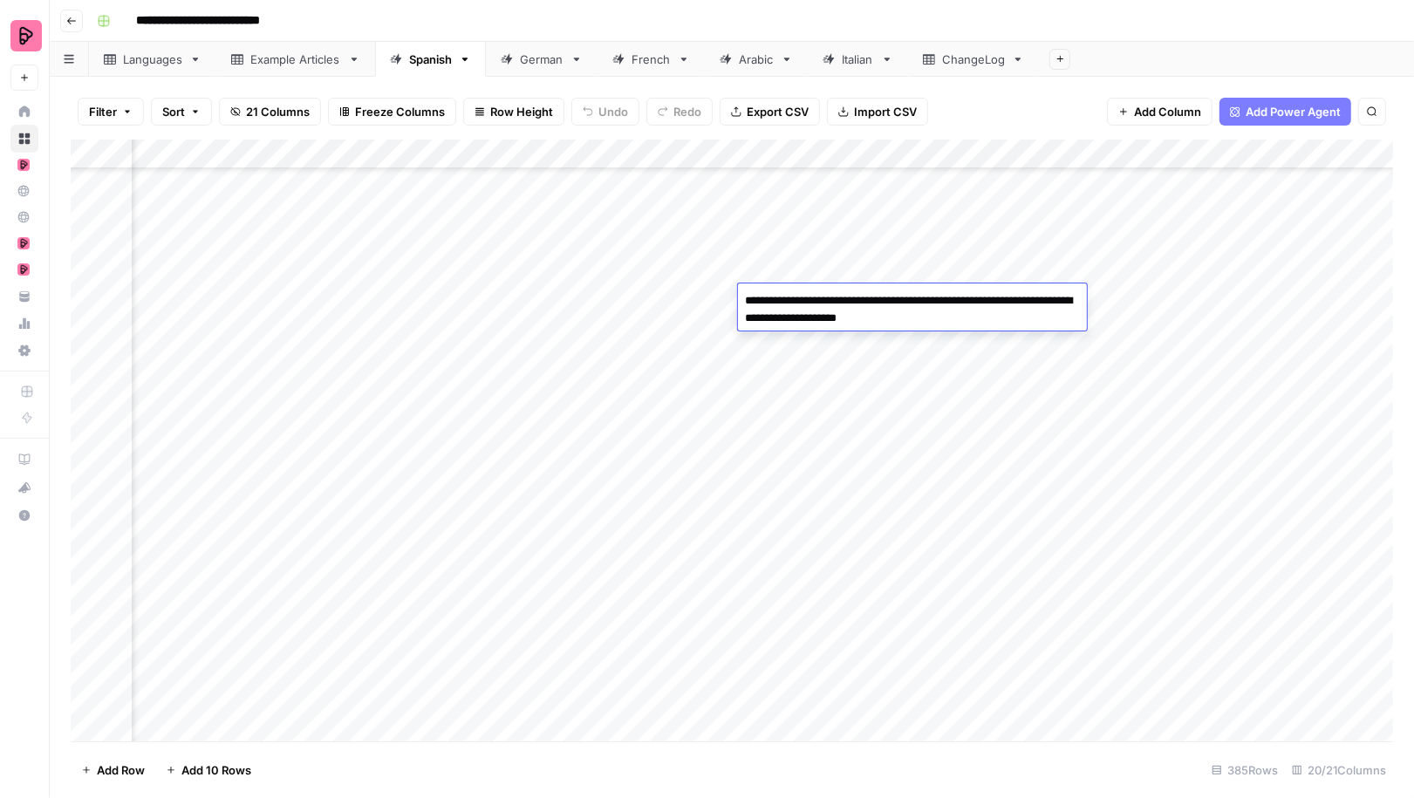
click at [810, 345] on div "Add Column" at bounding box center [732, 441] width 1323 height 602
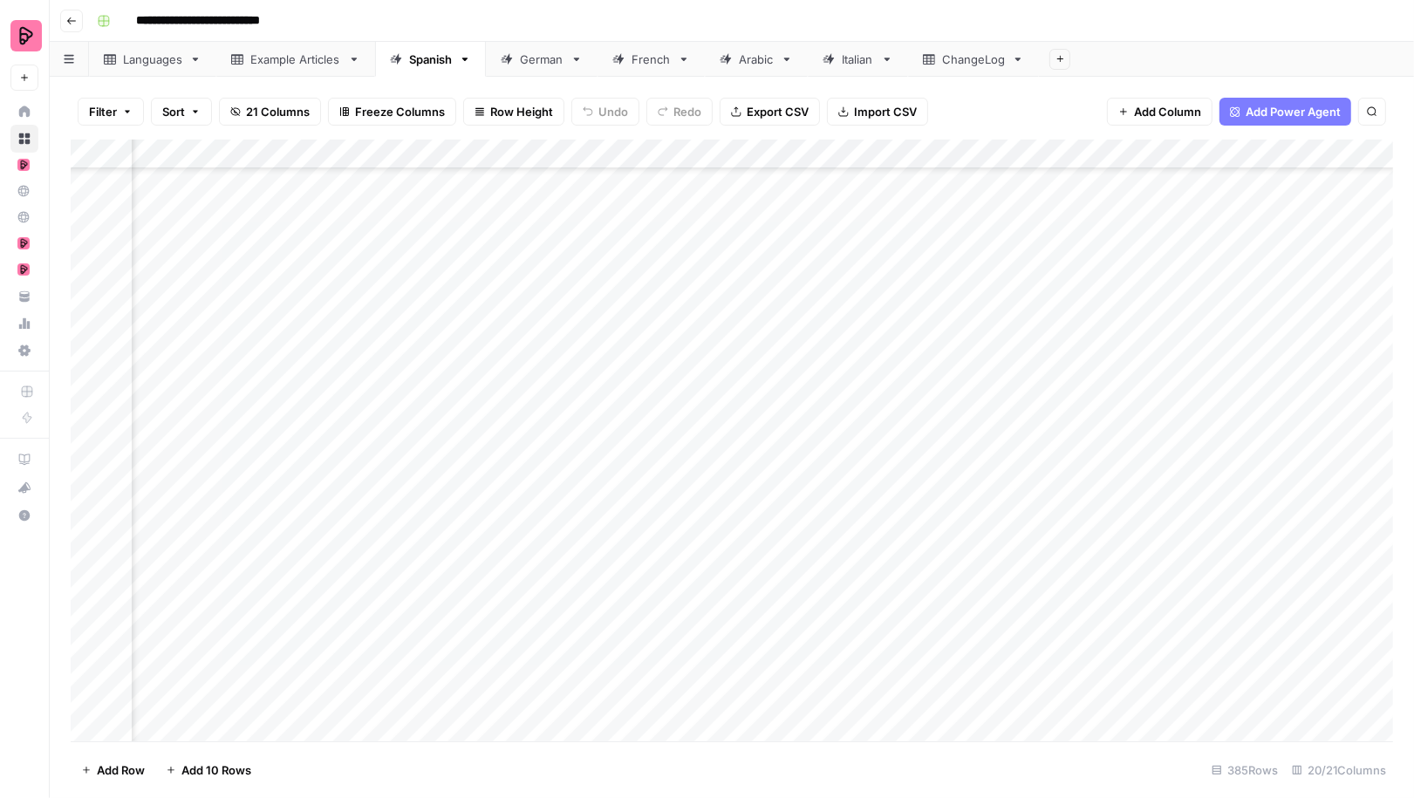
scroll to position [10561, 1041]
click at [968, 70] on link "ChangeLog" at bounding box center [973, 59] width 131 height 35
click at [427, 65] on div "Spanish" at bounding box center [430, 59] width 43 height 17
click at [1276, 377] on div "Add Column" at bounding box center [732, 441] width 1323 height 602
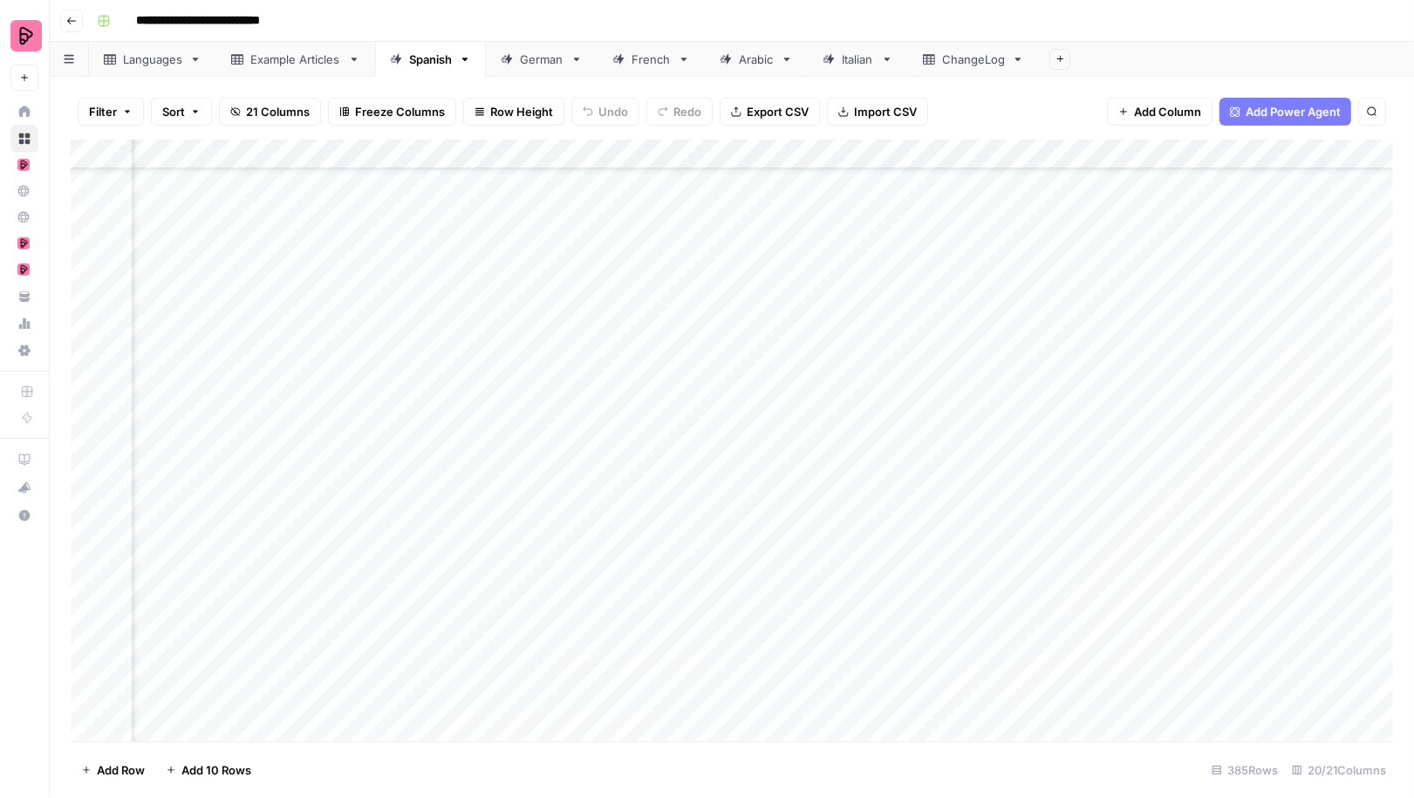
click at [1276, 377] on div "Add Column" at bounding box center [732, 441] width 1323 height 602
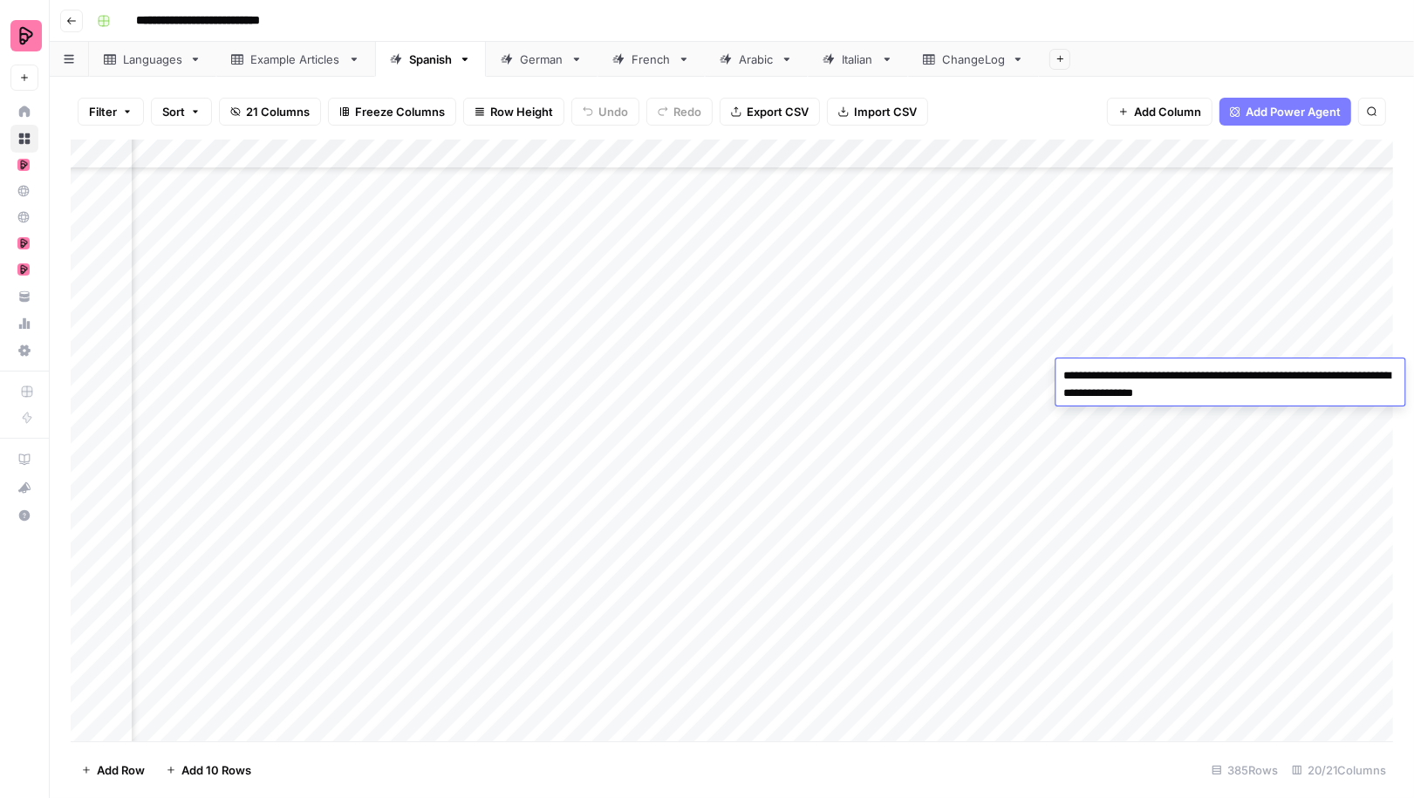
click at [1290, 325] on div "Add Column" at bounding box center [732, 441] width 1323 height 602
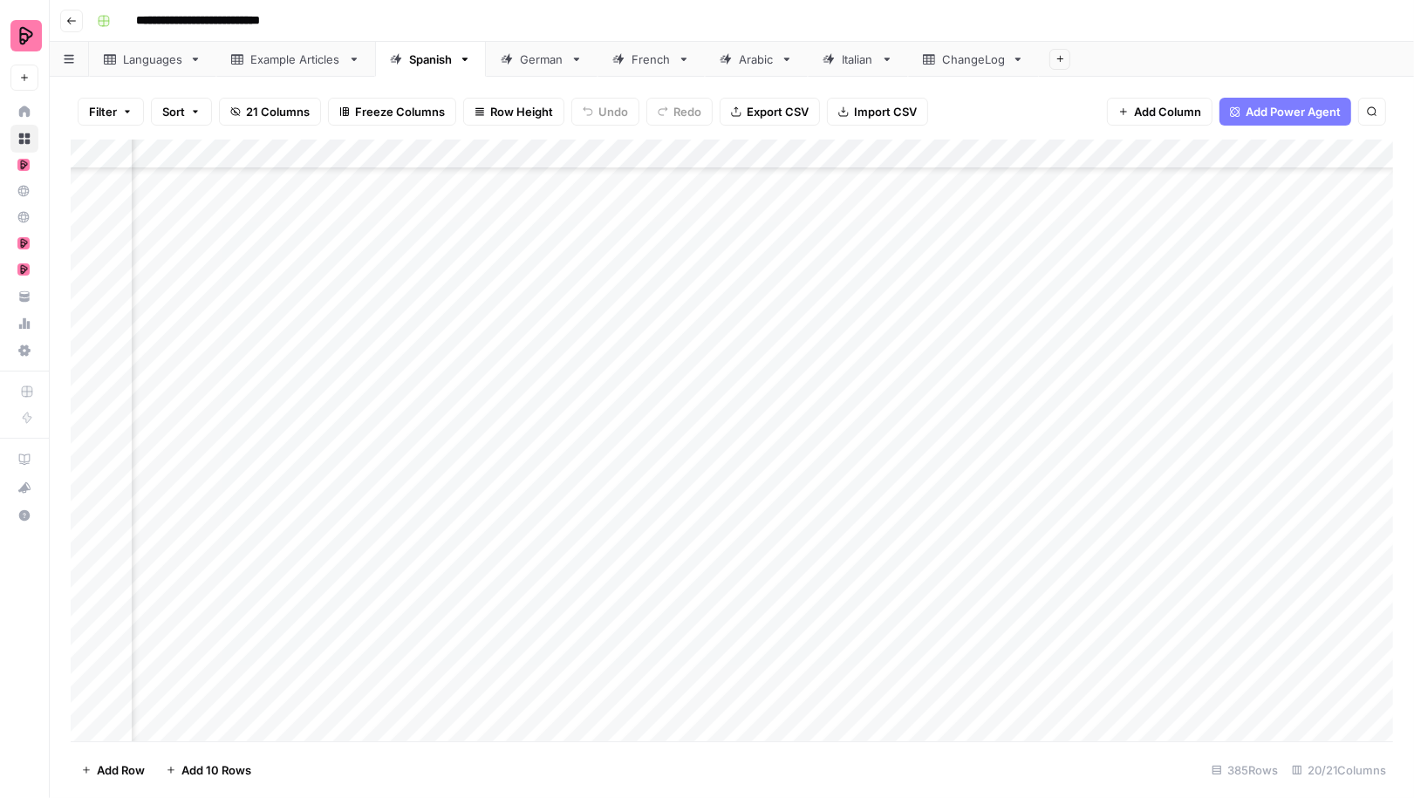
scroll to position [10876, 932]
click at [543, 64] on div "German" at bounding box center [542, 59] width 44 height 17
click at [918, 341] on div "Add Column" at bounding box center [732, 441] width 1323 height 602
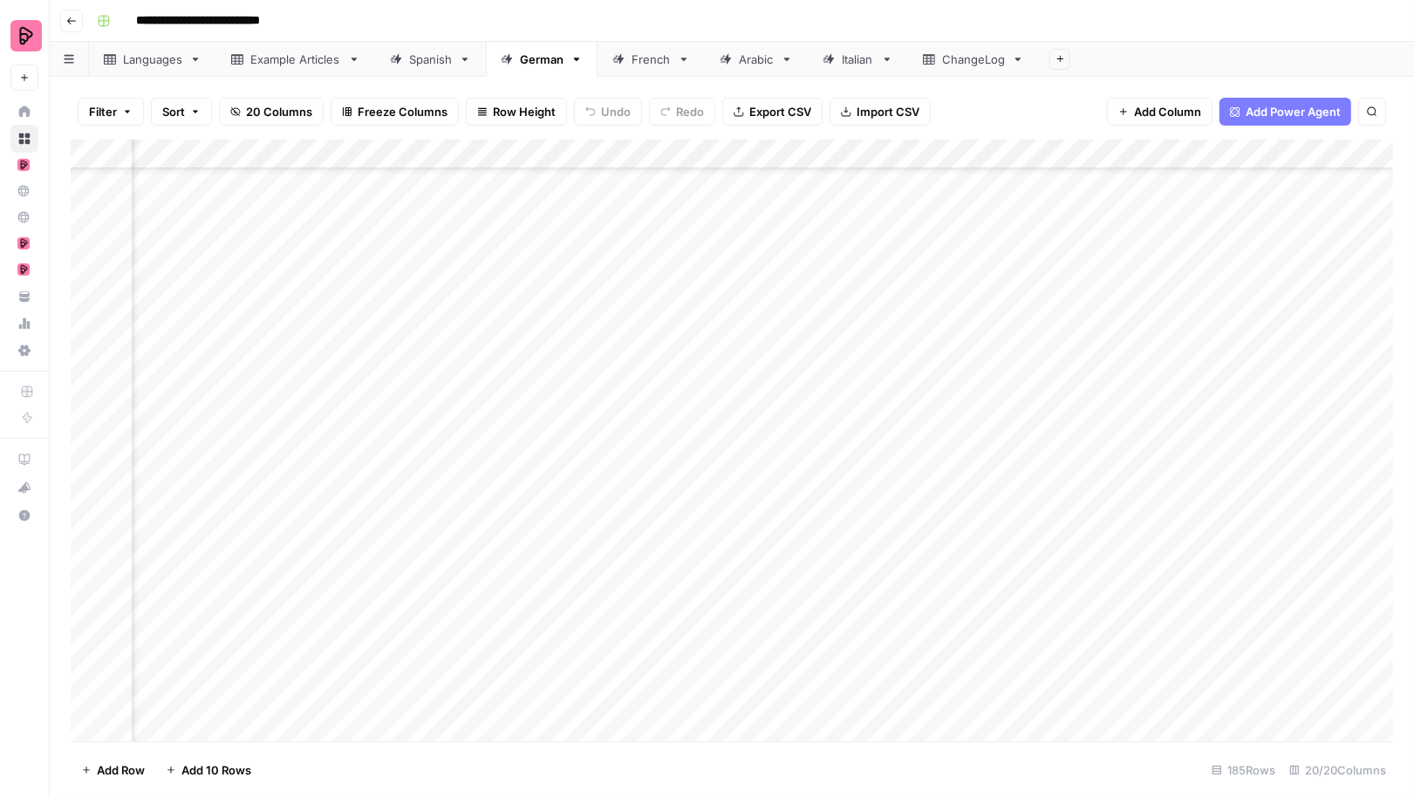
click at [846, 335] on div "Add Column" at bounding box center [732, 441] width 1323 height 602
click at [893, 335] on div "Add Column" at bounding box center [732, 441] width 1323 height 602
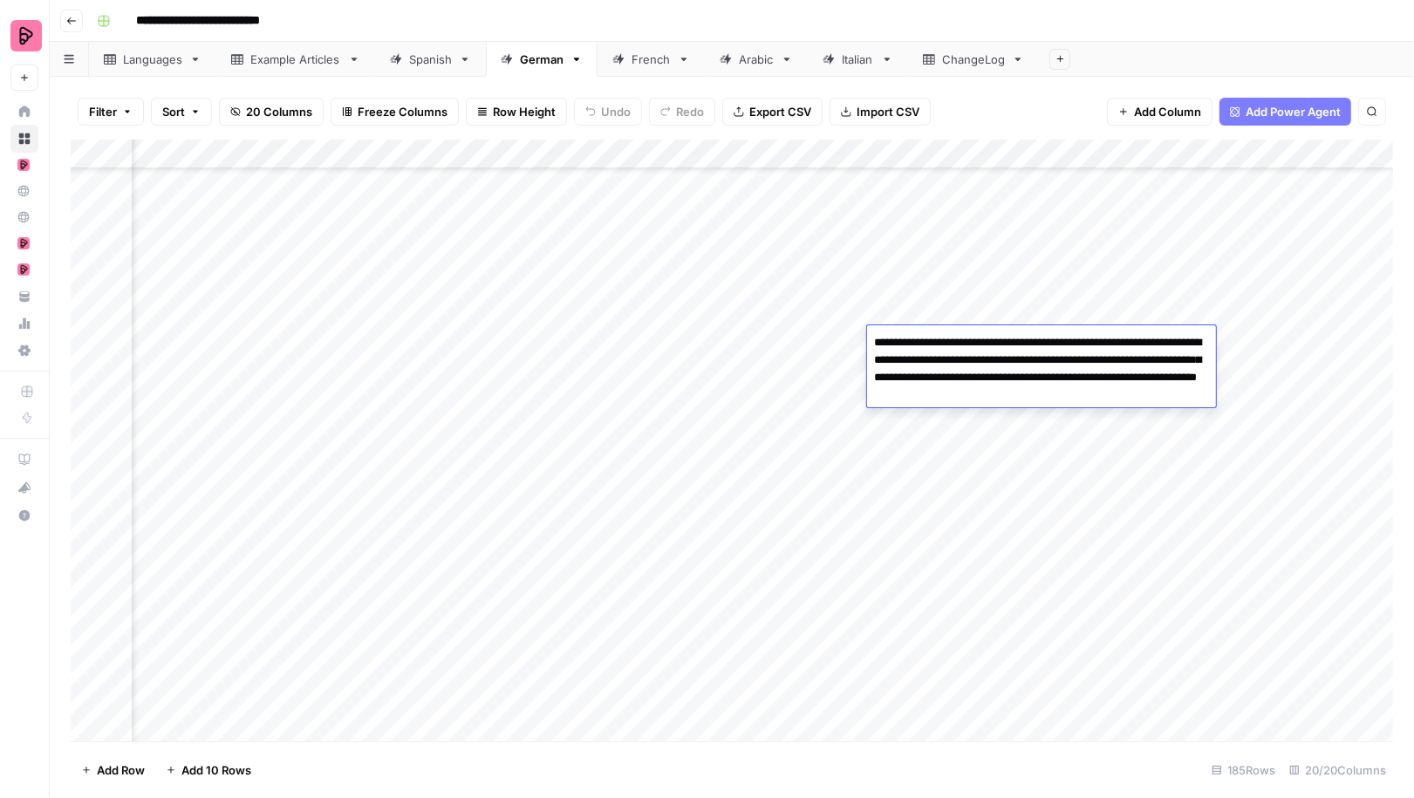
click at [893, 335] on textarea "**********" at bounding box center [1041, 369] width 349 height 77
drag, startPoint x: 1102, startPoint y: 397, endPoint x: 873, endPoint y: 402, distance: 228.7
click at [873, 402] on textarea "**********" at bounding box center [1041, 369] width 349 height 77
click at [860, 378] on div "Add Column" at bounding box center [732, 441] width 1323 height 602
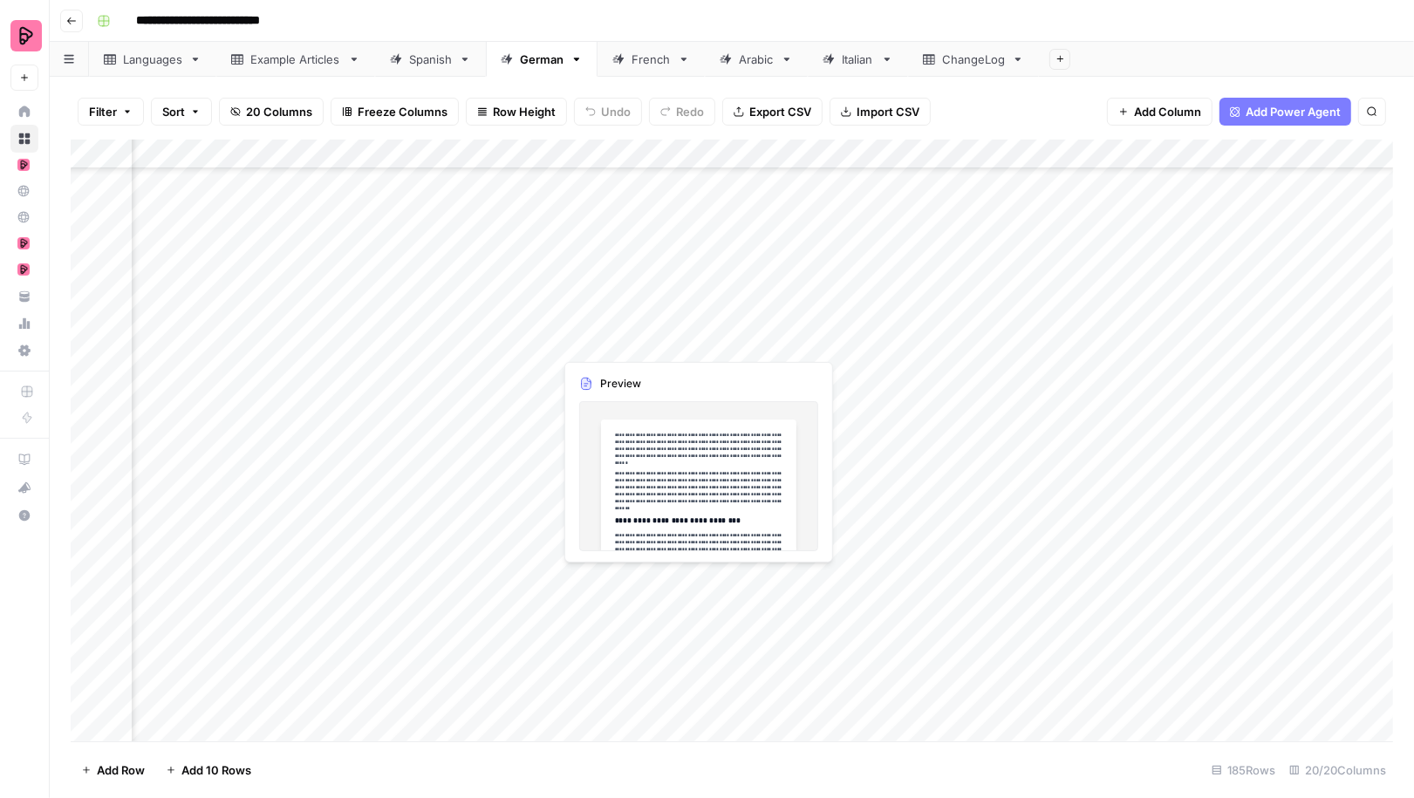
click at [612, 341] on div "Add Column" at bounding box center [732, 441] width 1323 height 602
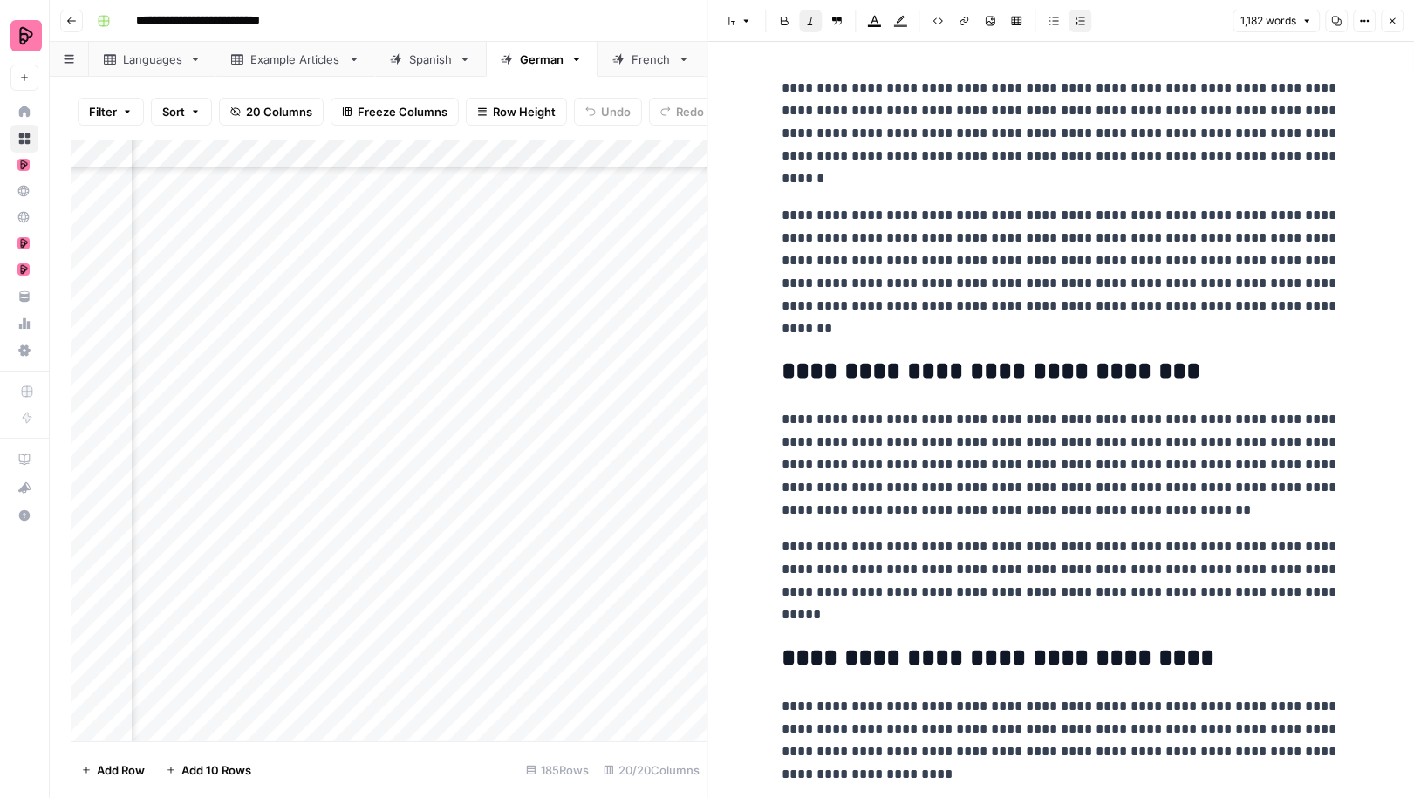
click at [1392, 24] on icon "button" at bounding box center [1392, 21] width 10 height 10
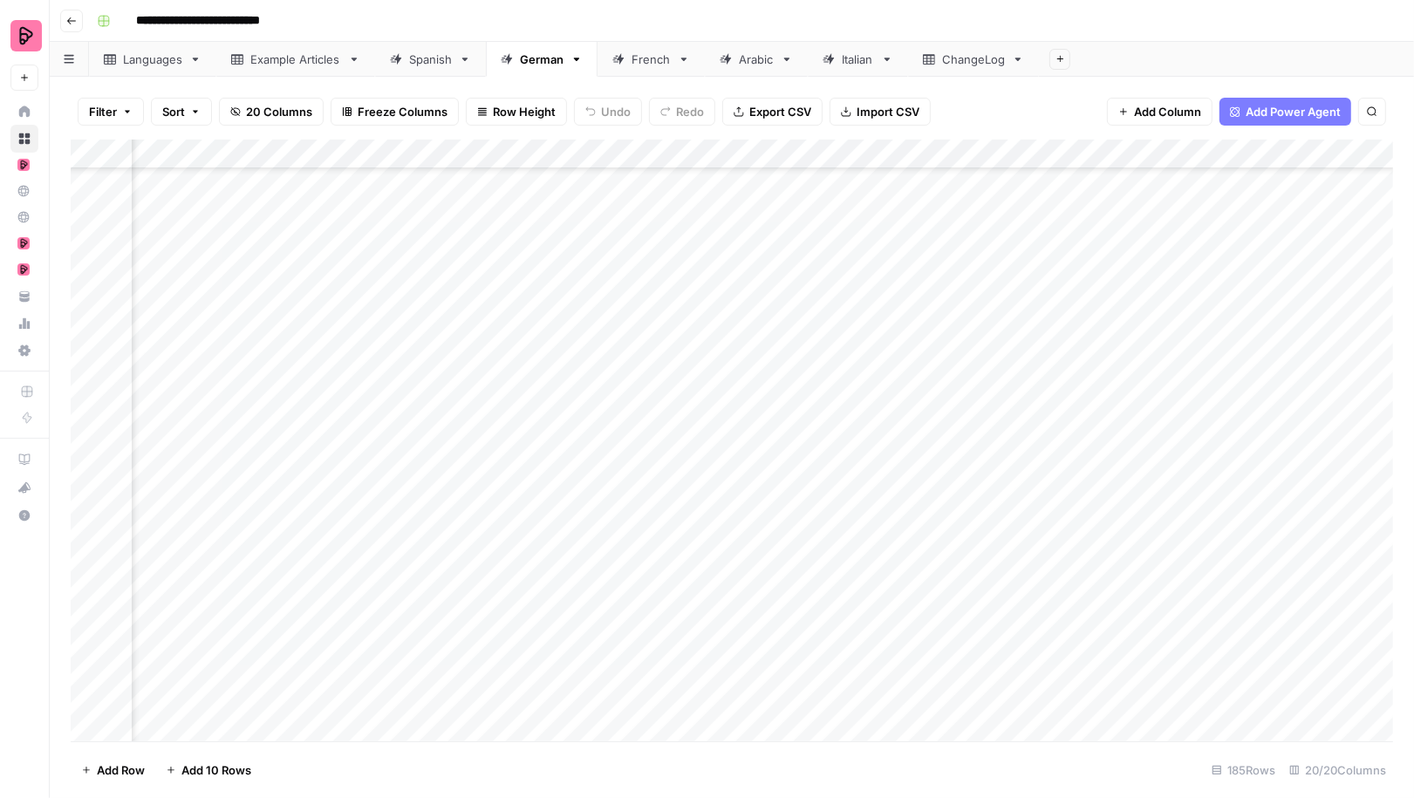
click at [1056, 338] on div "Add Column" at bounding box center [732, 441] width 1323 height 602
click at [965, 342] on div "Add Column" at bounding box center [732, 441] width 1323 height 602
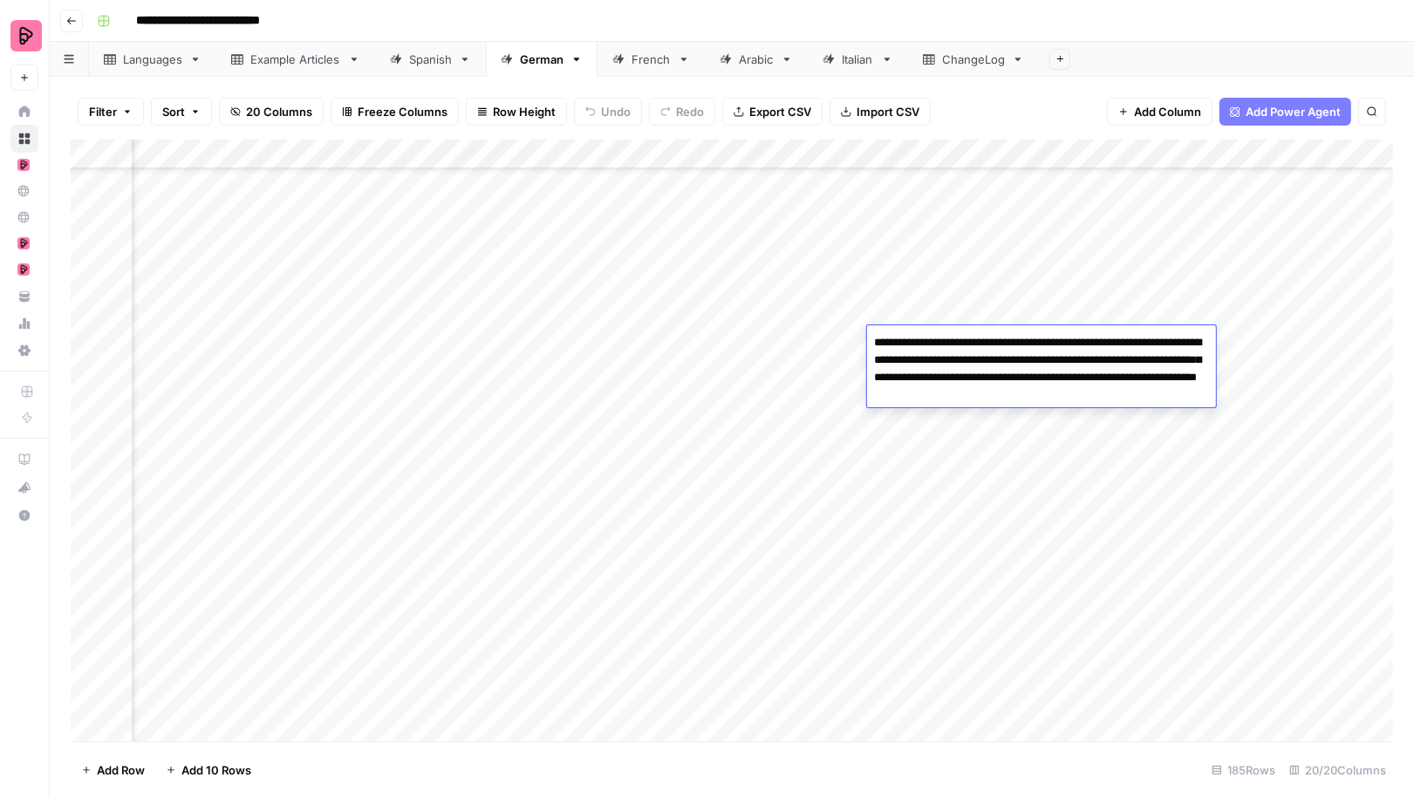
click at [620, 333] on div "Add Column" at bounding box center [732, 441] width 1323 height 602
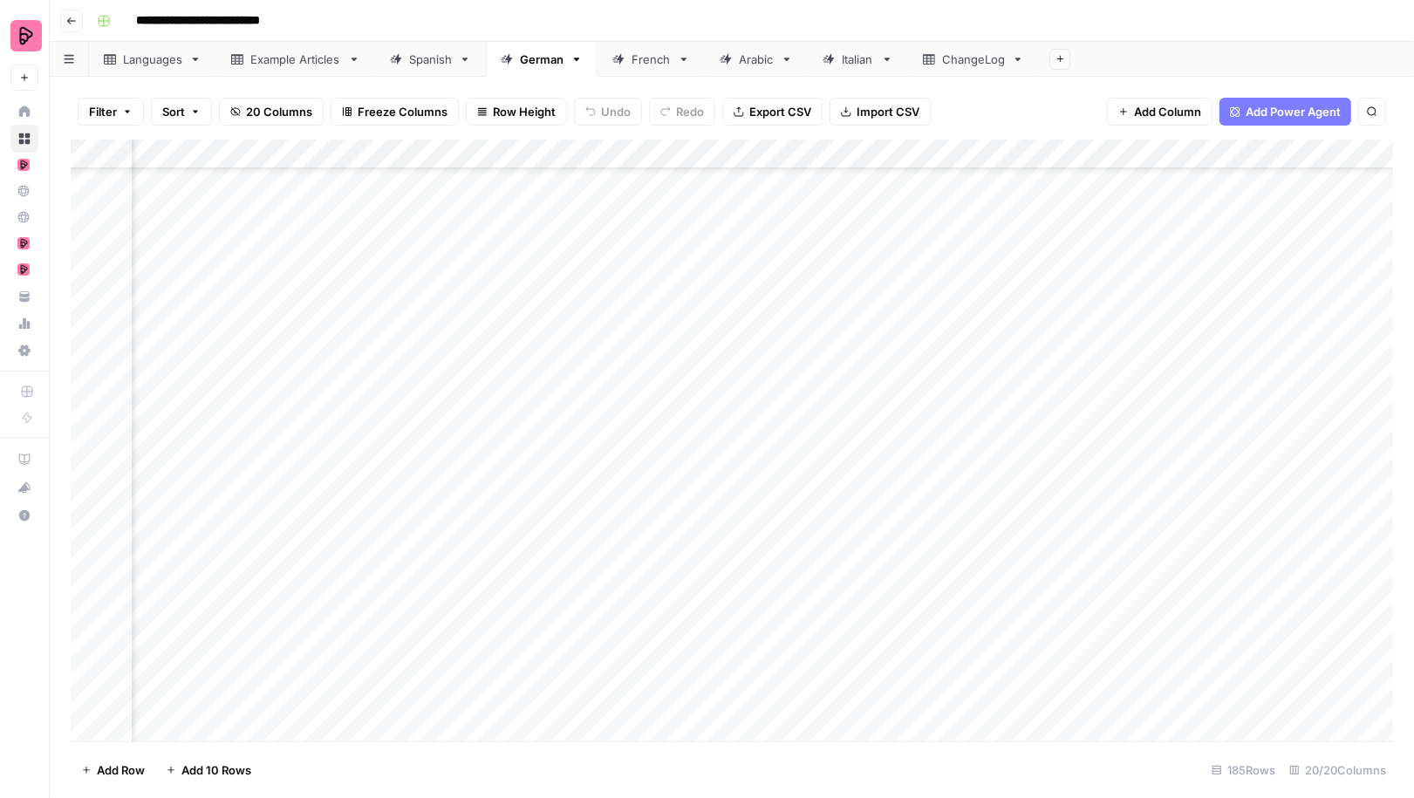
click at [620, 333] on div "Add Column" at bounding box center [732, 441] width 1323 height 602
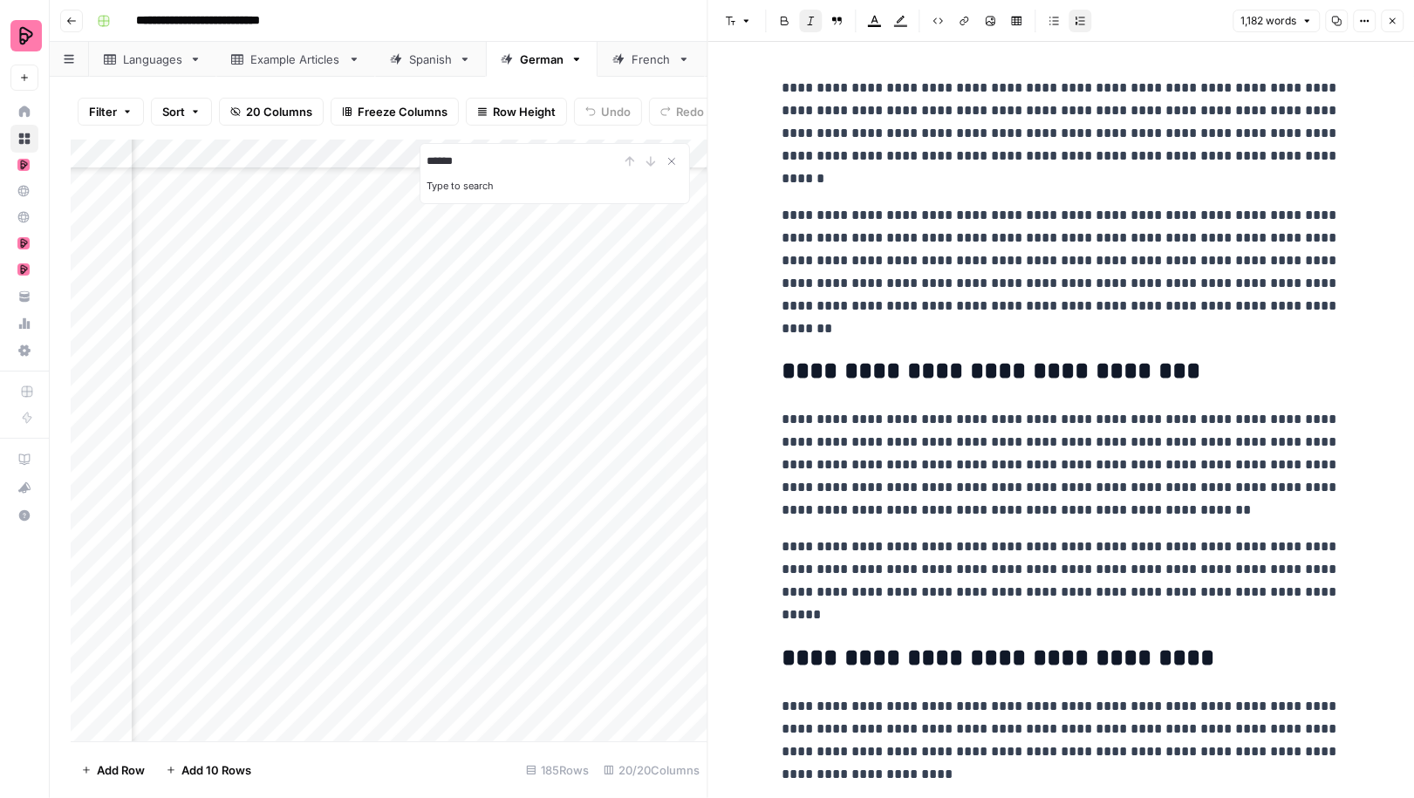
type input "******"
click at [671, 165] on icon "Close Search" at bounding box center [672, 161] width 14 height 14
click at [1162, 244] on p "**********" at bounding box center [1061, 272] width 558 height 136
type input "c"
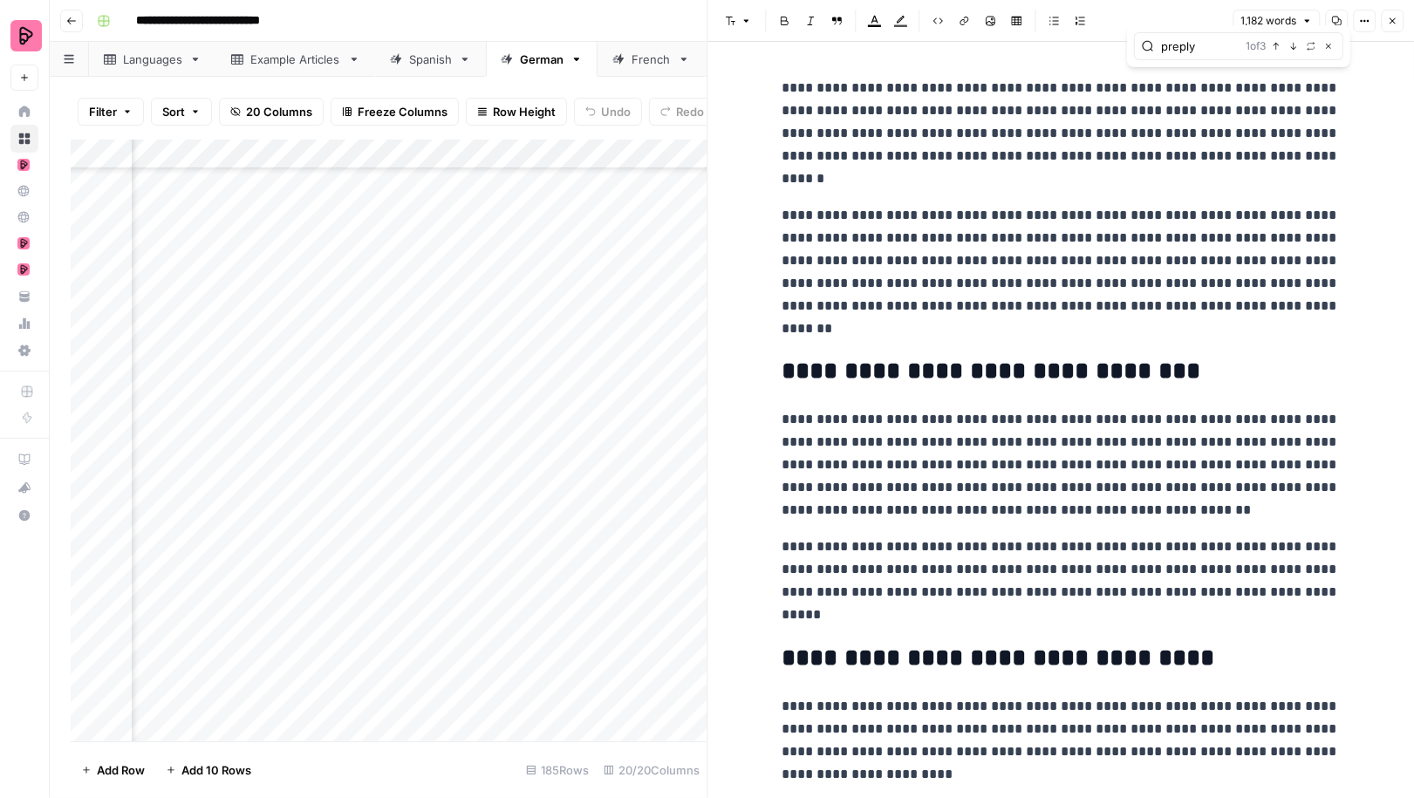
type input "preply"
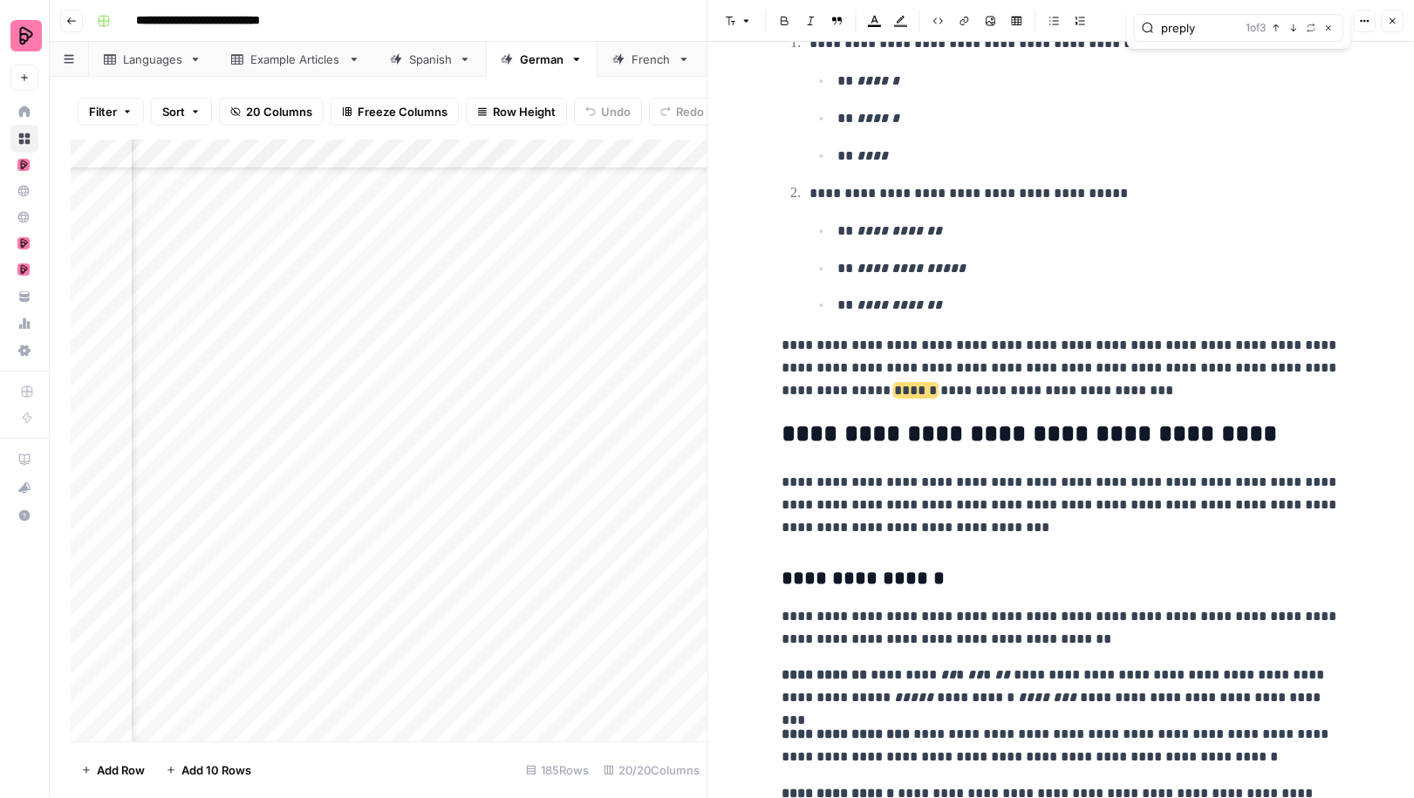
scroll to position [3876, 0]
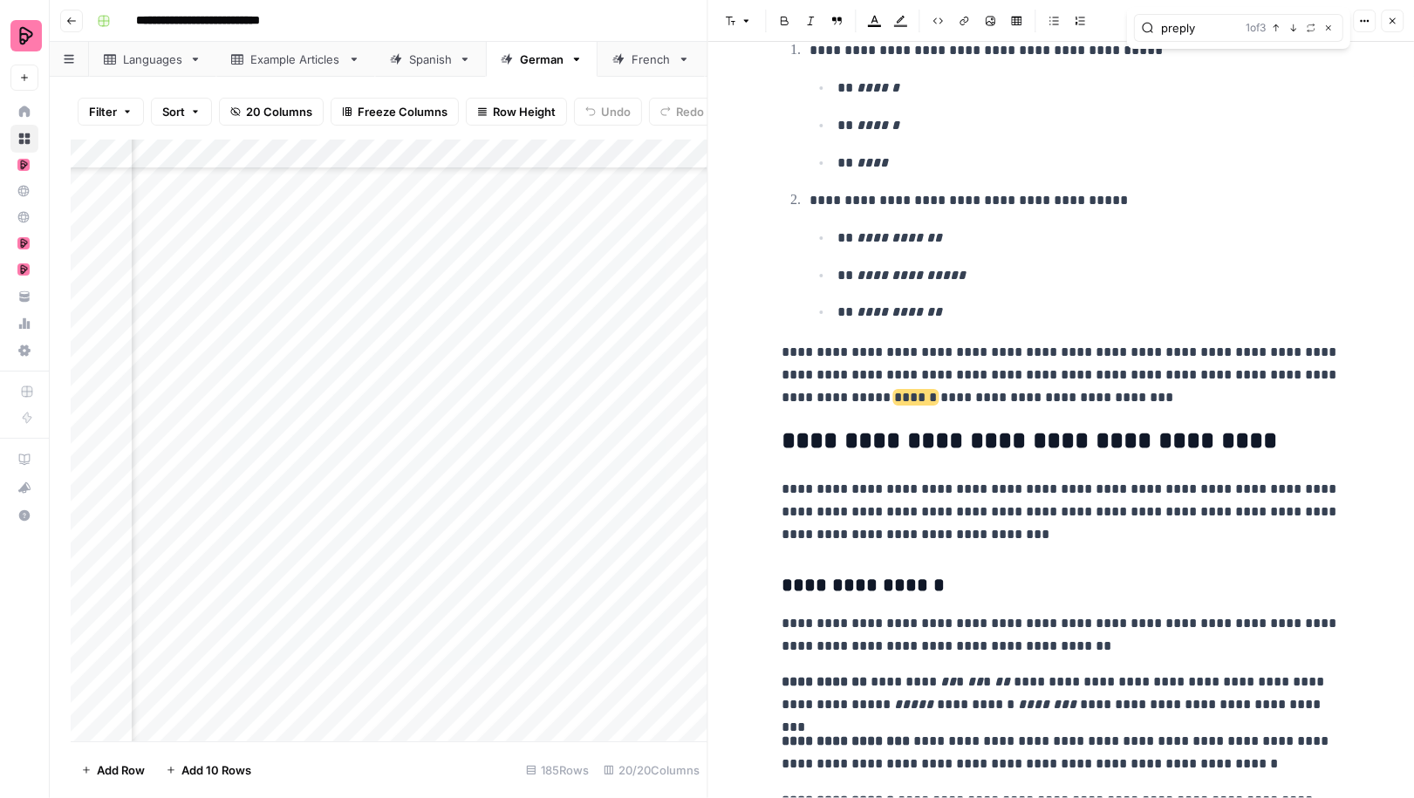
click at [1392, 19] on icon "button" at bounding box center [1392, 21] width 10 height 10
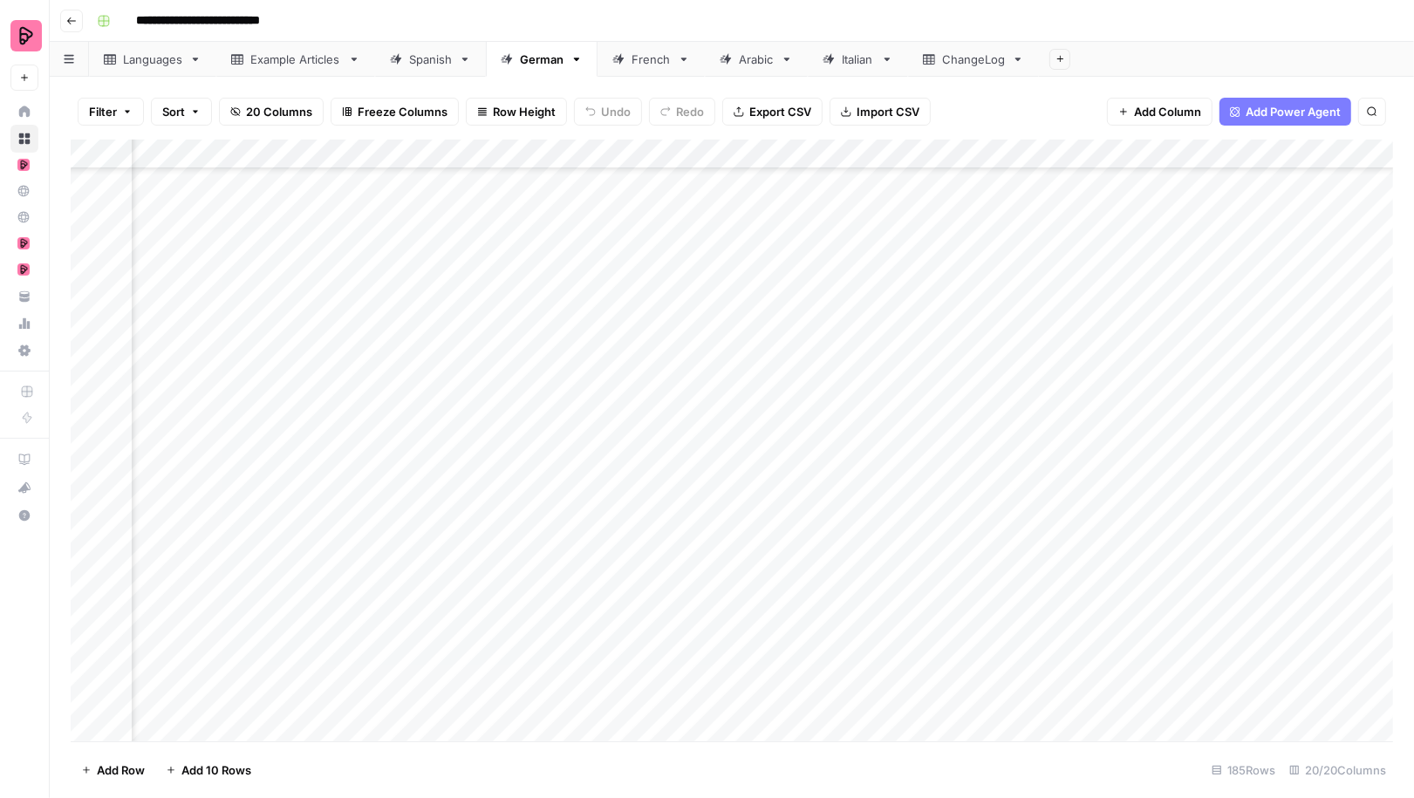
click at [961, 339] on div "Add Column" at bounding box center [732, 441] width 1323 height 602
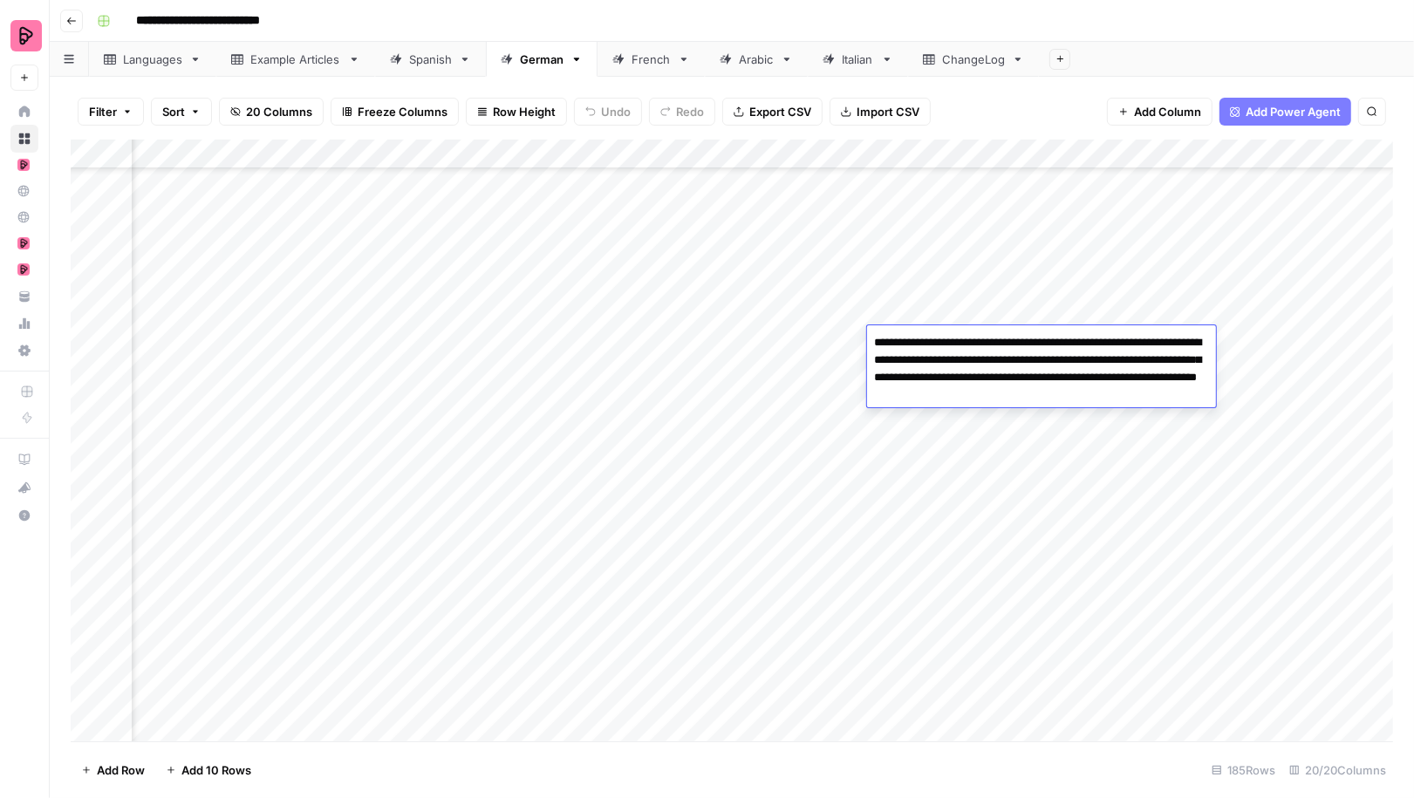
drag, startPoint x: 1099, startPoint y: 394, endPoint x: 867, endPoint y: 400, distance: 232.2
click at [867, 400] on textarea "**********" at bounding box center [1041, 369] width 349 height 77
click at [610, 376] on div "Add Column" at bounding box center [732, 441] width 1323 height 602
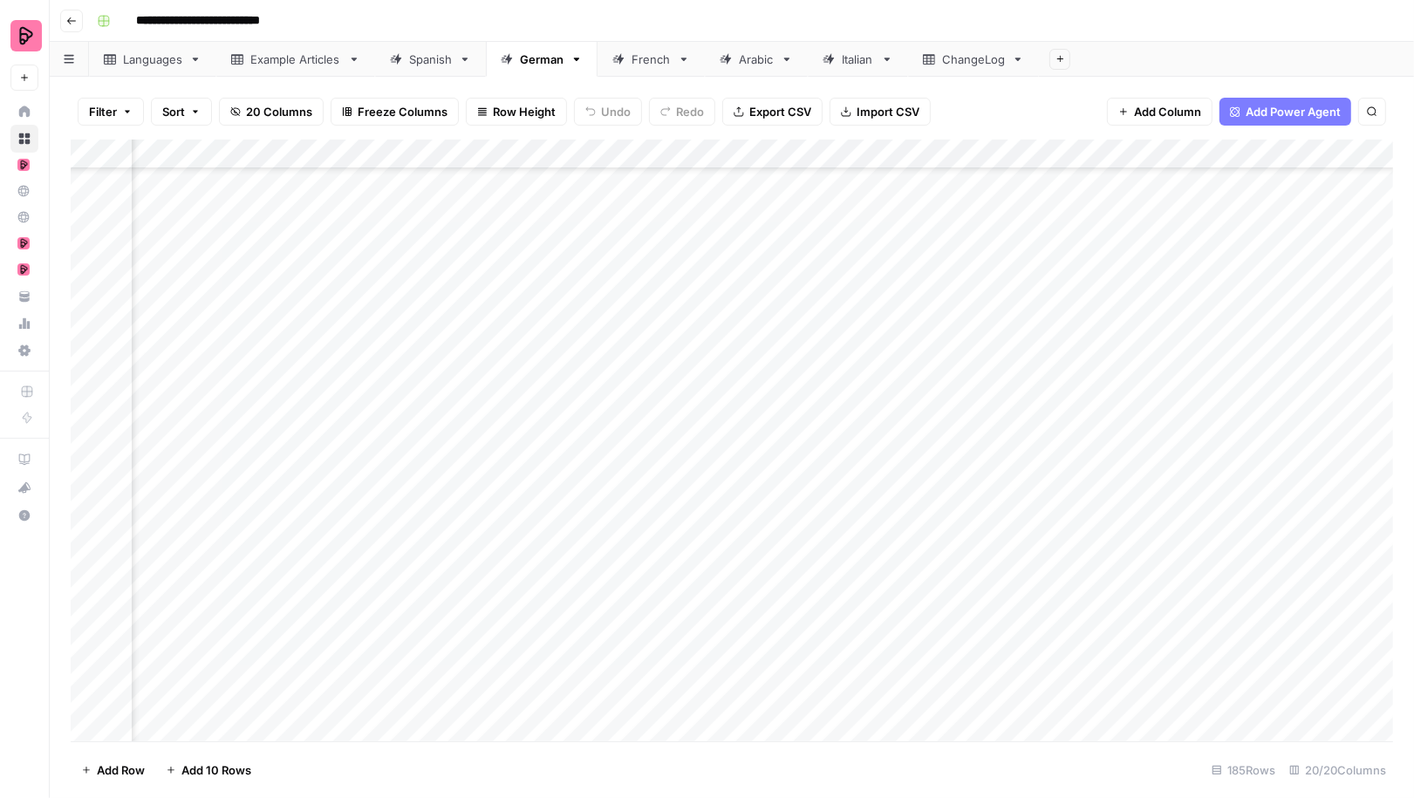
click at [610, 376] on div "Add Column" at bounding box center [732, 441] width 1323 height 602
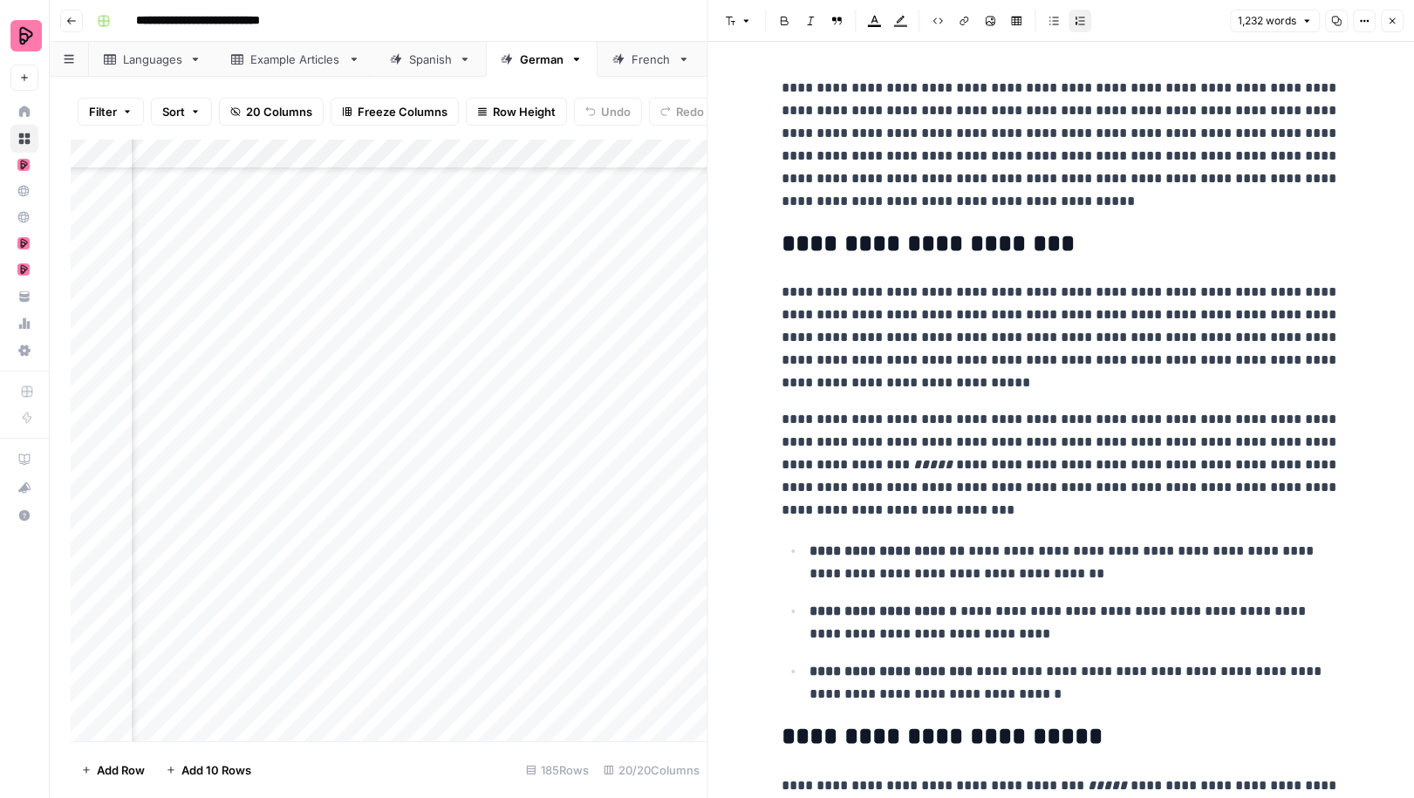
click at [1391, 23] on icon "button" at bounding box center [1393, 21] width 6 height 6
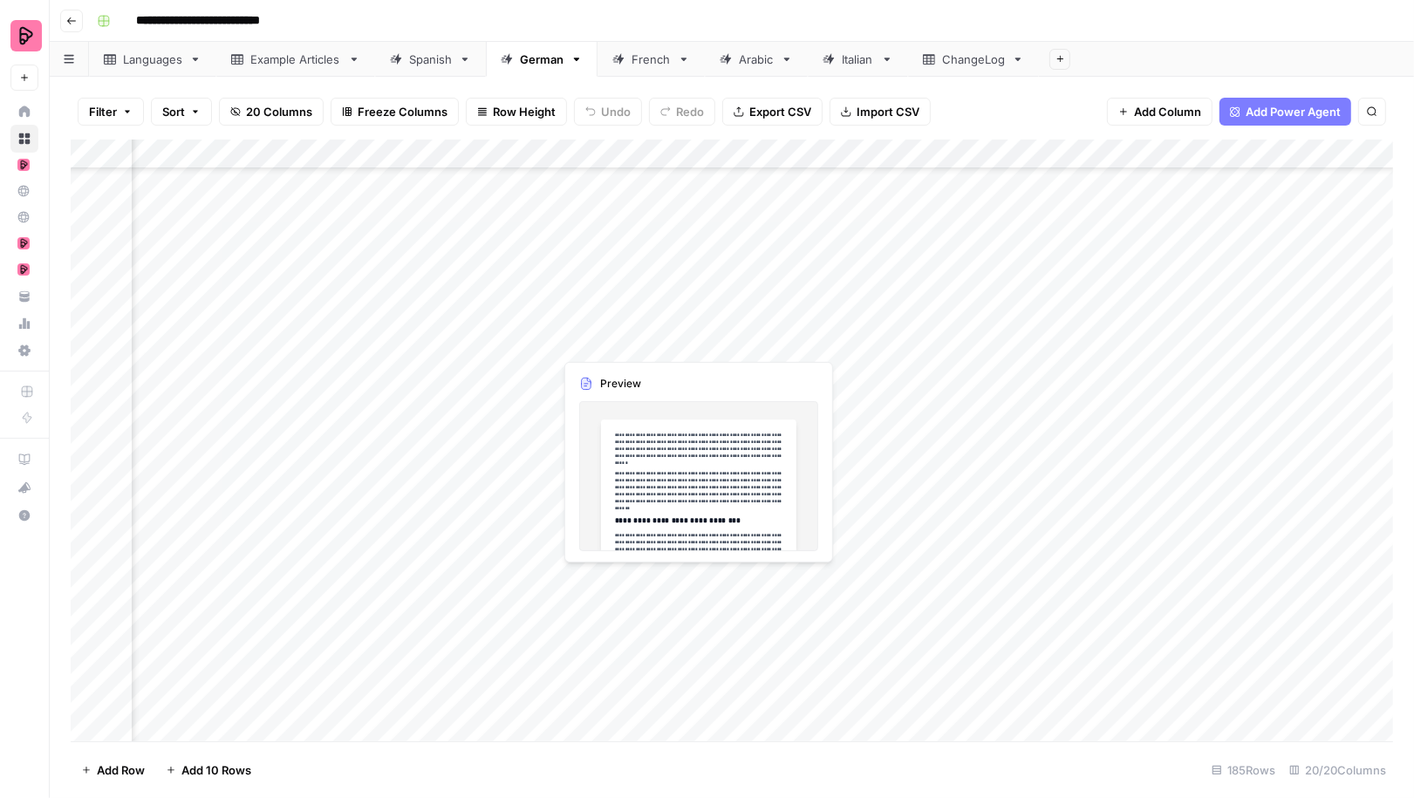
click at [634, 340] on div "Add Column" at bounding box center [732, 441] width 1323 height 602
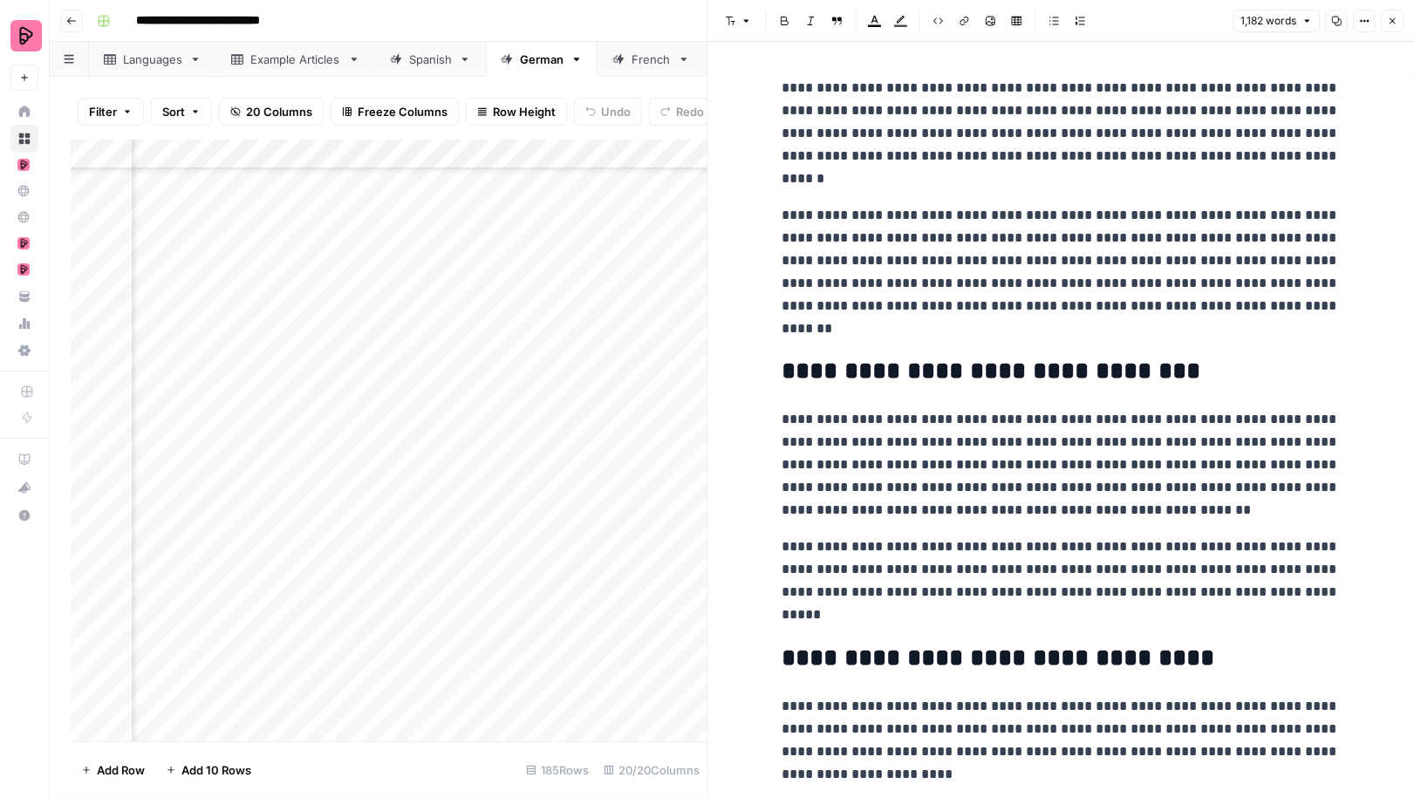
click at [961, 283] on p "**********" at bounding box center [1061, 272] width 558 height 136
type input "https://preply.com/en/online/creole-tutors"
click at [1328, 49] on icon "button" at bounding box center [1328, 46] width 9 height 9
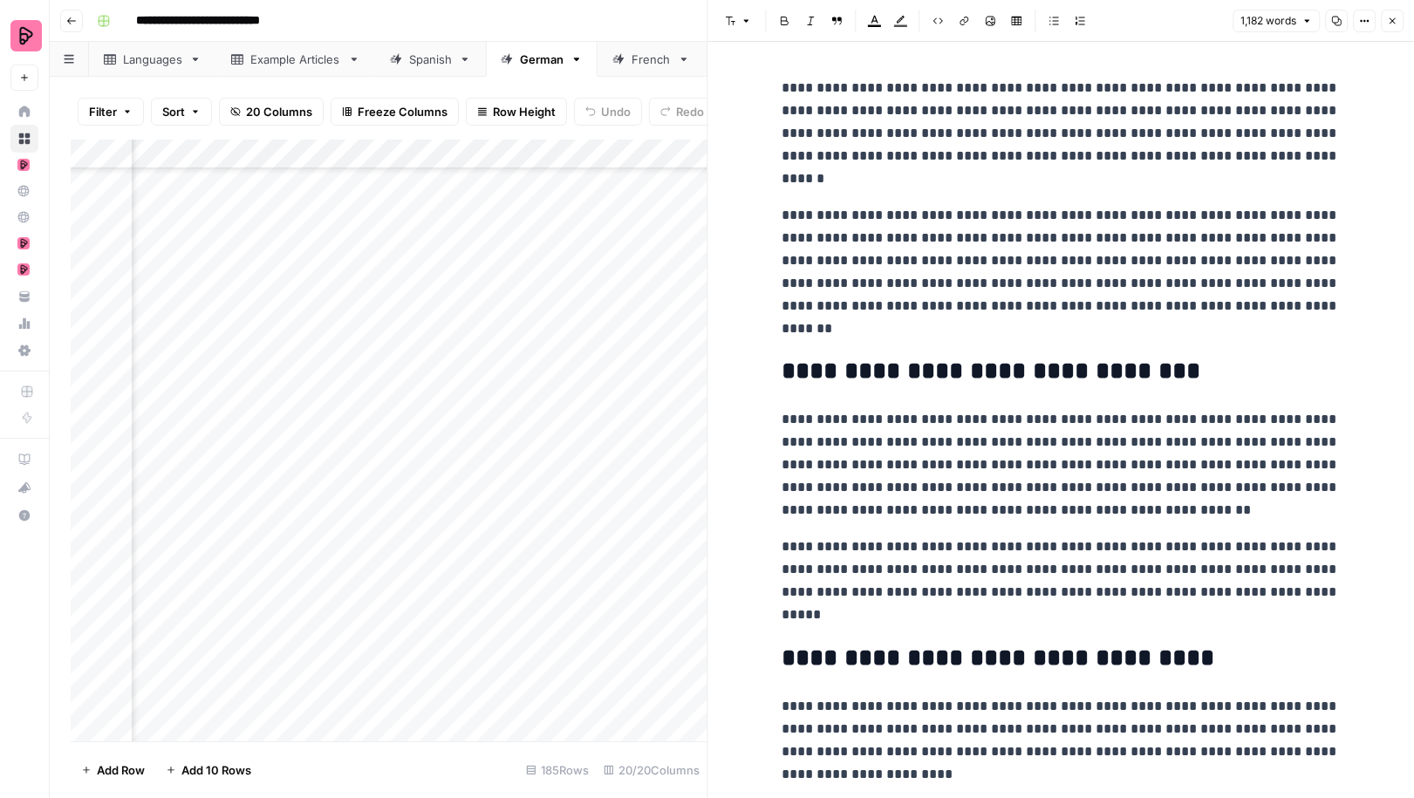
click at [1096, 179] on p "**********" at bounding box center [1061, 133] width 558 height 113
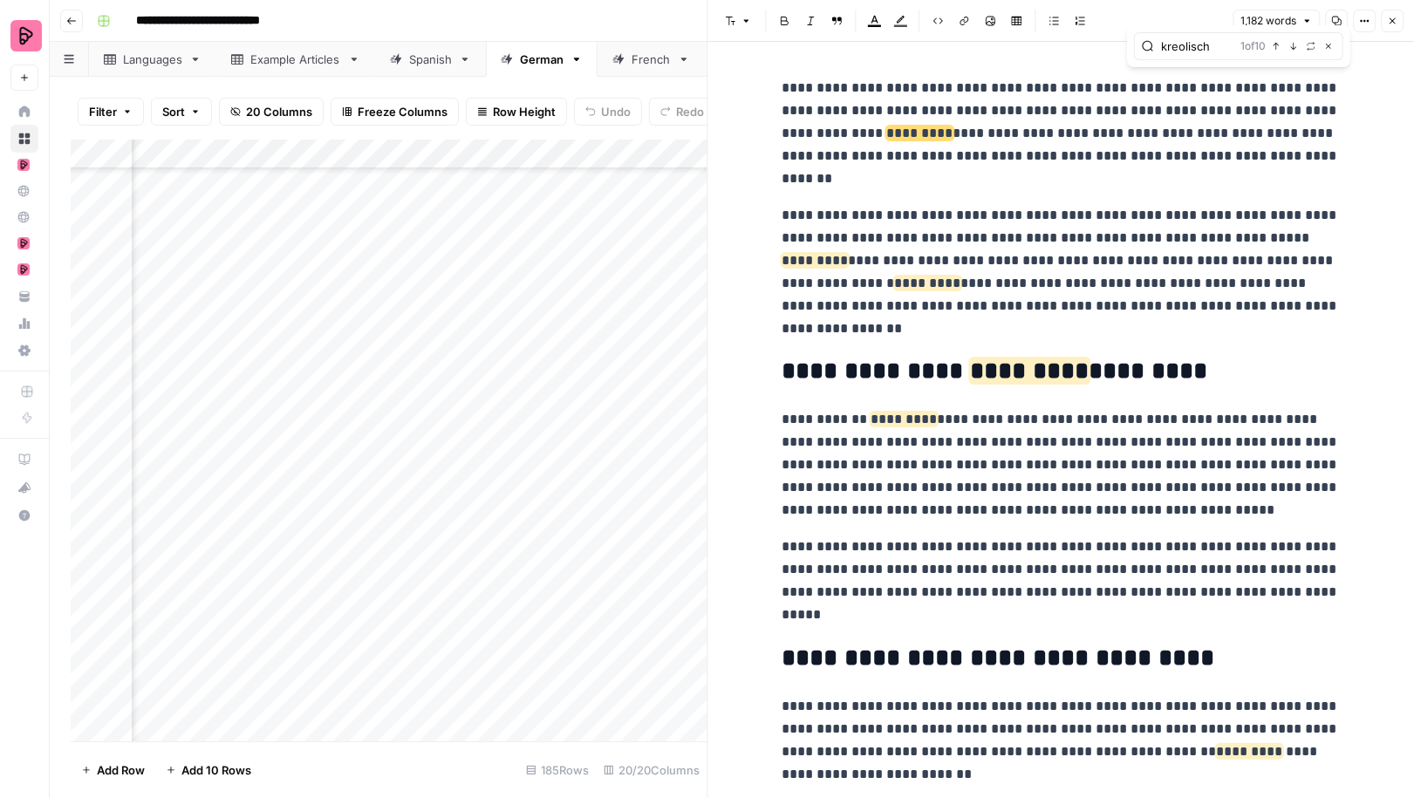
type input "kreolisch"
click at [1393, 24] on icon "button" at bounding box center [1392, 21] width 10 height 10
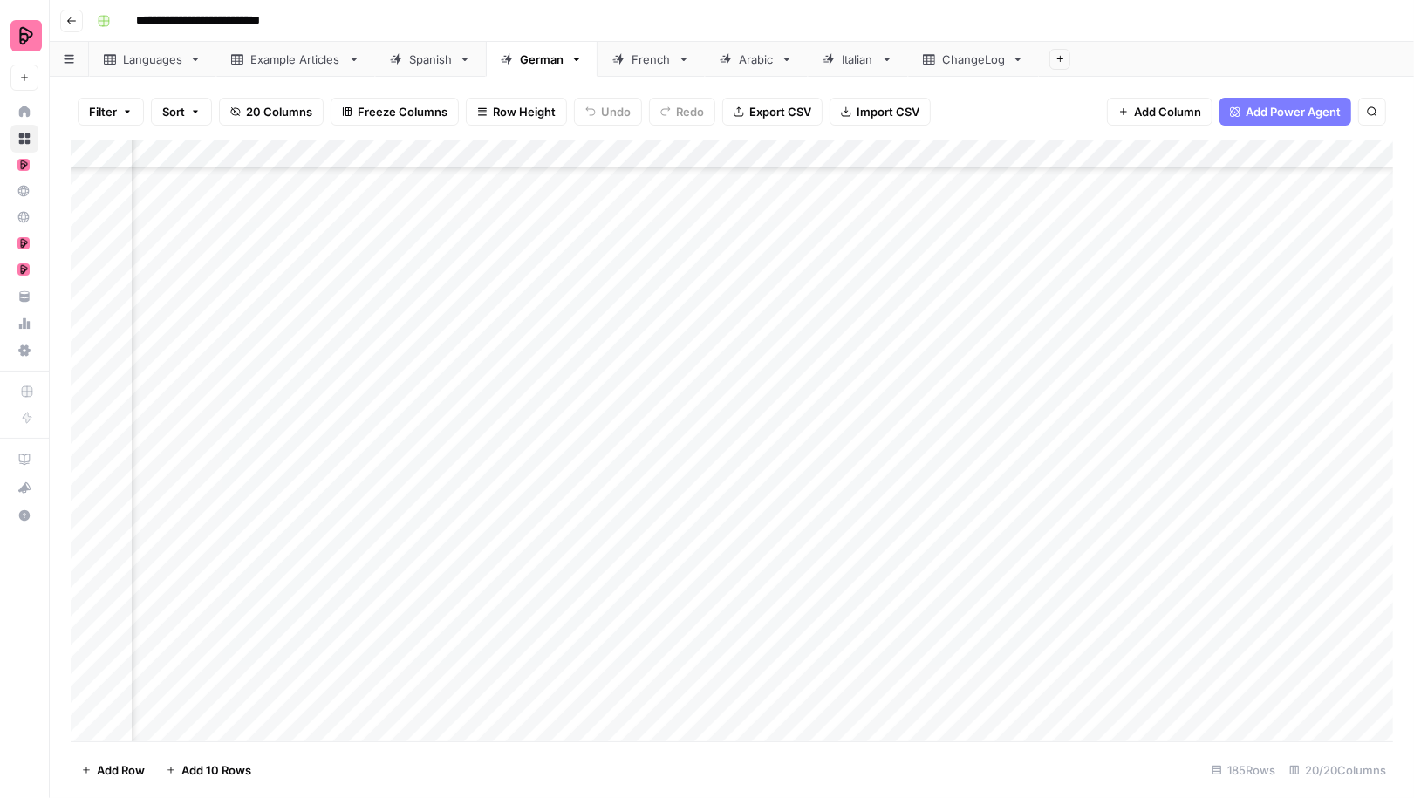
click at [660, 63] on div "French" at bounding box center [651, 59] width 39 height 17
click at [544, 51] on div "German" at bounding box center [542, 59] width 44 height 17
click at [1009, 368] on div "Add Column" at bounding box center [732, 441] width 1323 height 602
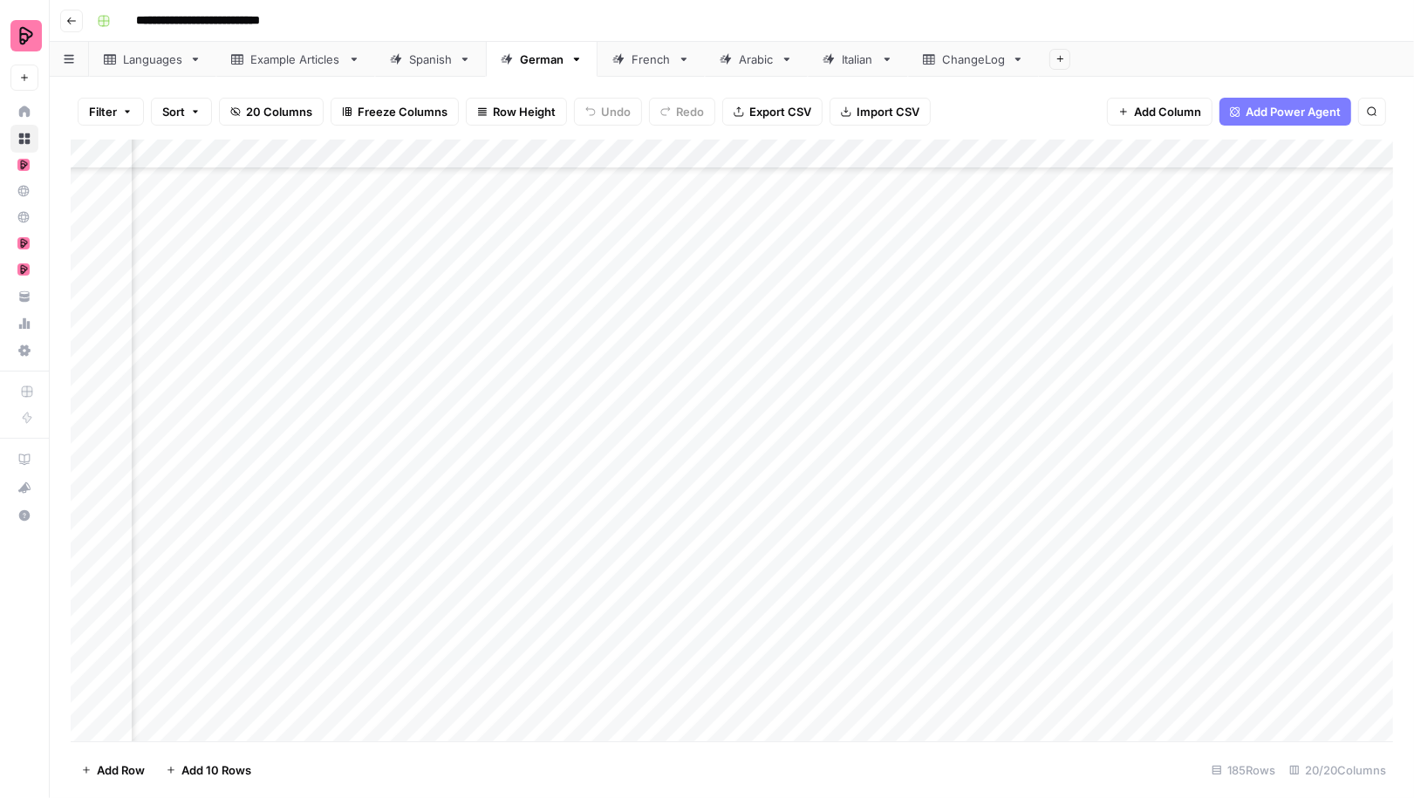
click at [1009, 368] on div "Add Column" at bounding box center [732, 441] width 1323 height 602
click at [998, 434] on div "Add Column" at bounding box center [732, 441] width 1323 height 602
click at [1002, 461] on div "Add Column" at bounding box center [732, 441] width 1323 height 602
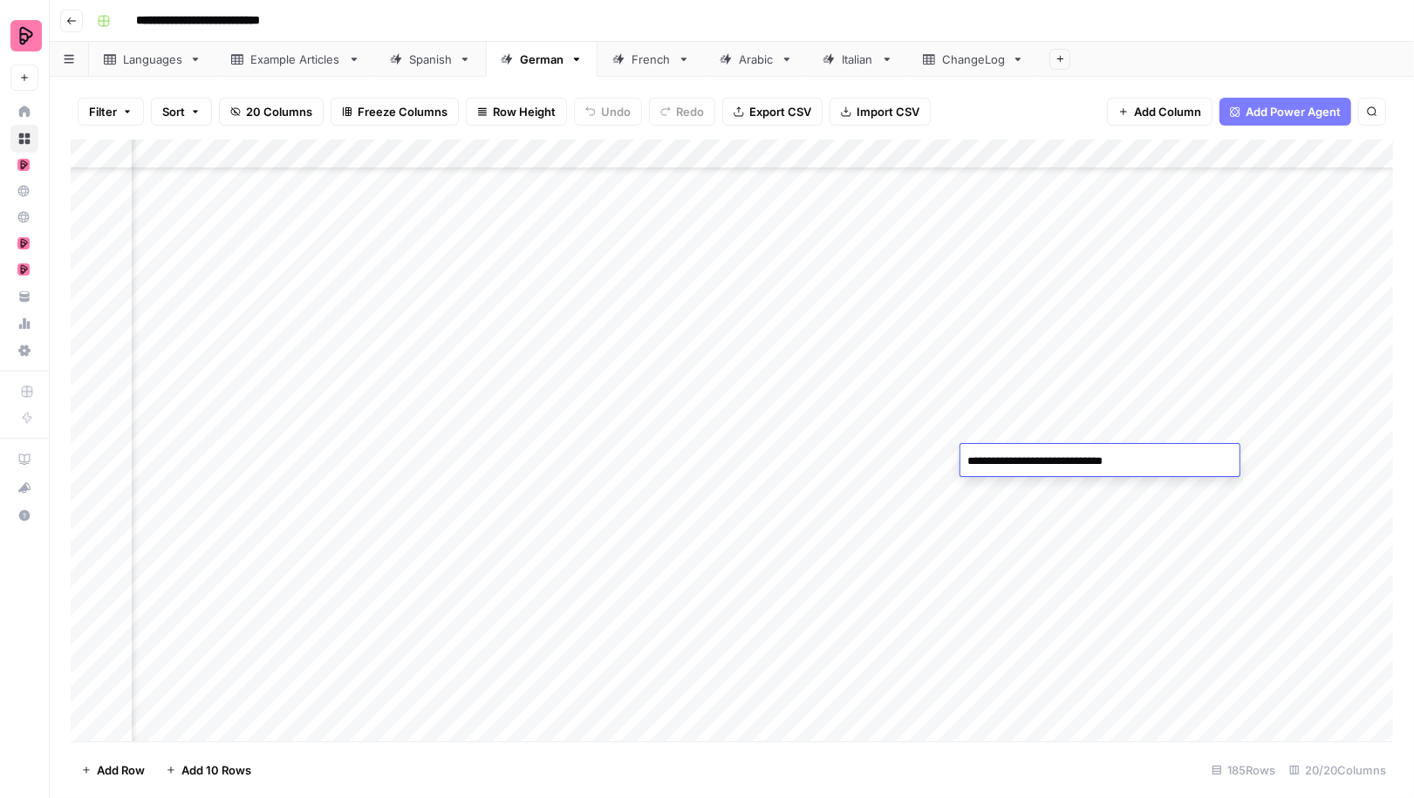
click at [1003, 519] on div "Add Column" at bounding box center [732, 441] width 1323 height 602
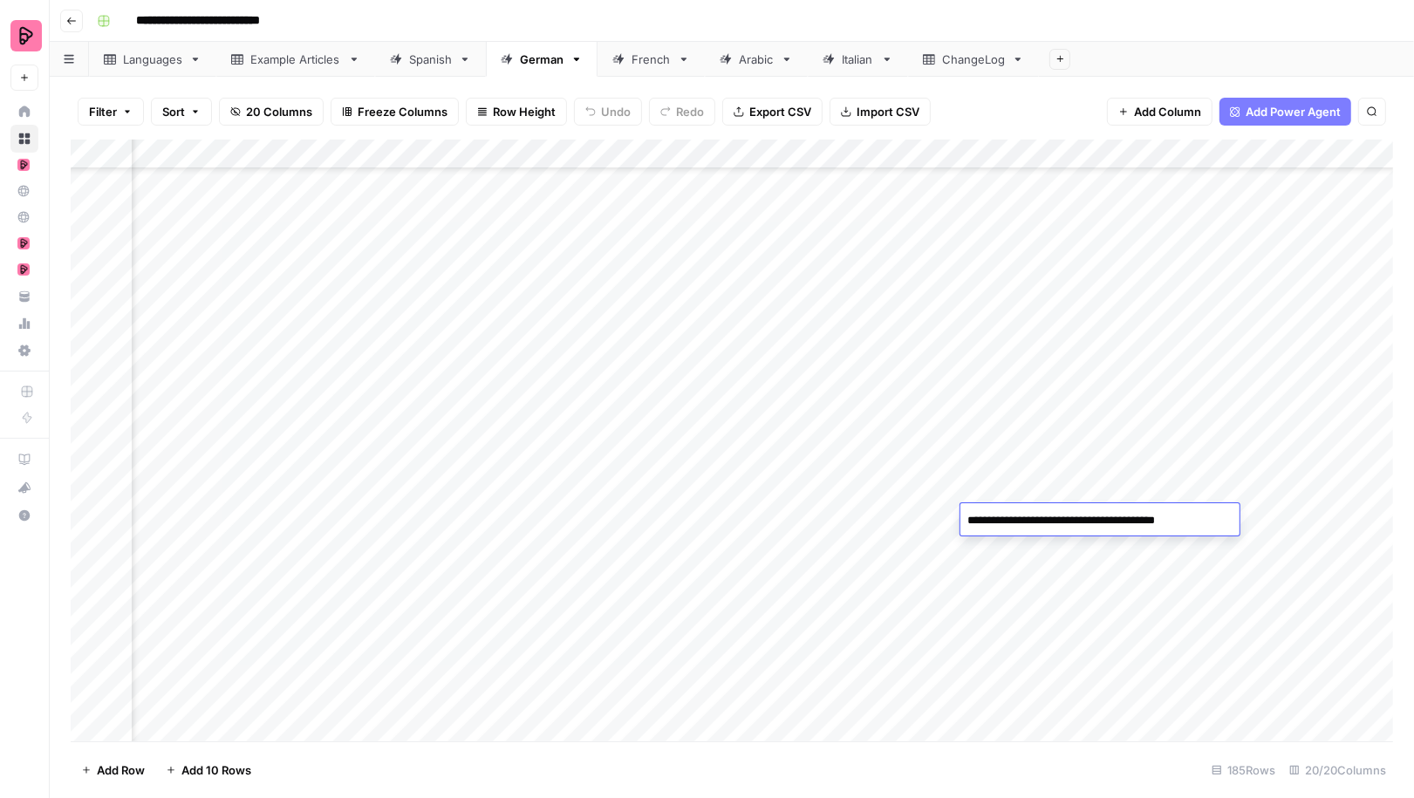
click at [1002, 550] on div "Add Column" at bounding box center [732, 441] width 1323 height 602
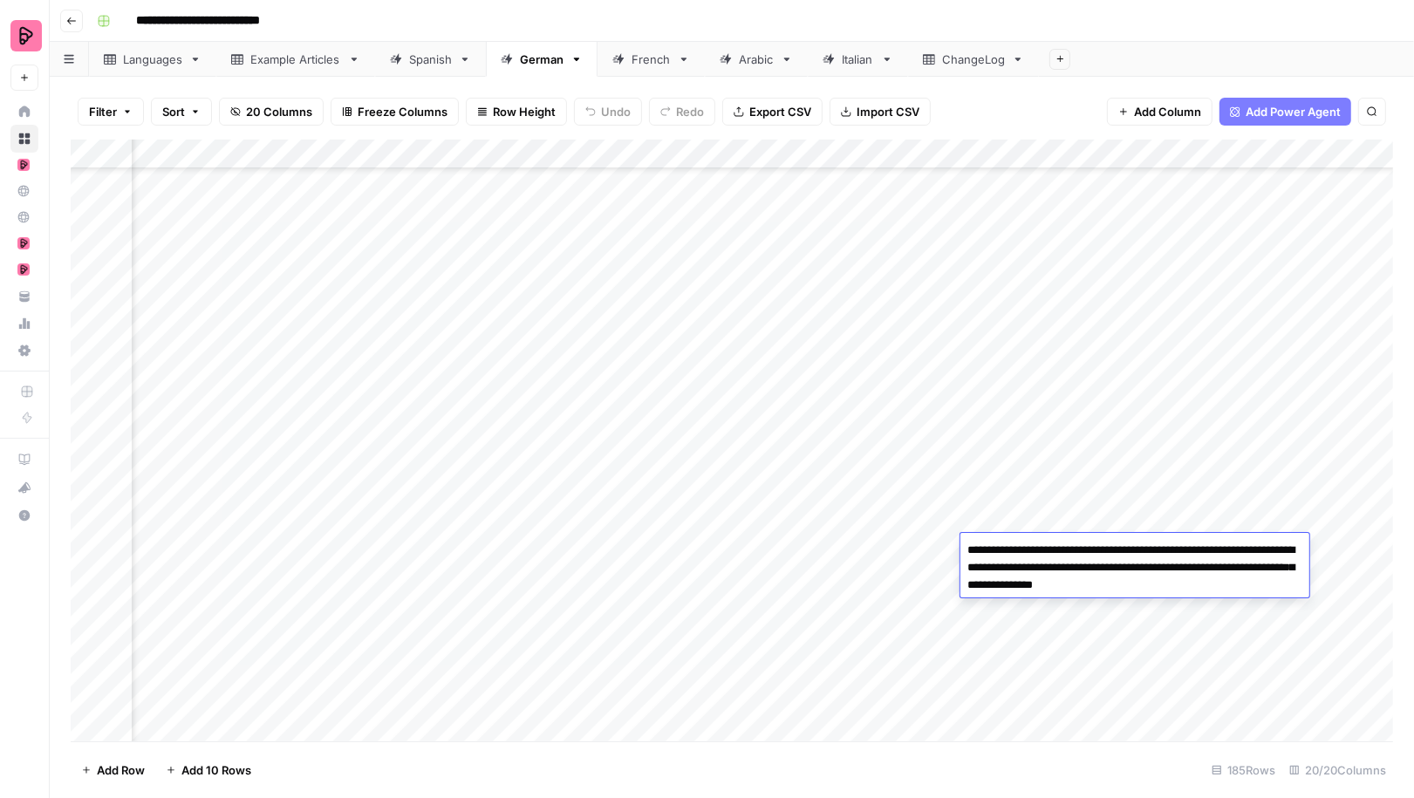
click at [1030, 489] on div "Add Column" at bounding box center [732, 441] width 1323 height 602
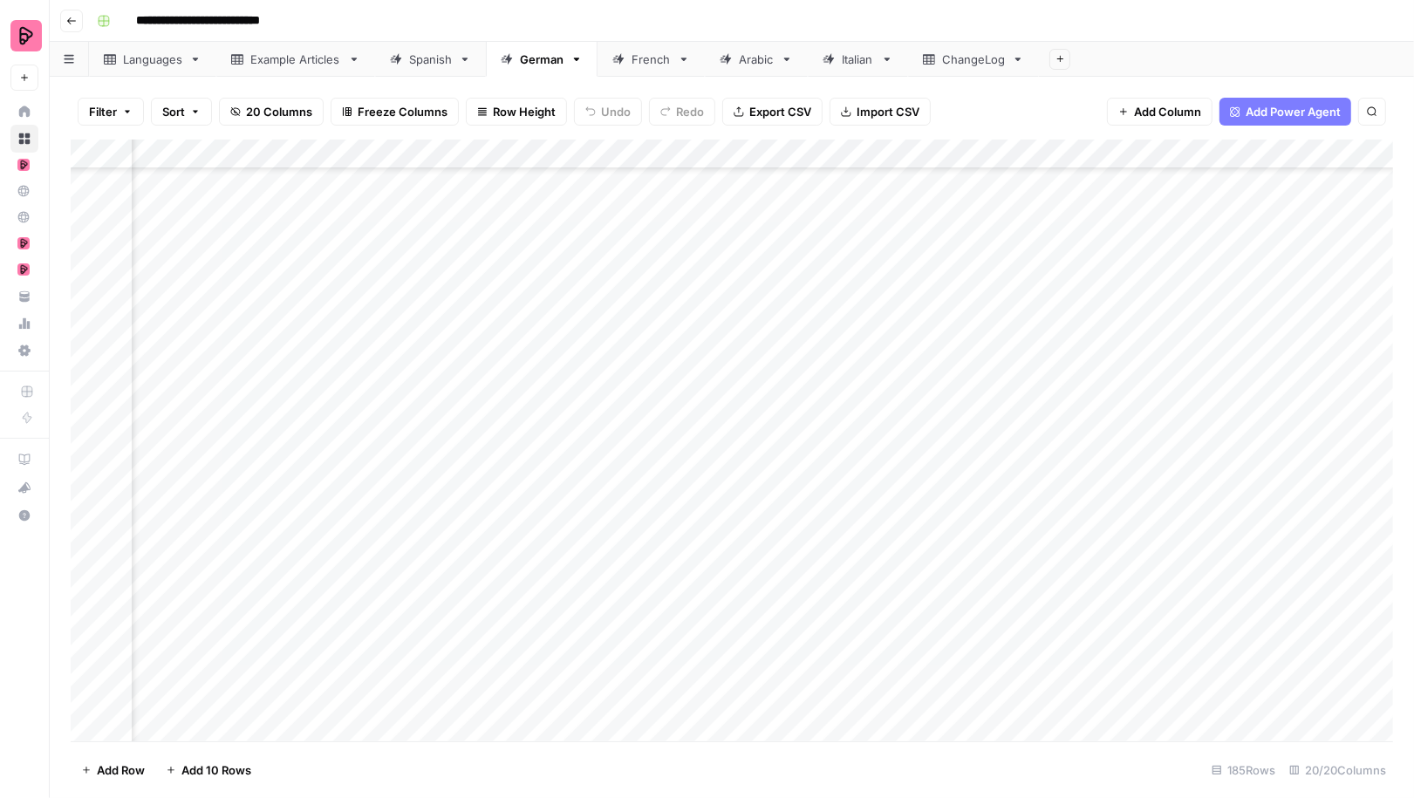
scroll to position [4755, 1027]
click at [996, 523] on div "Add Column" at bounding box center [732, 441] width 1323 height 602
click at [922, 529] on div "Add Column" at bounding box center [732, 441] width 1323 height 602
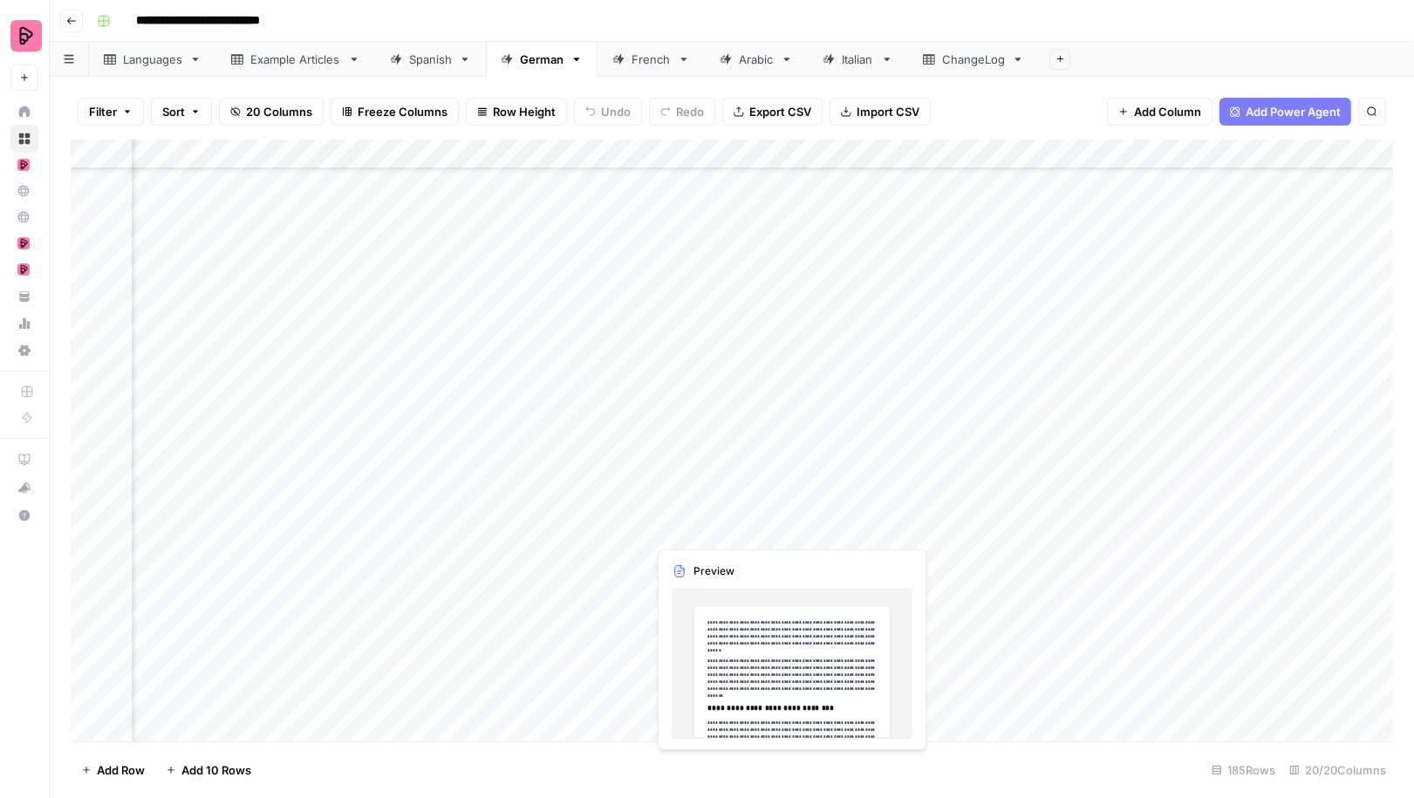
click at [674, 524] on div "Add Column" at bounding box center [732, 441] width 1323 height 602
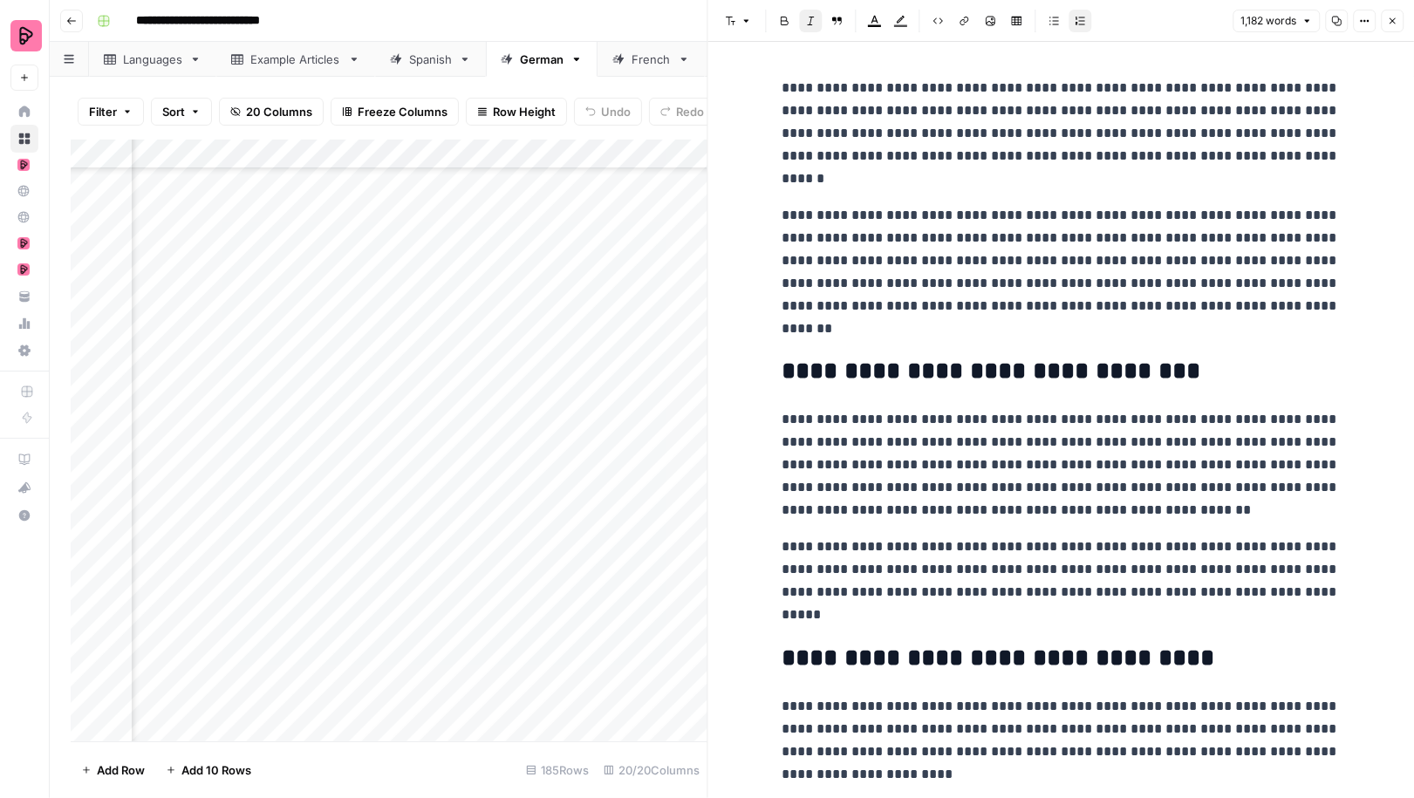
click at [955, 276] on p "**********" at bounding box center [1061, 272] width 558 height 136
type input "preply bietet"
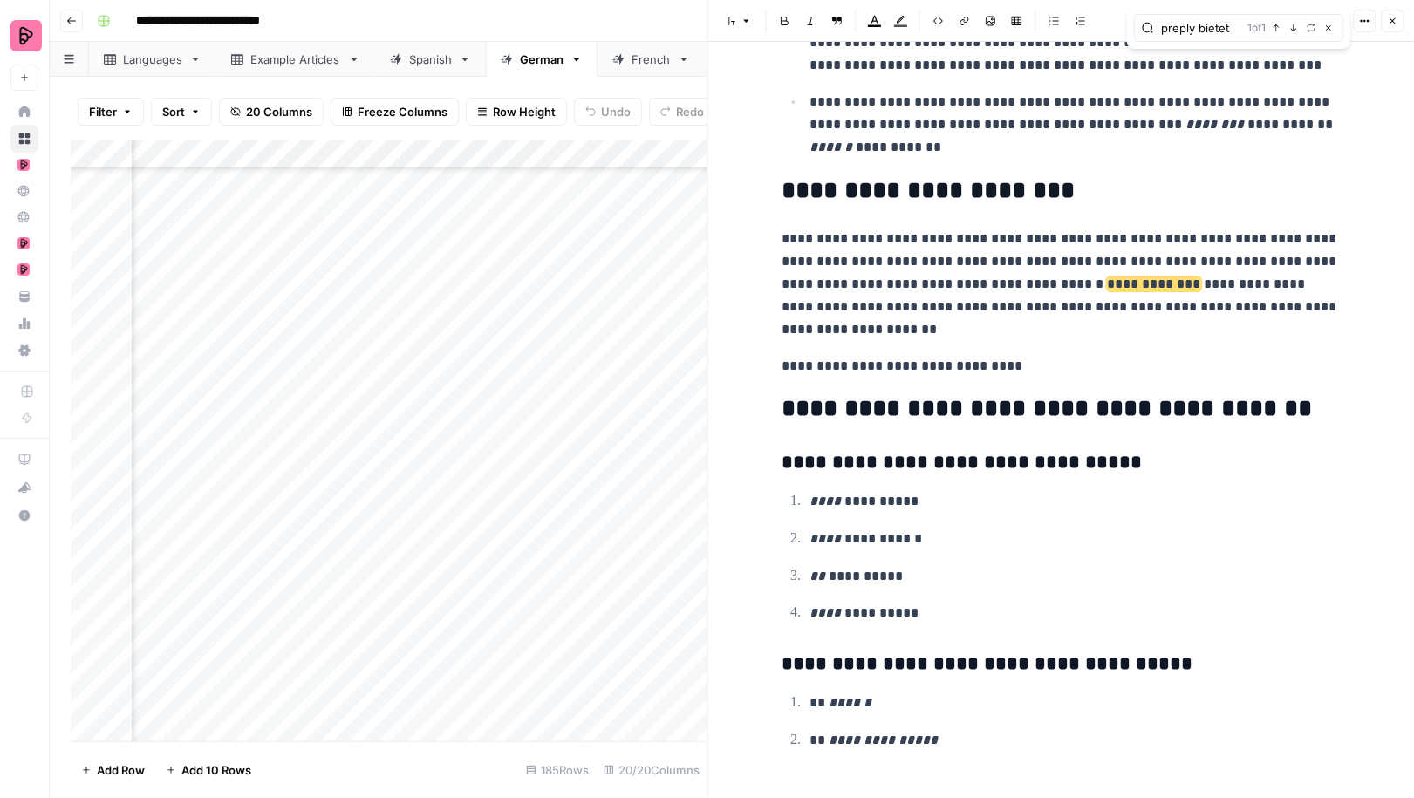
scroll to position [4963, 0]
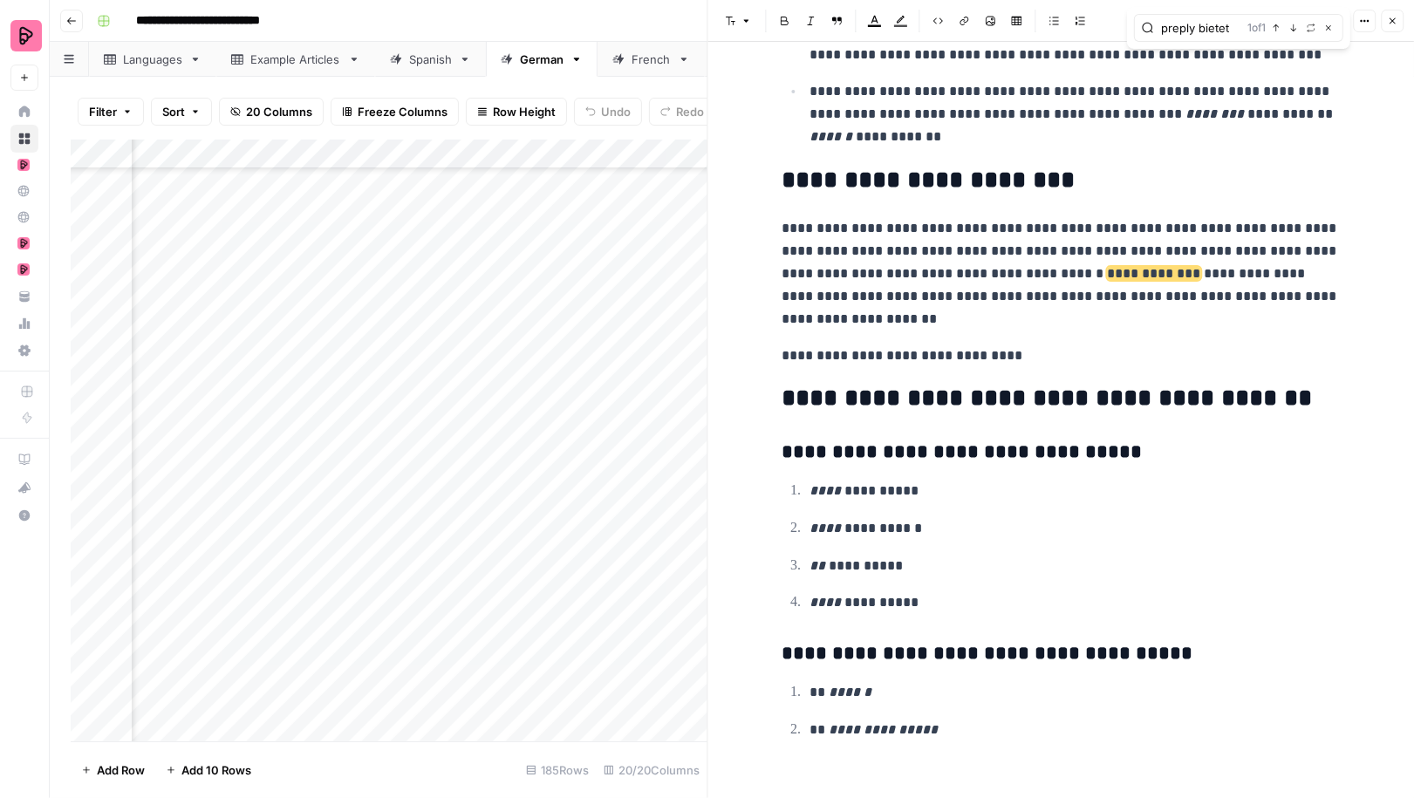
click at [1204, 267] on p "**********" at bounding box center [1061, 273] width 558 height 113
drag, startPoint x: 1102, startPoint y: 265, endPoint x: 943, endPoint y: 286, distance: 160.2
click at [943, 286] on p "**********" at bounding box center [1061, 273] width 558 height 113
click at [963, 19] on icon "button" at bounding box center [965, 21] width 10 height 10
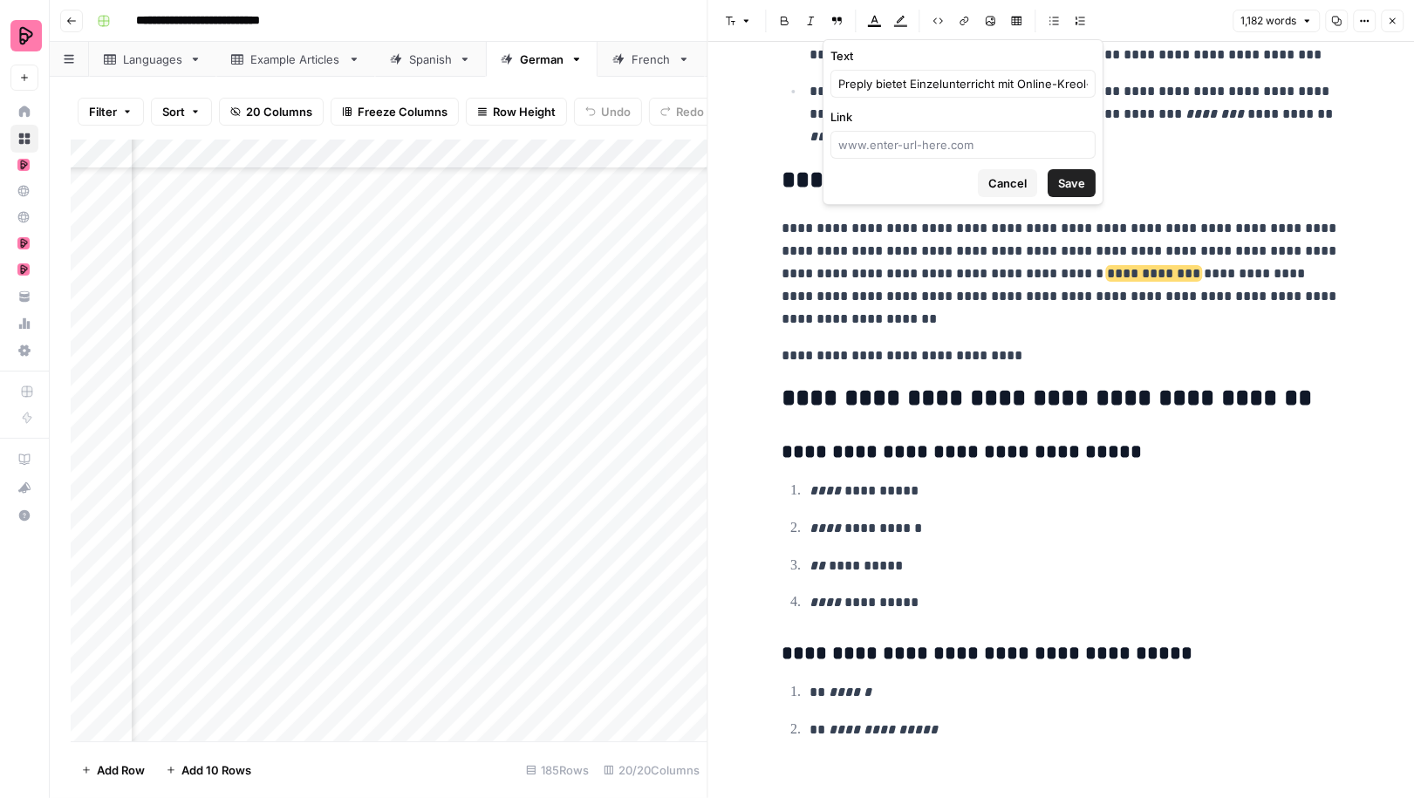
click at [904, 156] on div at bounding box center [963, 145] width 265 height 28
paste input "https://preply.com/de/online/kreolisch-Nachhilfe"
type input "https://preply.com/de/online/kreolisch-Nachhilfe"
click at [1074, 183] on span "Save" at bounding box center [1071, 182] width 27 height 17
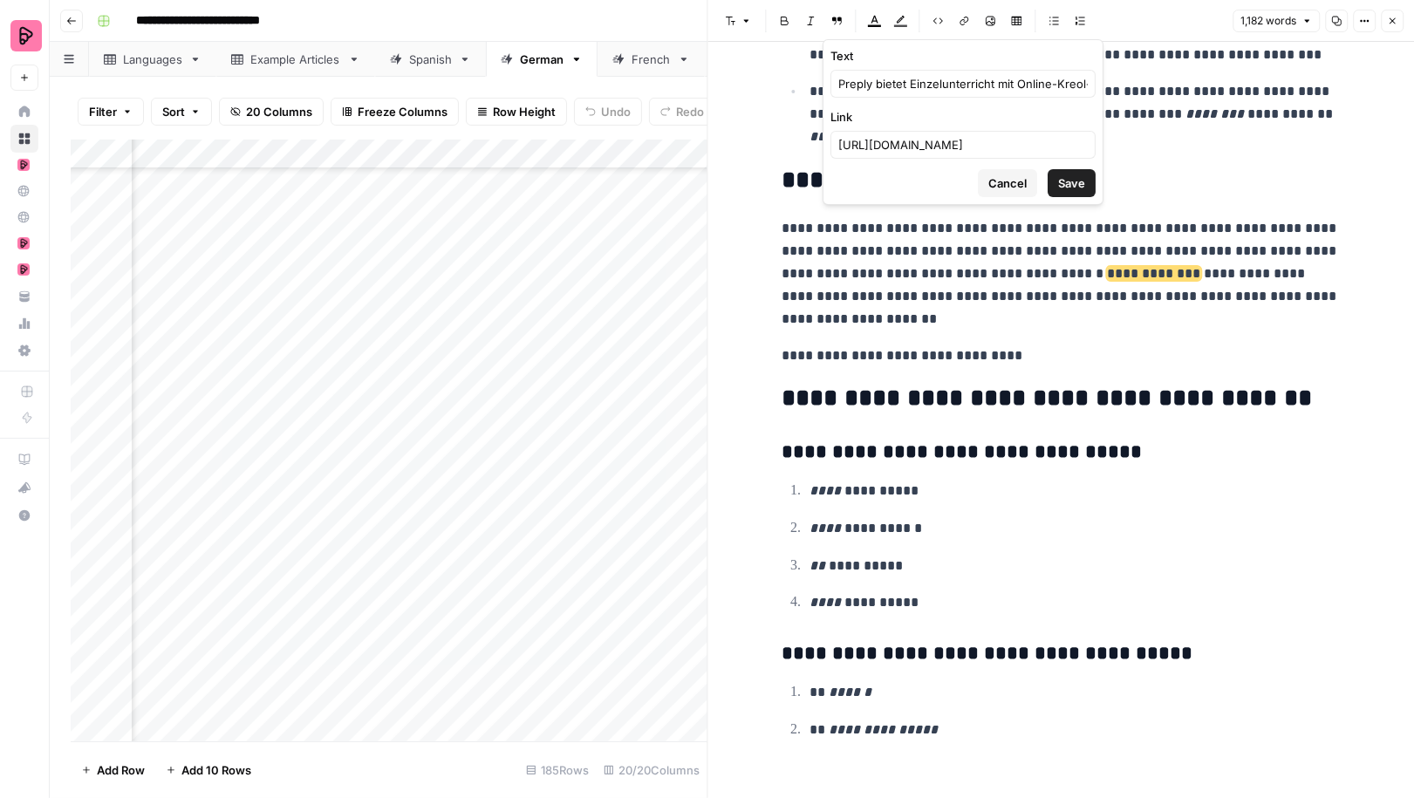
scroll to position [0, 0]
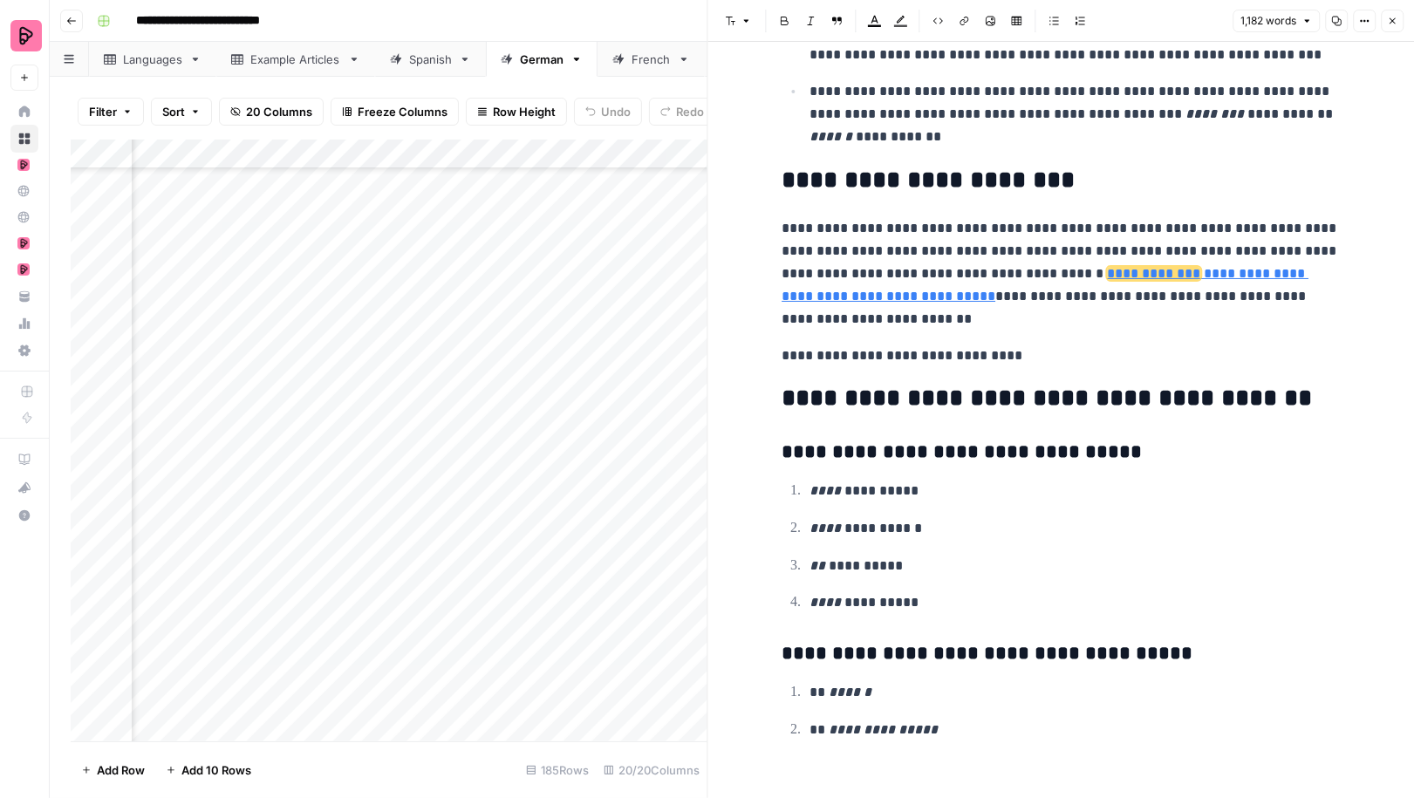
click at [1062, 230] on p "**********" at bounding box center [1061, 273] width 558 height 113
click at [1391, 25] on icon "button" at bounding box center [1392, 21] width 10 height 10
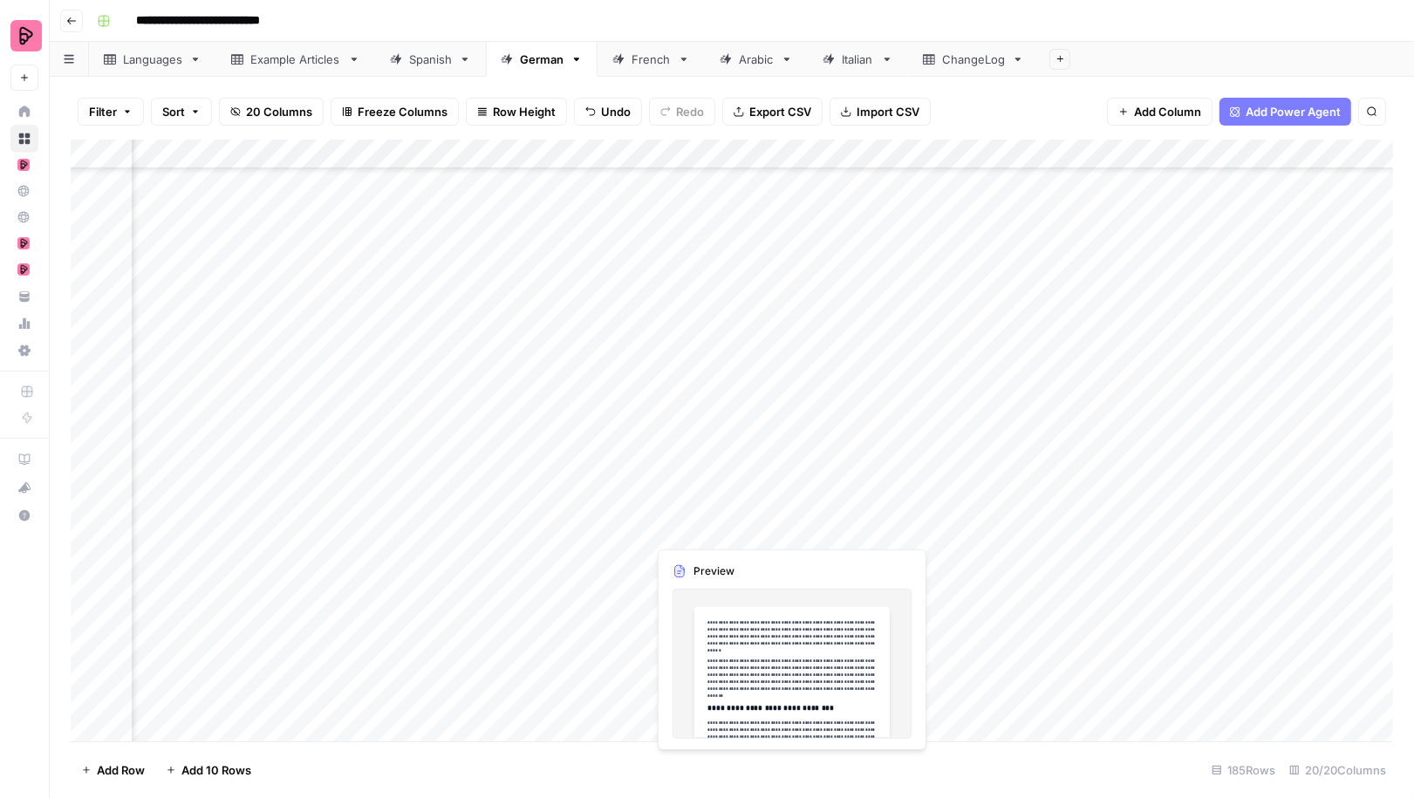
click at [1021, 539] on div "Add Column" at bounding box center [732, 441] width 1323 height 602
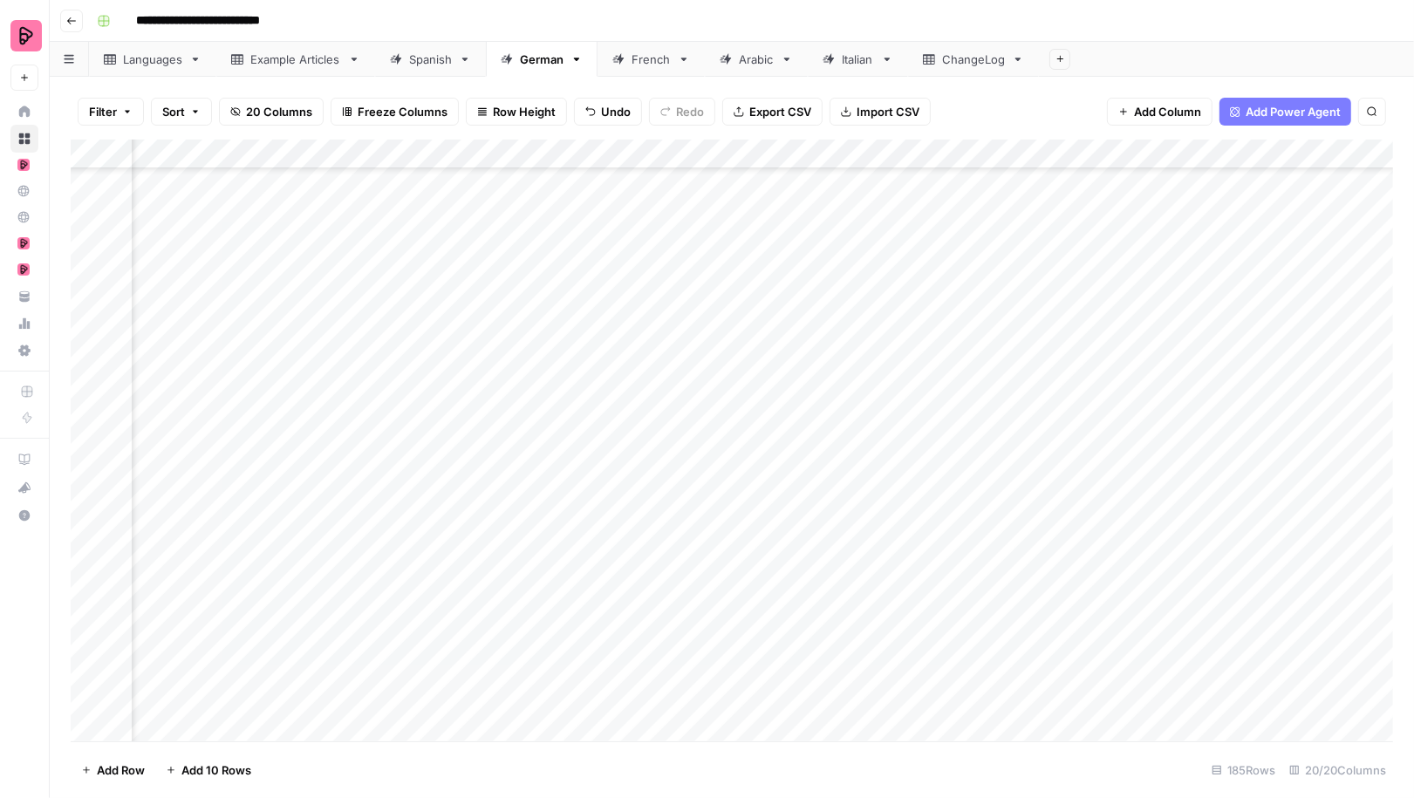
click at [1021, 539] on div "Add Column" at bounding box center [732, 441] width 1323 height 602
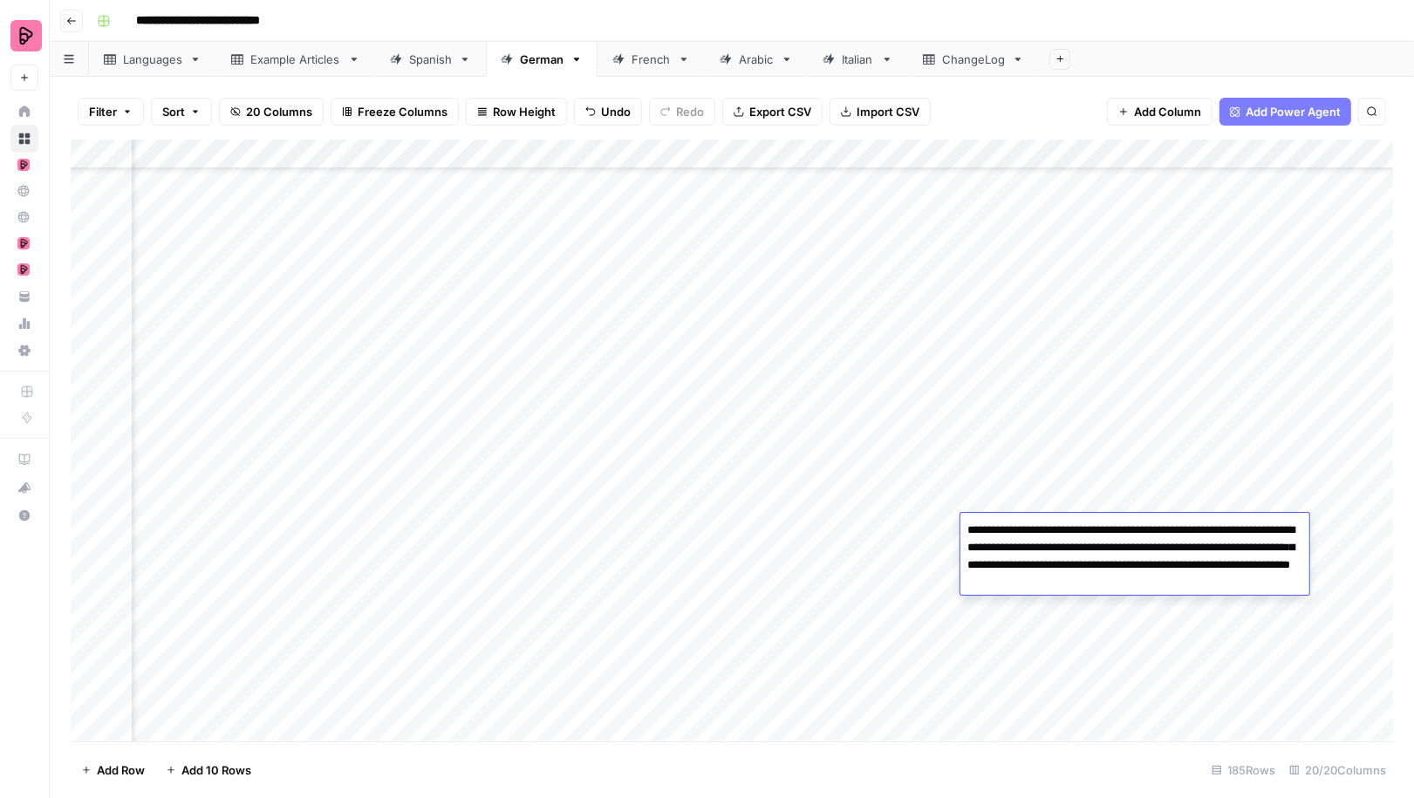
click at [967, 537] on textarea "**********" at bounding box center [1135, 556] width 349 height 77
type textarea "**********"
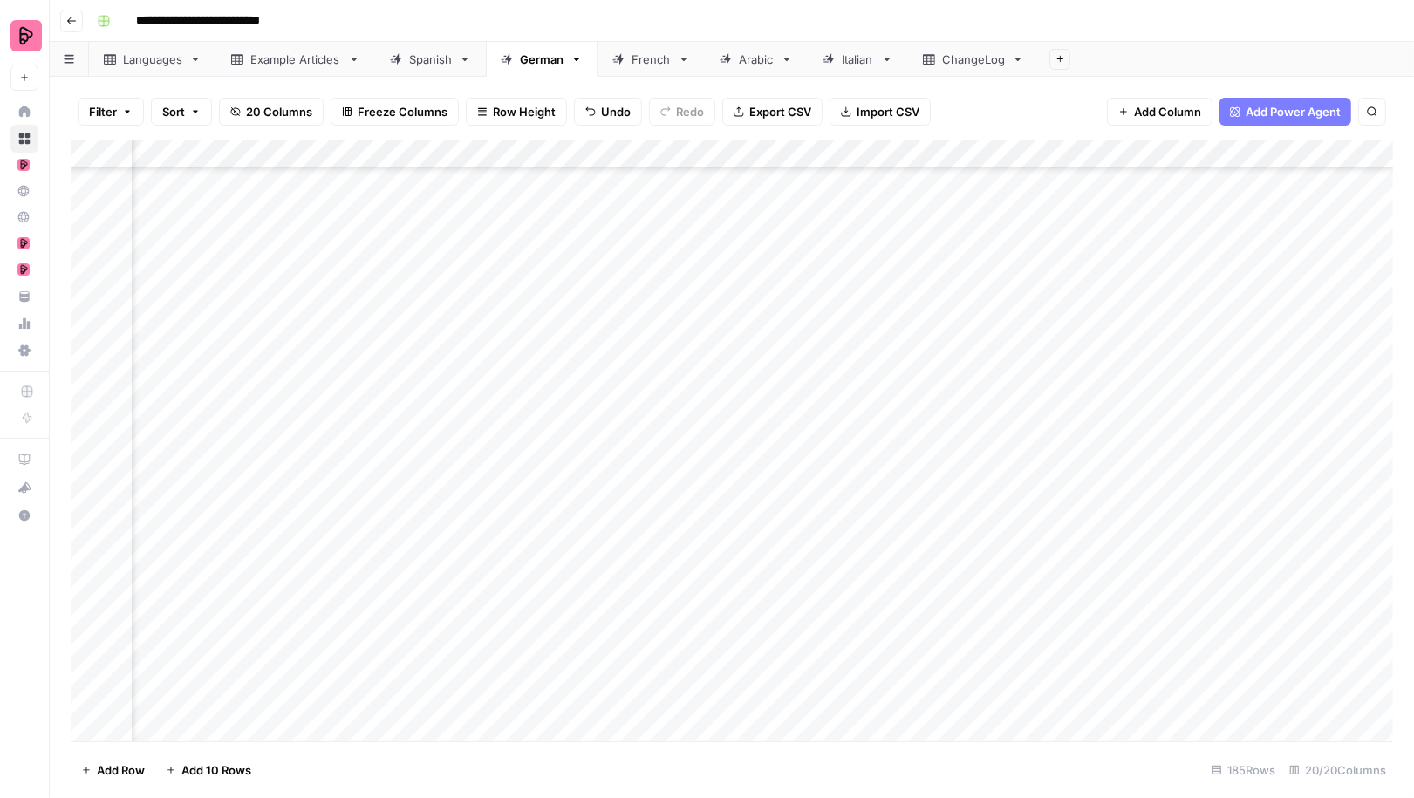
click at [420, 520] on div "Add Column" at bounding box center [732, 441] width 1323 height 602
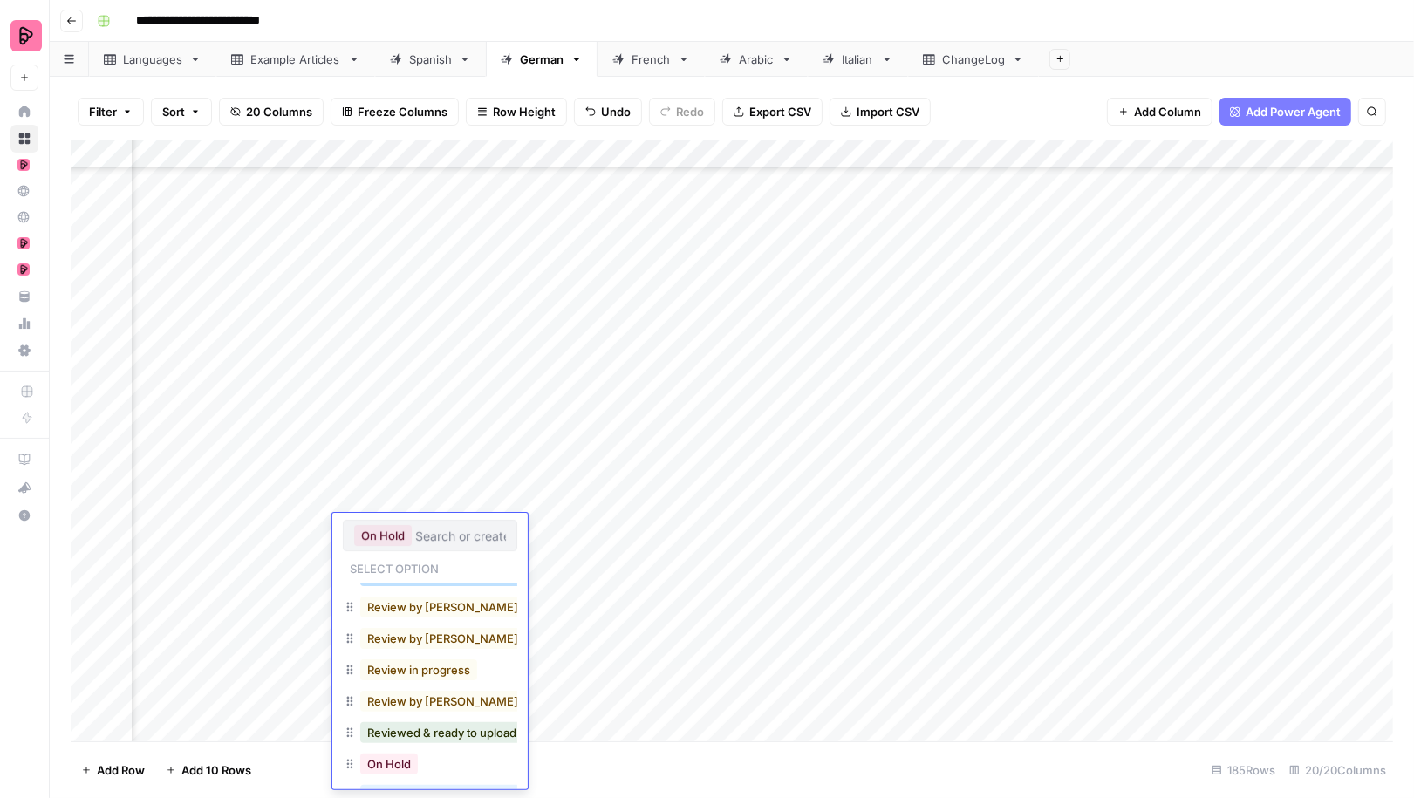
scroll to position [120, 0]
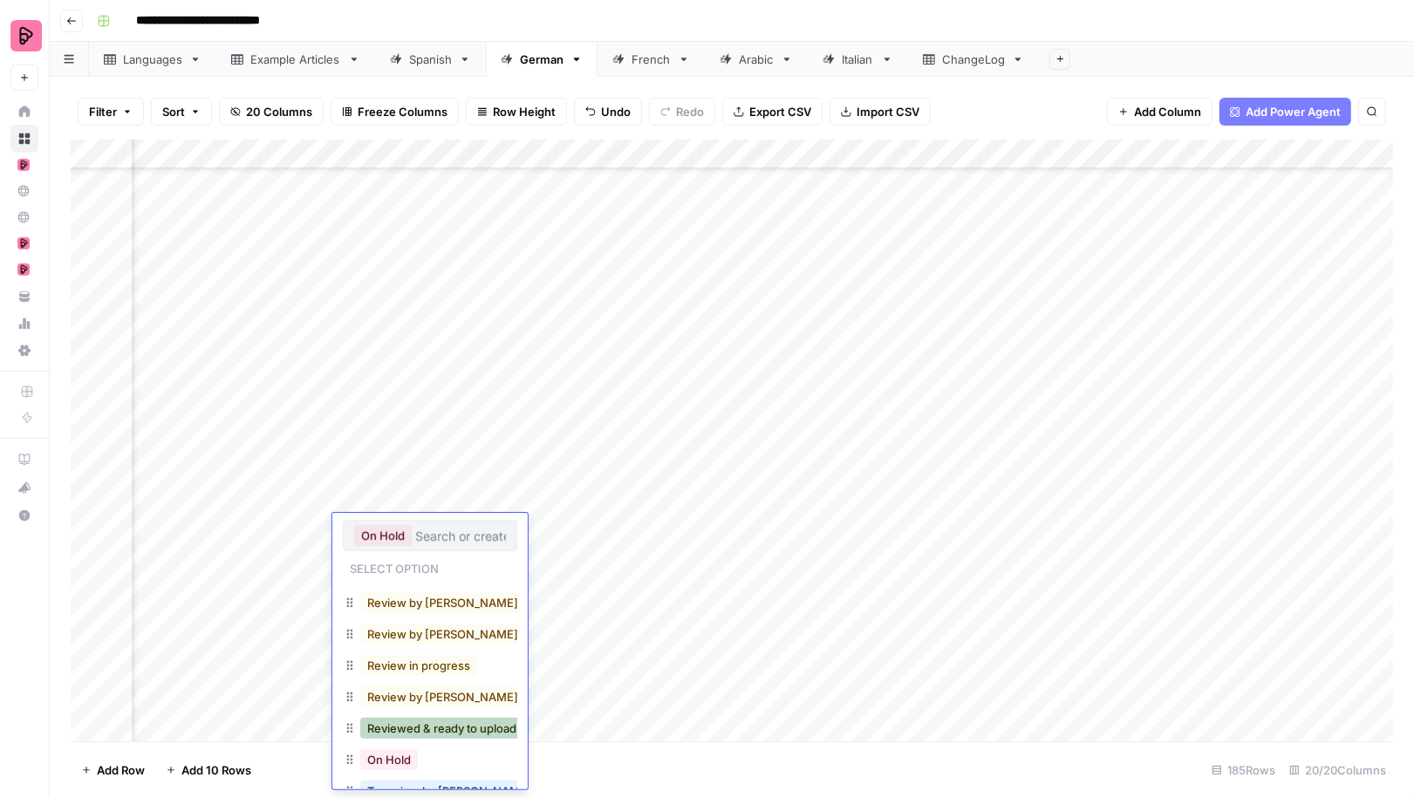
click at [441, 725] on button "Reviewed & ready to upload" at bounding box center [441, 728] width 163 height 21
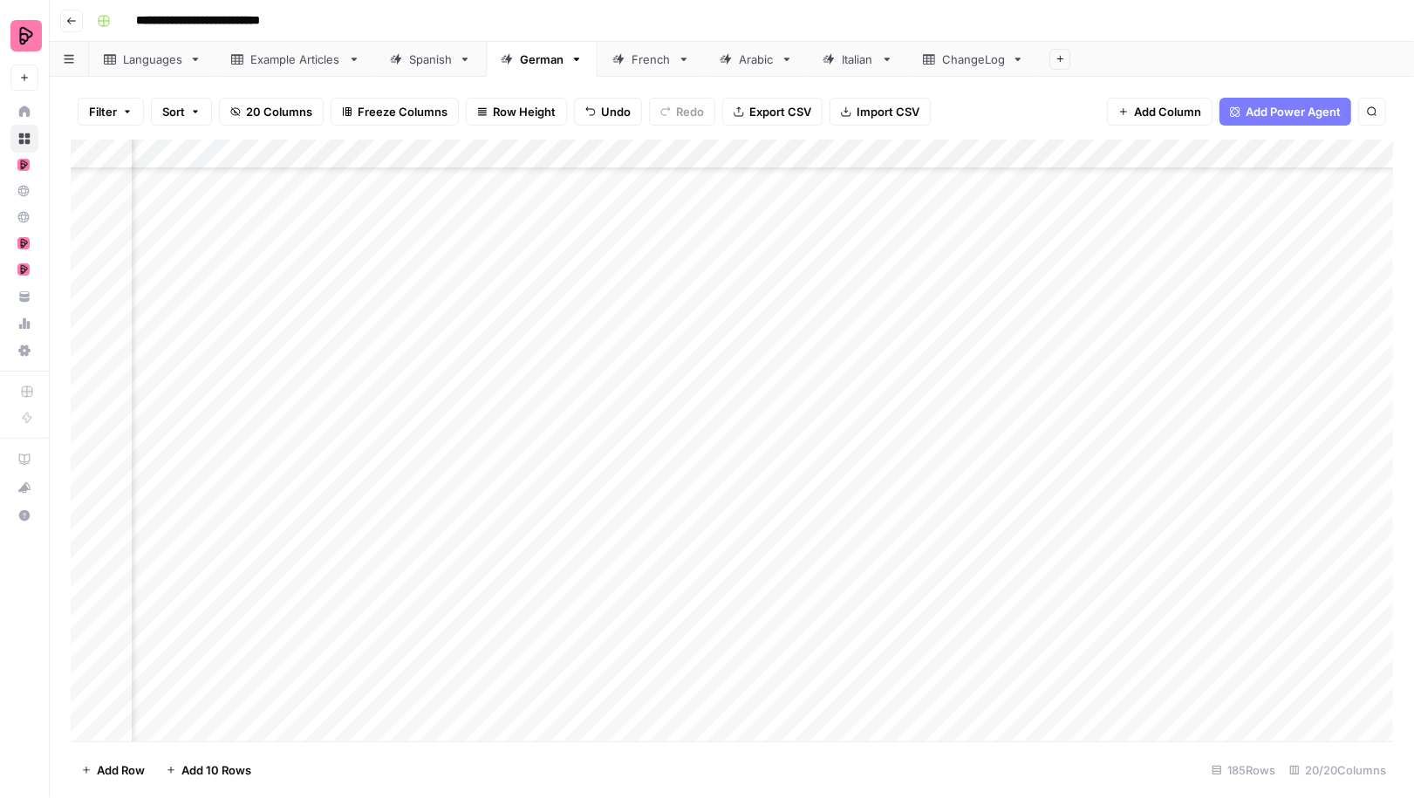
click at [456, 496] on div "Add Column" at bounding box center [732, 441] width 1323 height 602
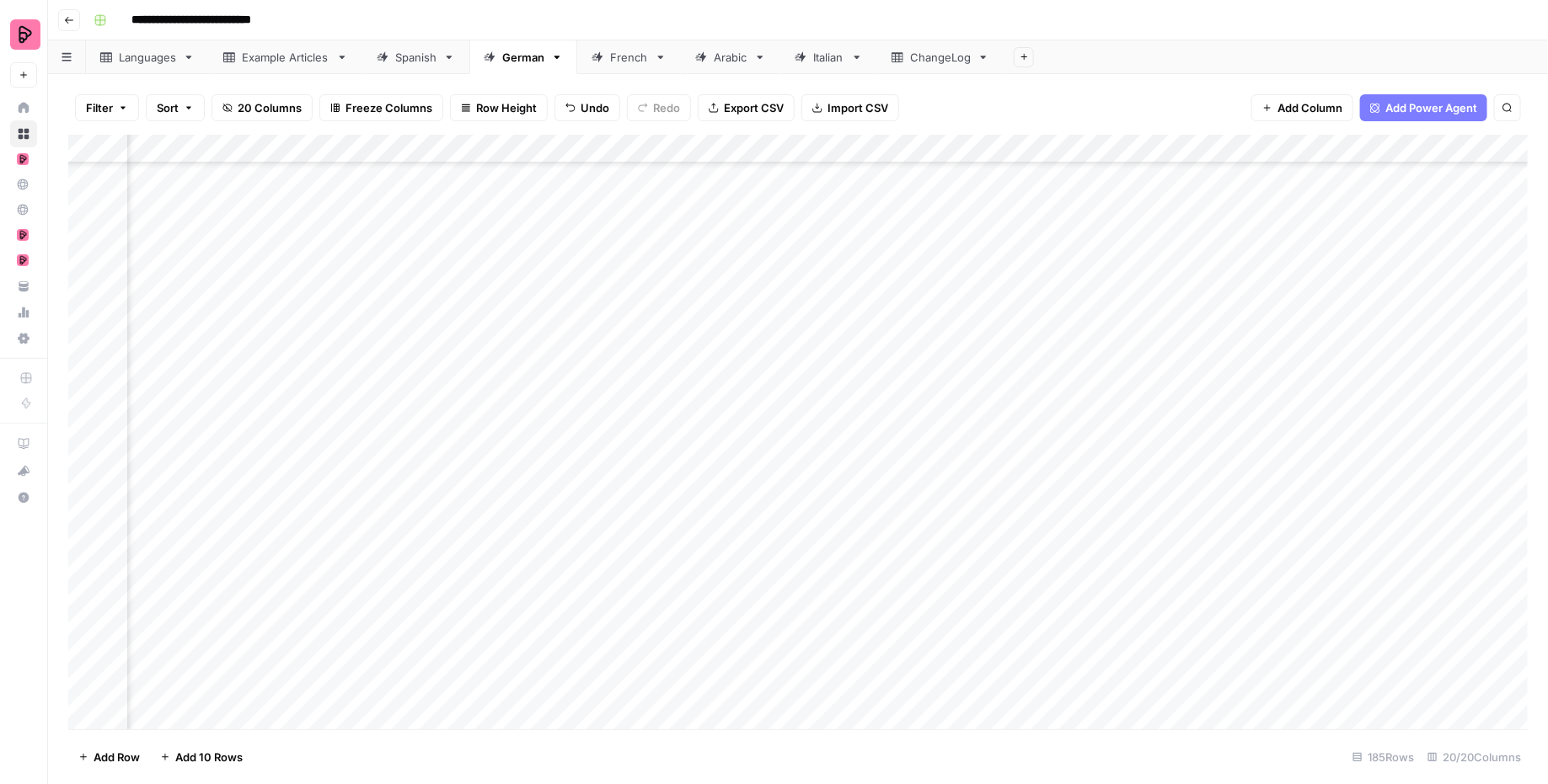
scroll to position [4759, 676]
click at [611, 72] on link "French" at bounding box center [629, 57] width 103 height 34
click at [1183, 382] on div "Add Column" at bounding box center [799, 433] width 1460 height 596
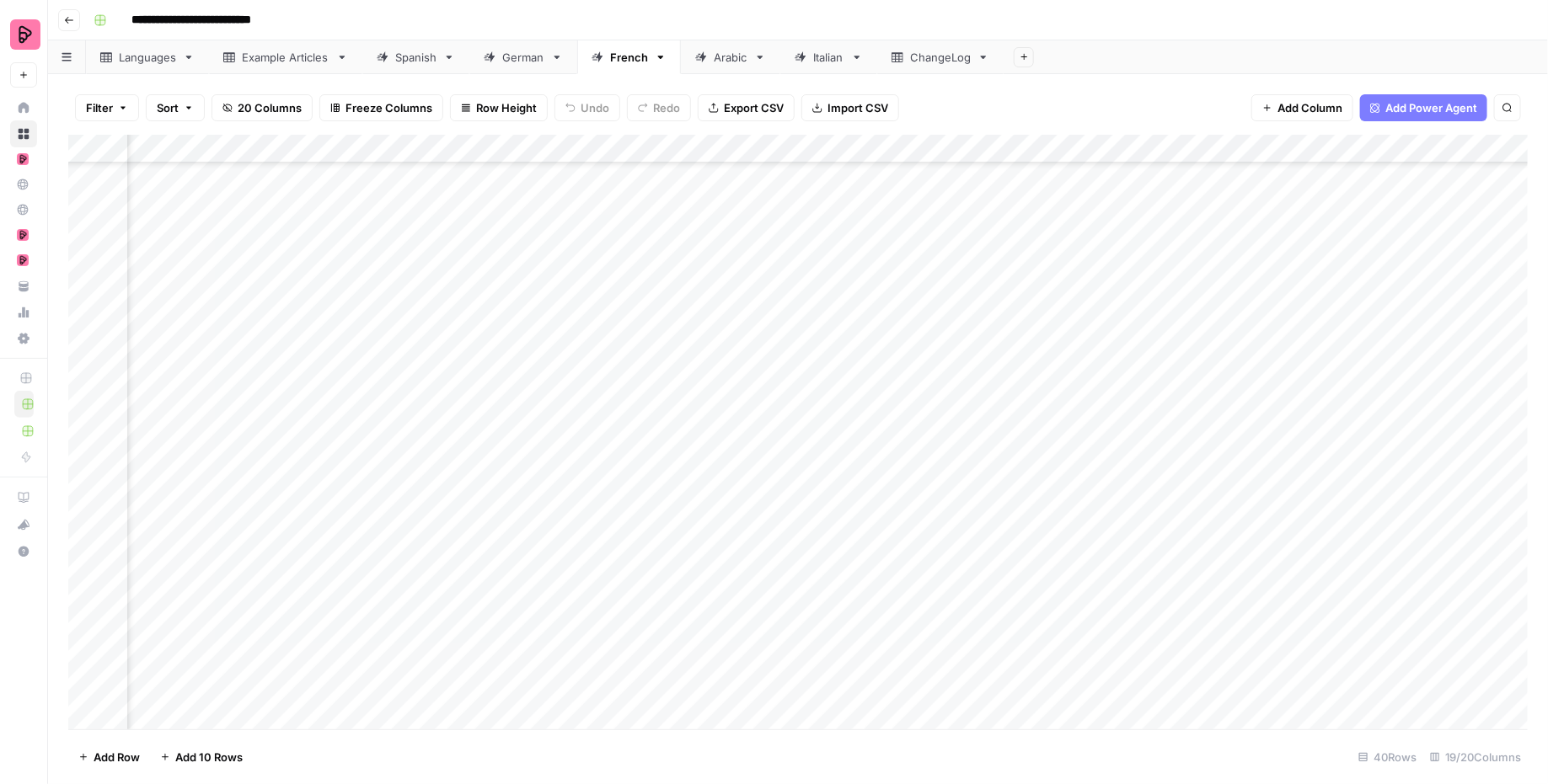
click at [1087, 399] on div "Add Column" at bounding box center [799, 433] width 1460 height 596
click at [342, 392] on div "Add Column" at bounding box center [799, 433] width 1460 height 596
click at [571, 439] on div "Add Column" at bounding box center [799, 433] width 1460 height 596
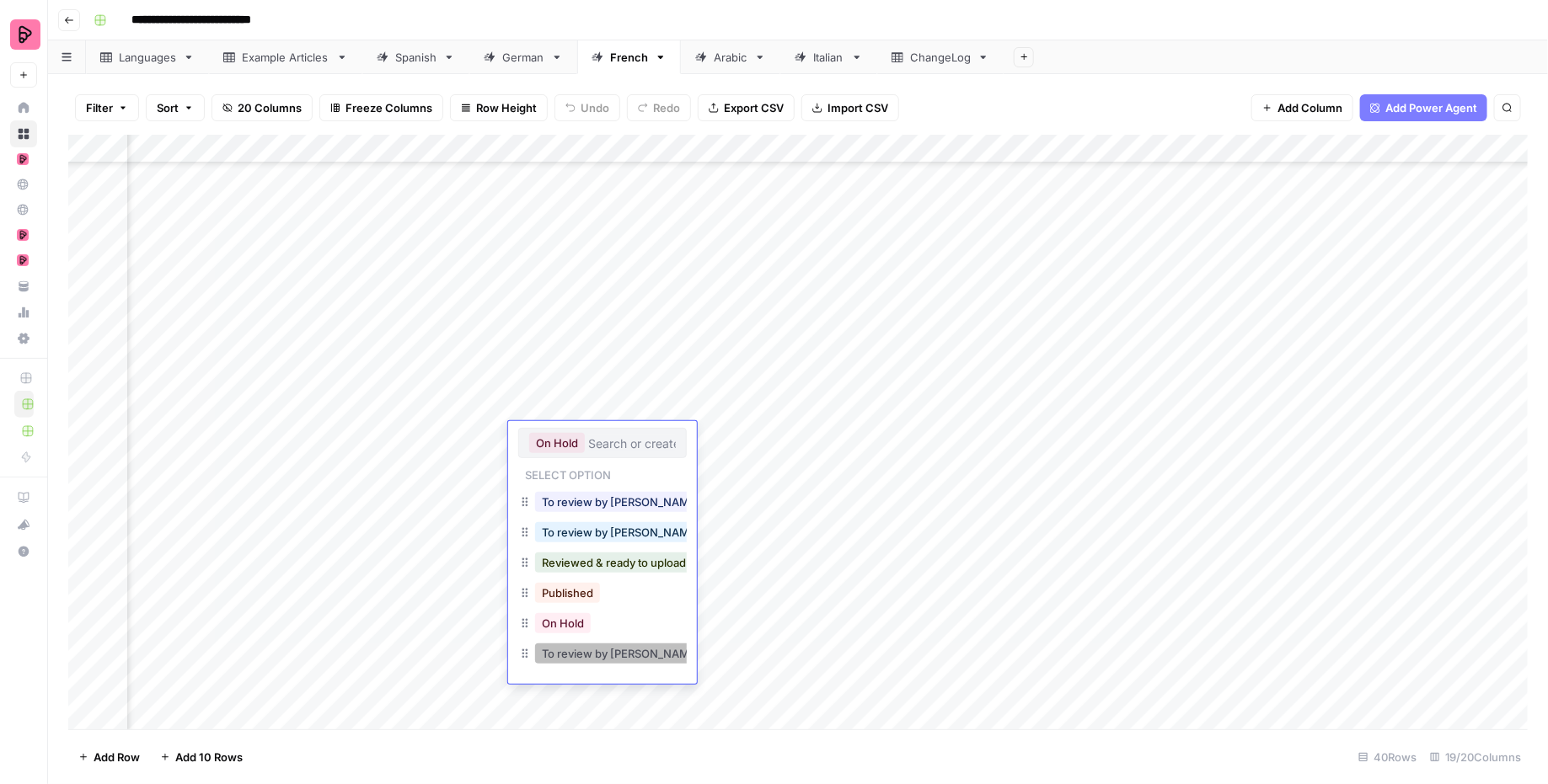
click at [598, 651] on button "To review by [PERSON_NAME]" at bounding box center [621, 654] width 172 height 20
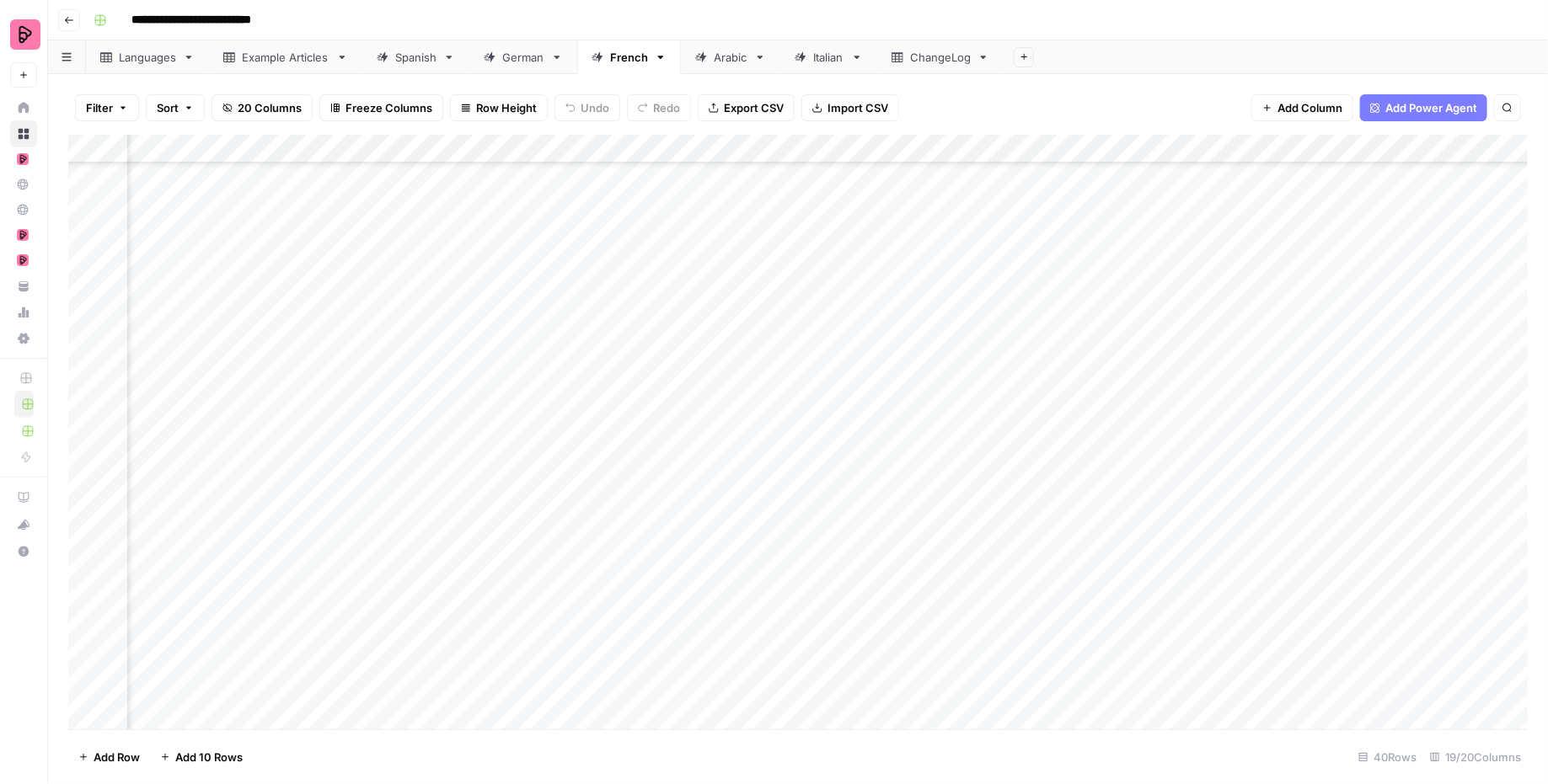
click at [1127, 431] on div "Add Column" at bounding box center [799, 433] width 1460 height 596
click at [1098, 439] on div "Add Column" at bounding box center [799, 433] width 1460 height 596
